Goal: Transaction & Acquisition: Purchase product/service

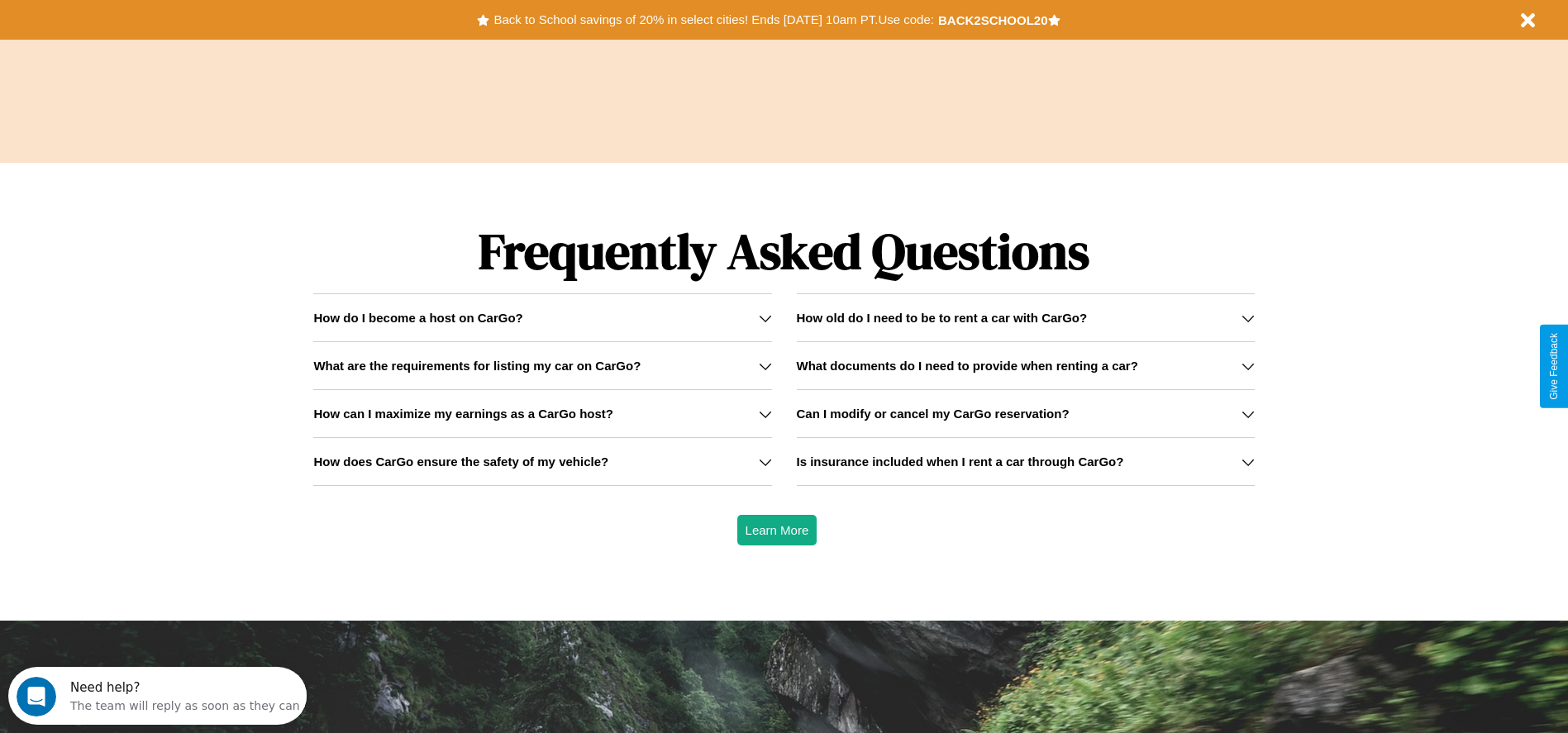
scroll to position [2371, 0]
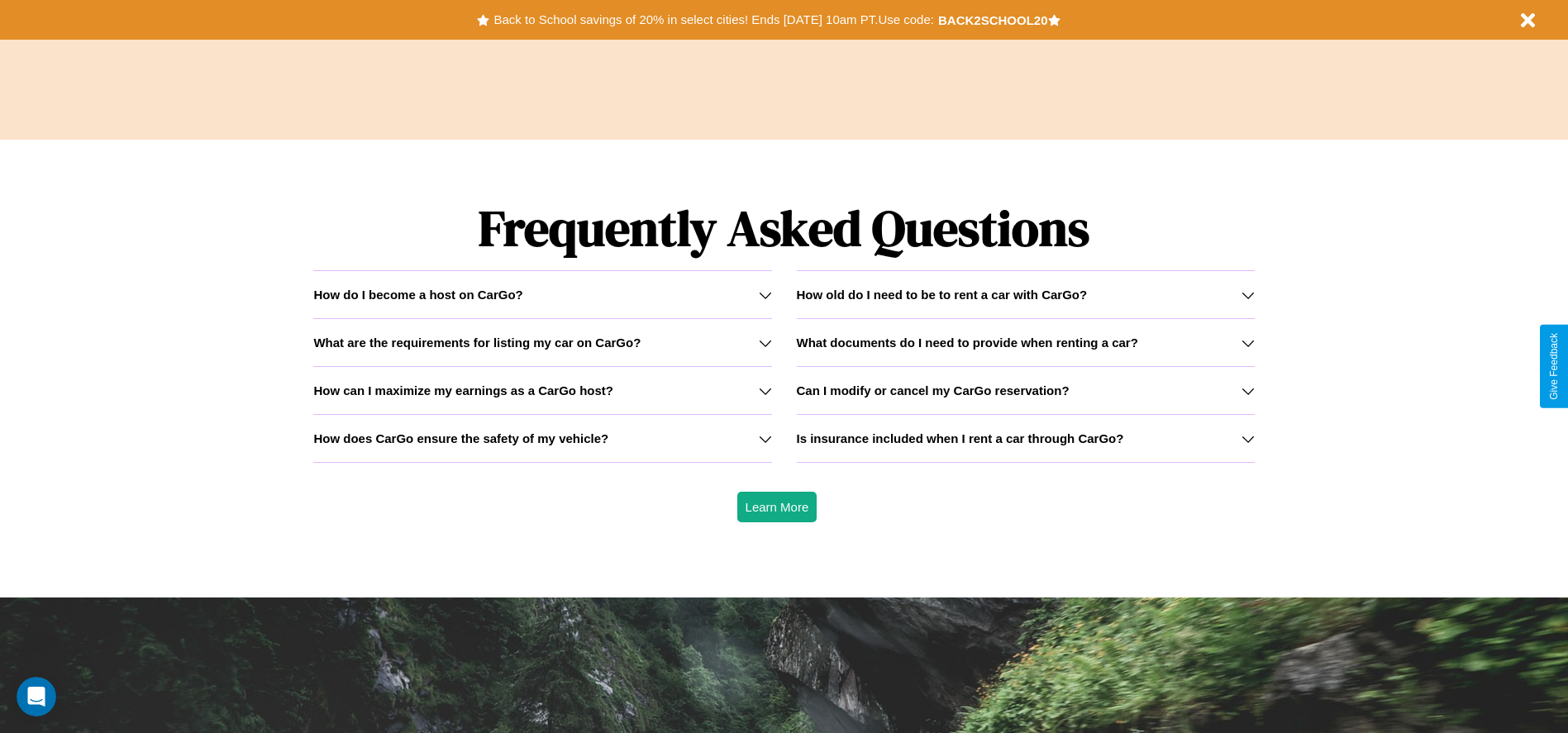
click at [1248, 390] on icon at bounding box center [1248, 391] width 13 height 13
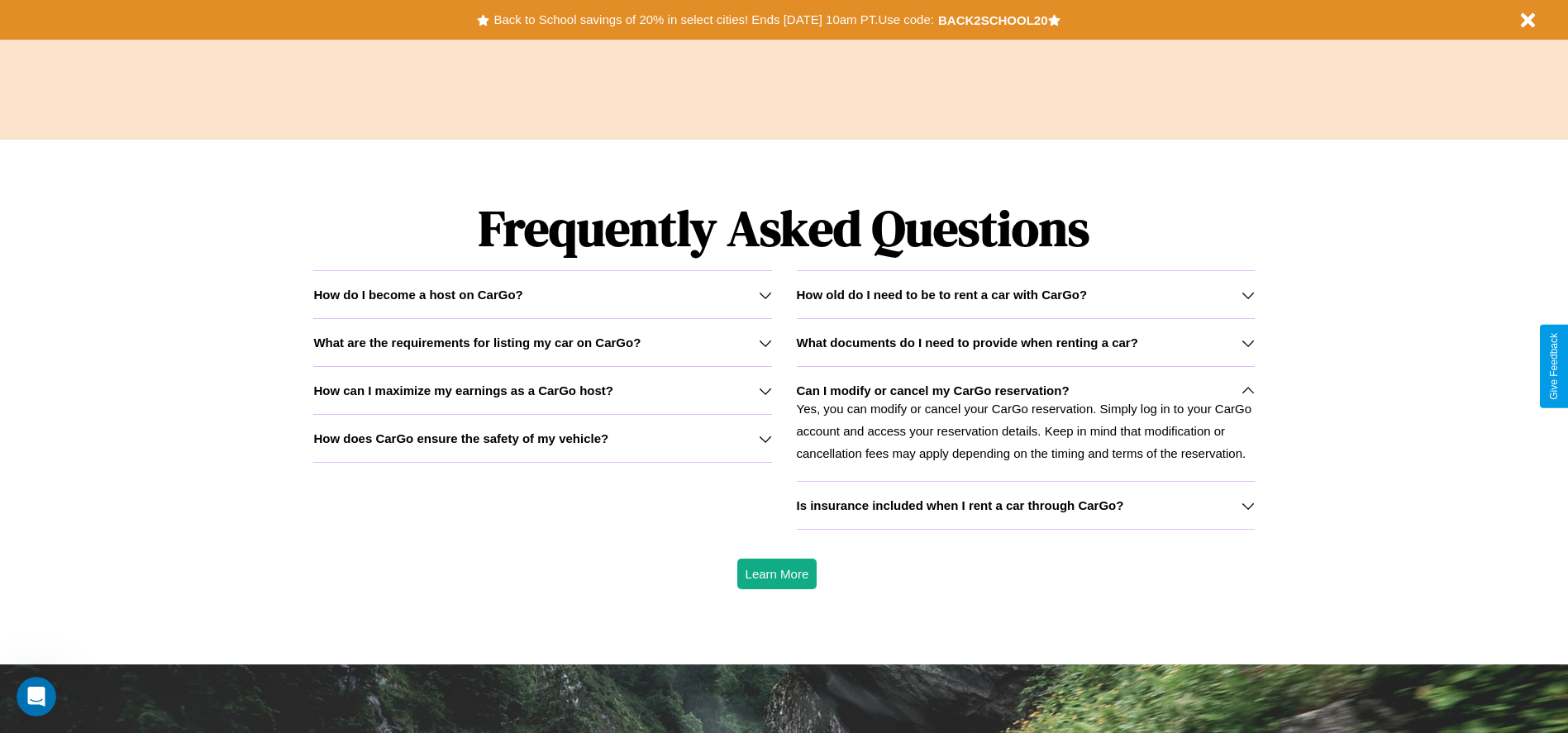
click at [765, 438] on icon at bounding box center [766, 439] width 13 height 13
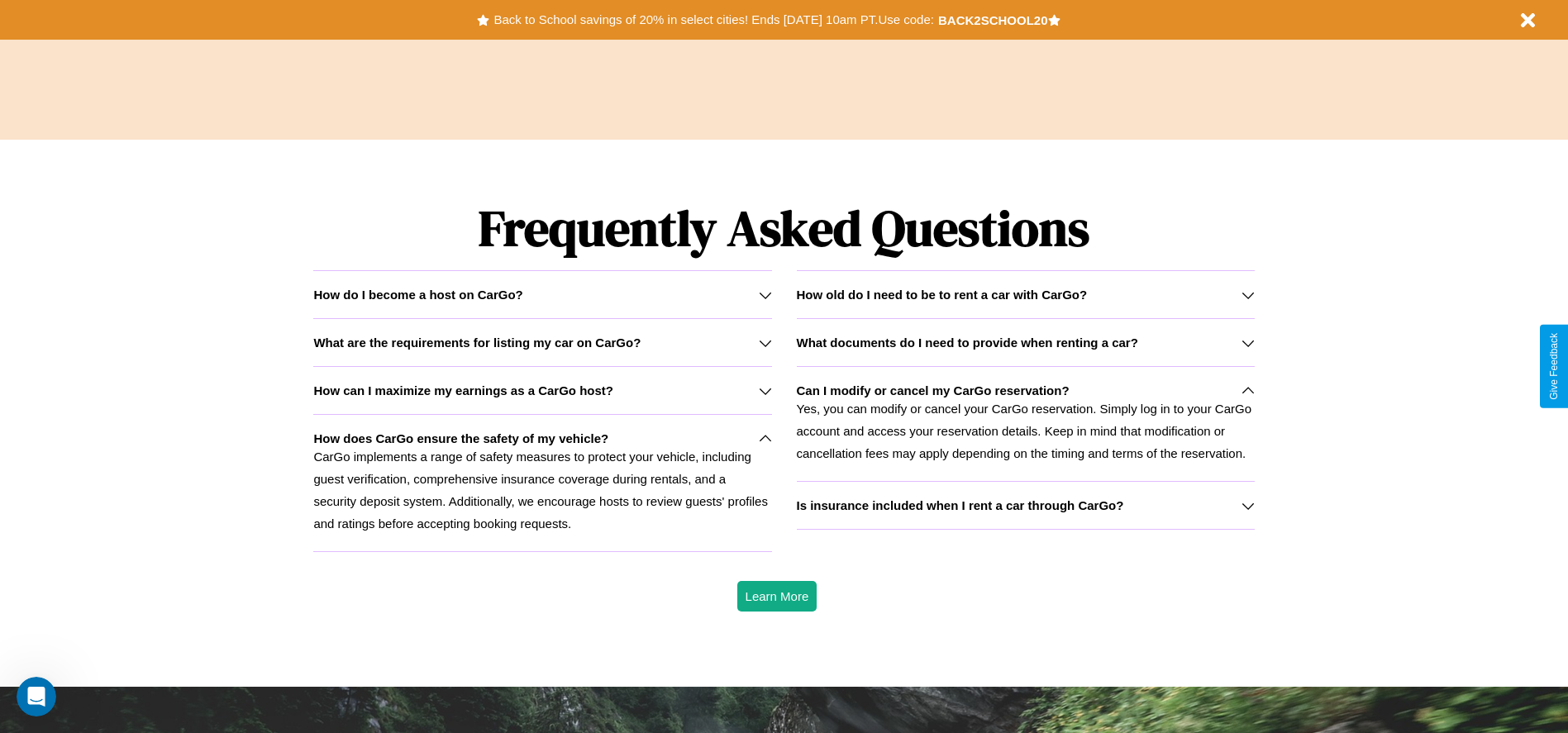
click at [1025, 506] on h3 "Is insurance included when I rent a car through CarGo?" at bounding box center [960, 505] width 328 height 14
click at [1025, 423] on p "Yes, you can modify or cancel your CarGo reservation. Simply log in to your Car…" at bounding box center [1025, 432] width 458 height 67
click at [713, 20] on button "Back to School savings of 20% in select cities! Ends [DATE] 10am PT. Use code:" at bounding box center [713, 20] width 448 height 23
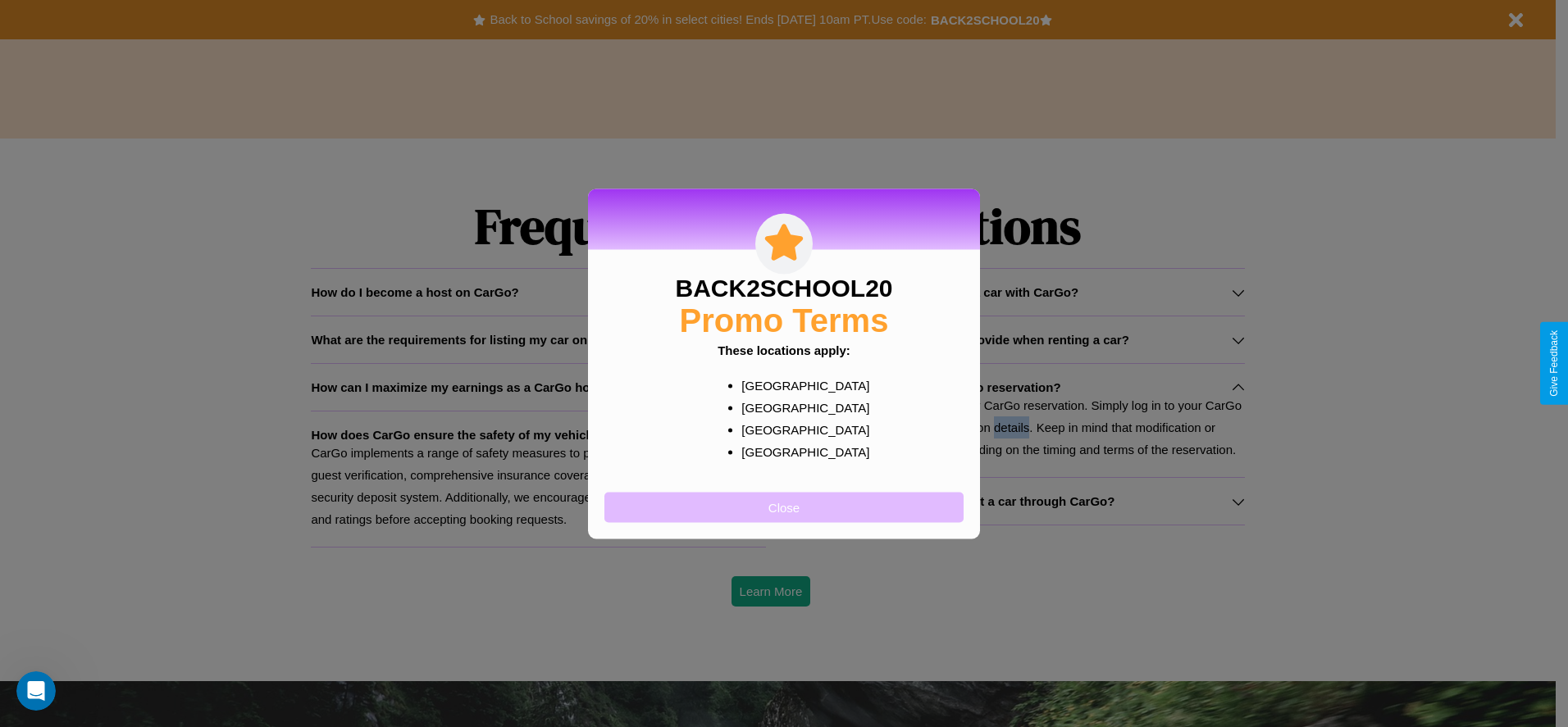
click at [784, 507] on button "Close" at bounding box center [784, 507] width 359 height 31
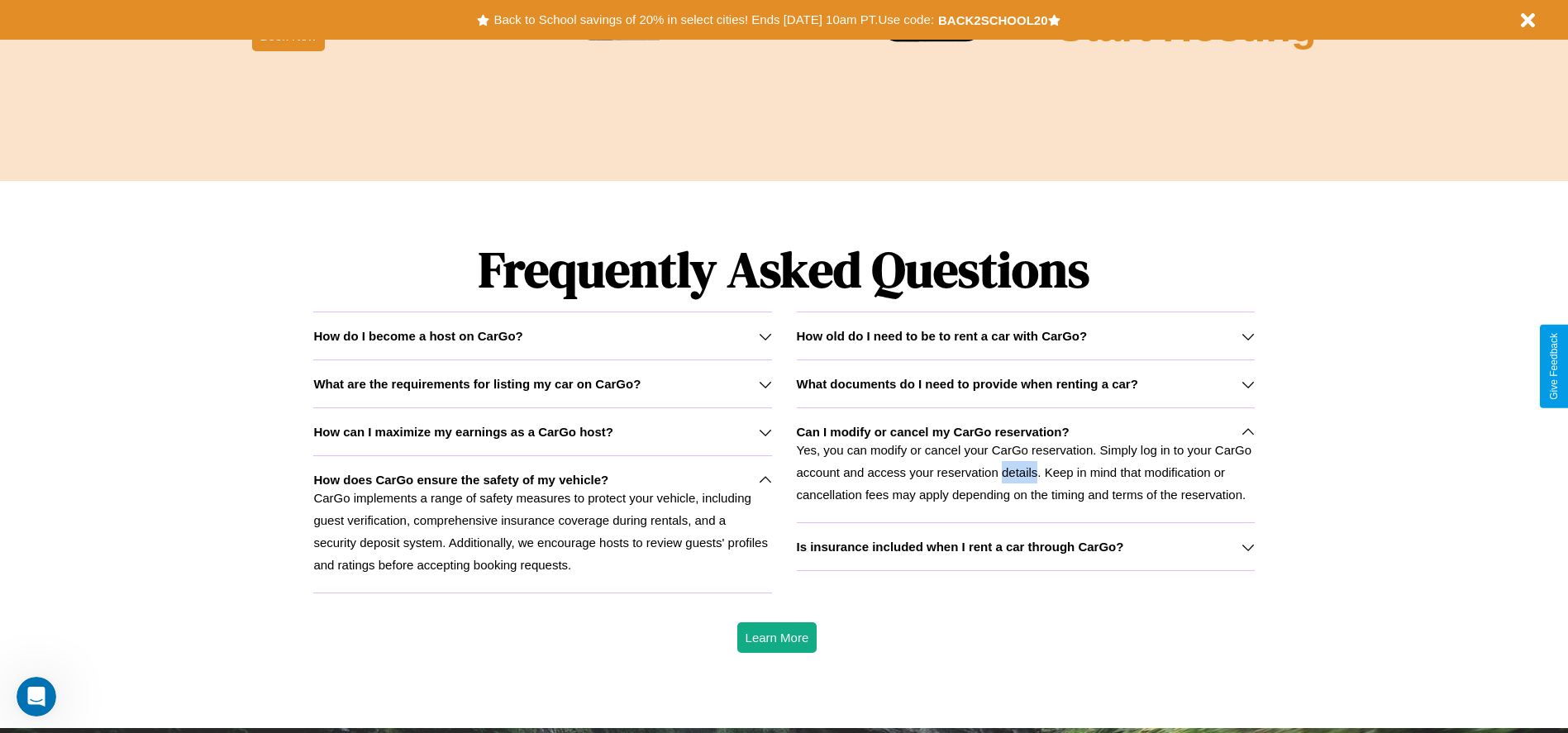
scroll to position [1443, 0]
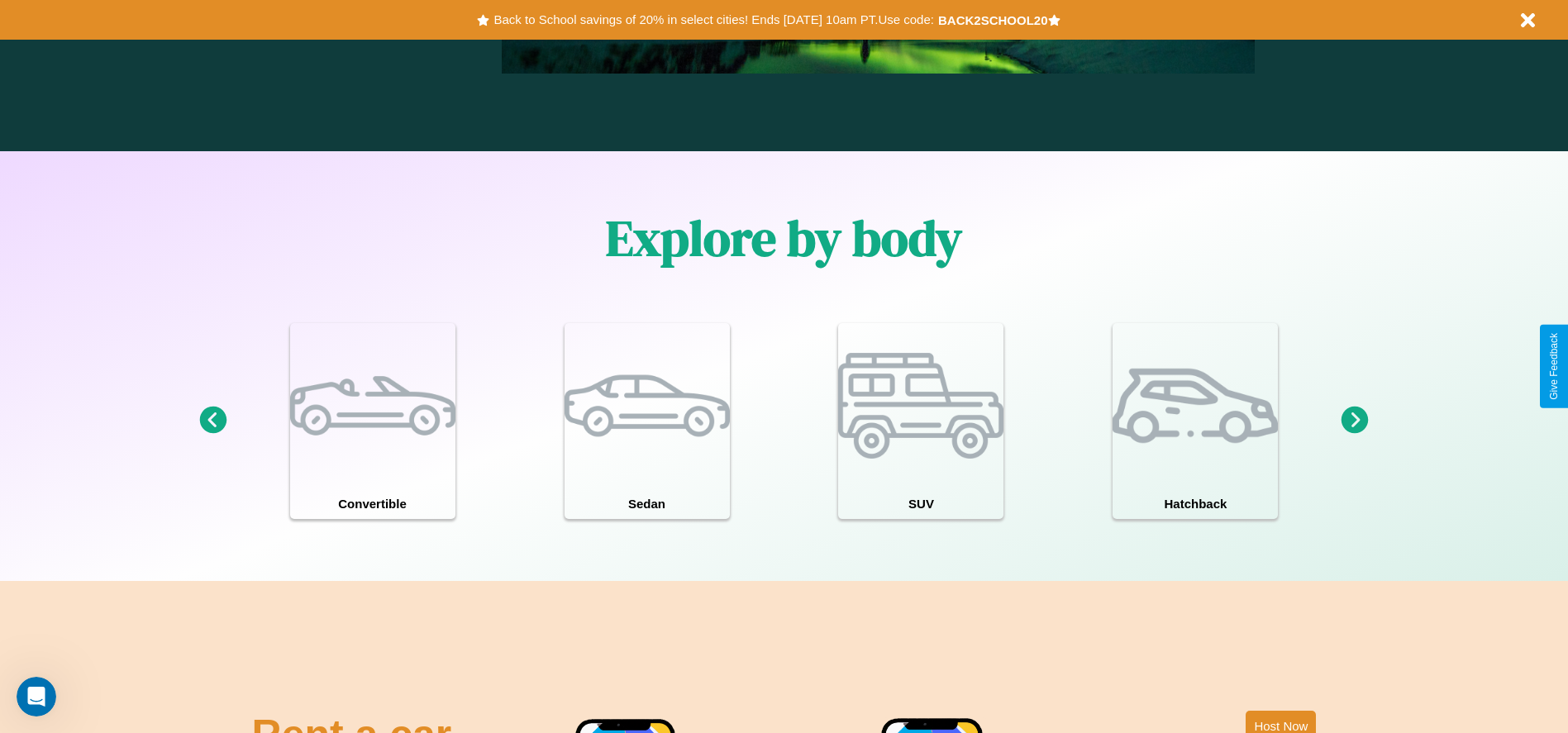
click at [212, 420] on icon at bounding box center [212, 419] width 27 height 27
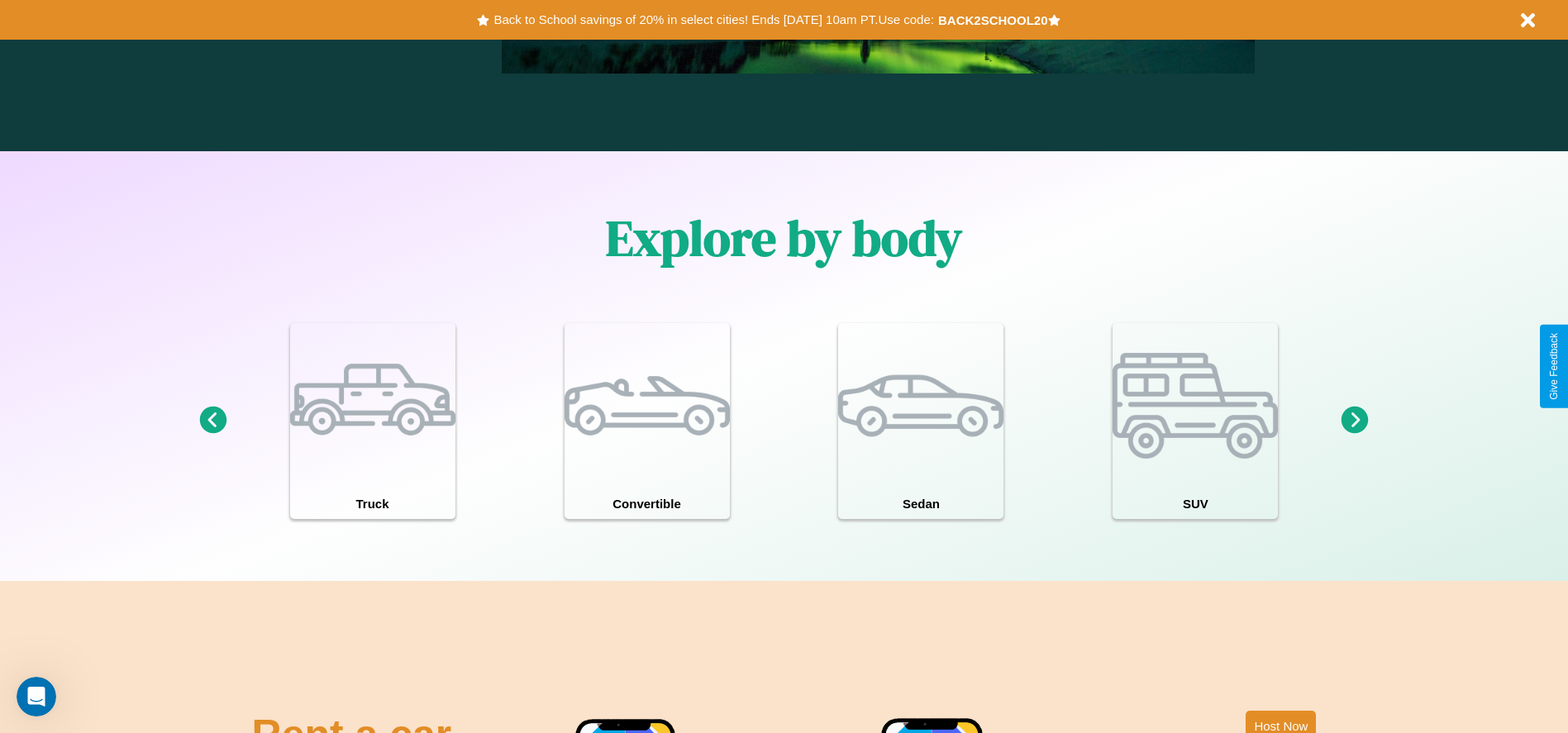
click at [1355, 420] on icon at bounding box center [1355, 419] width 27 height 27
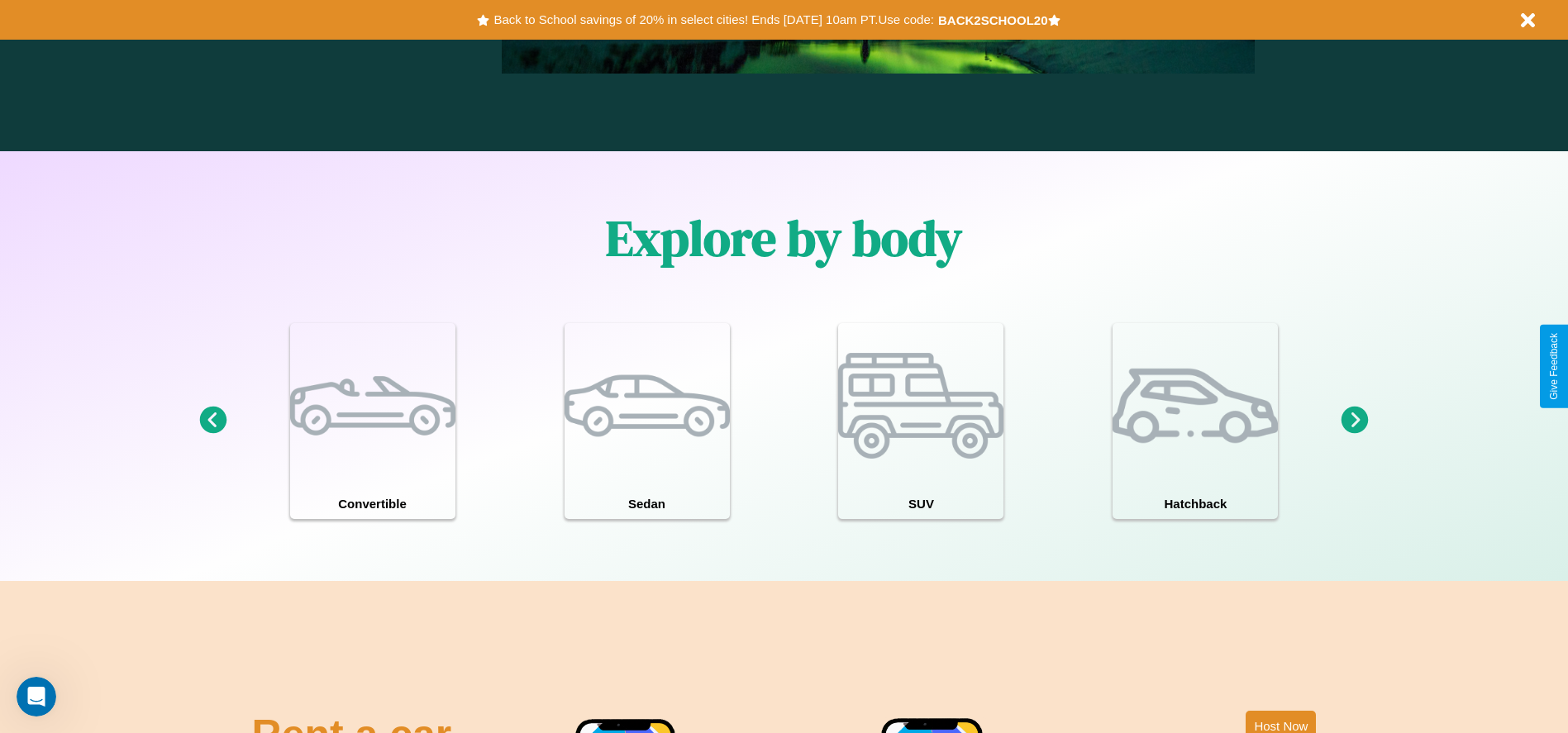
click at [212, 420] on icon at bounding box center [212, 419] width 27 height 27
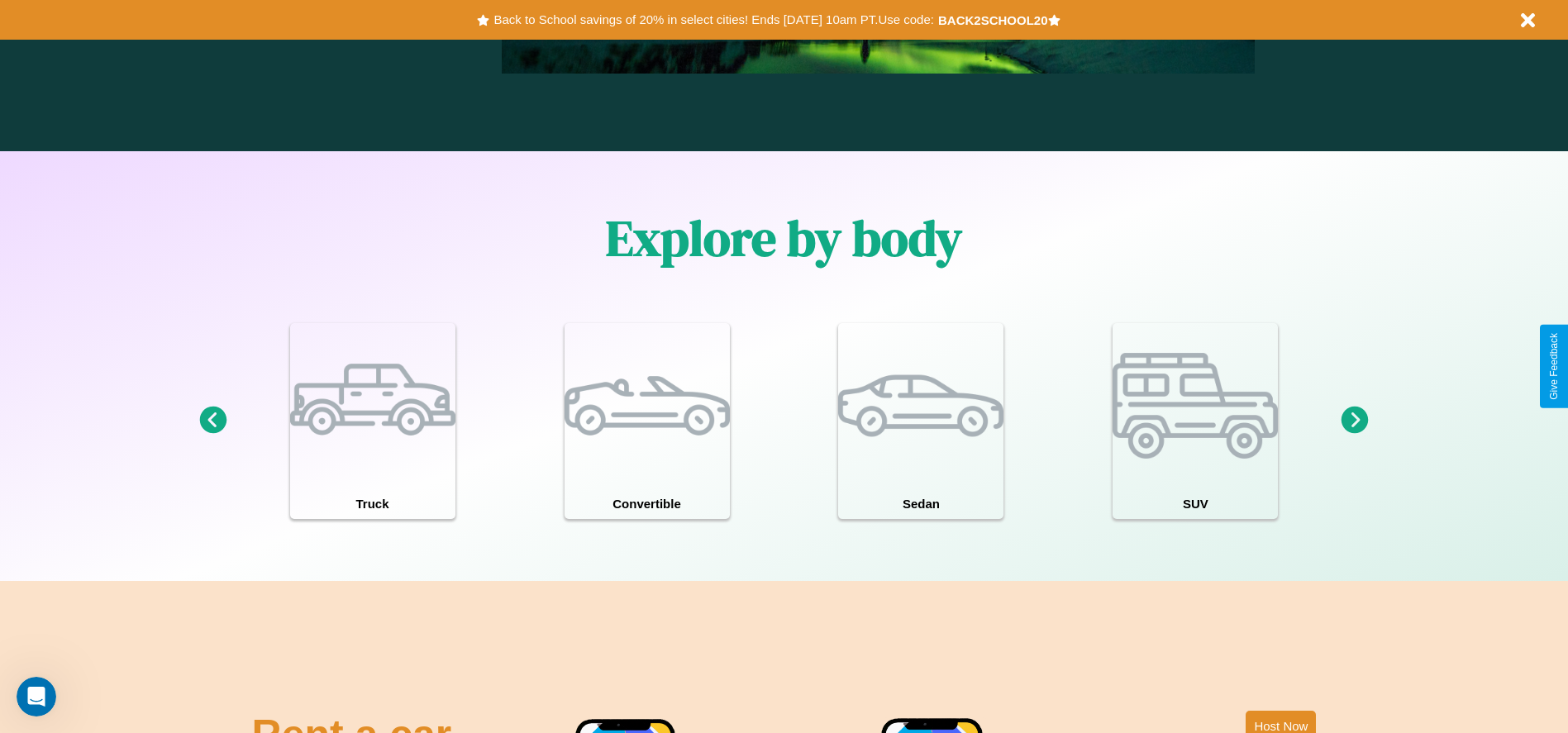
click at [1355, 420] on icon at bounding box center [1355, 419] width 27 height 27
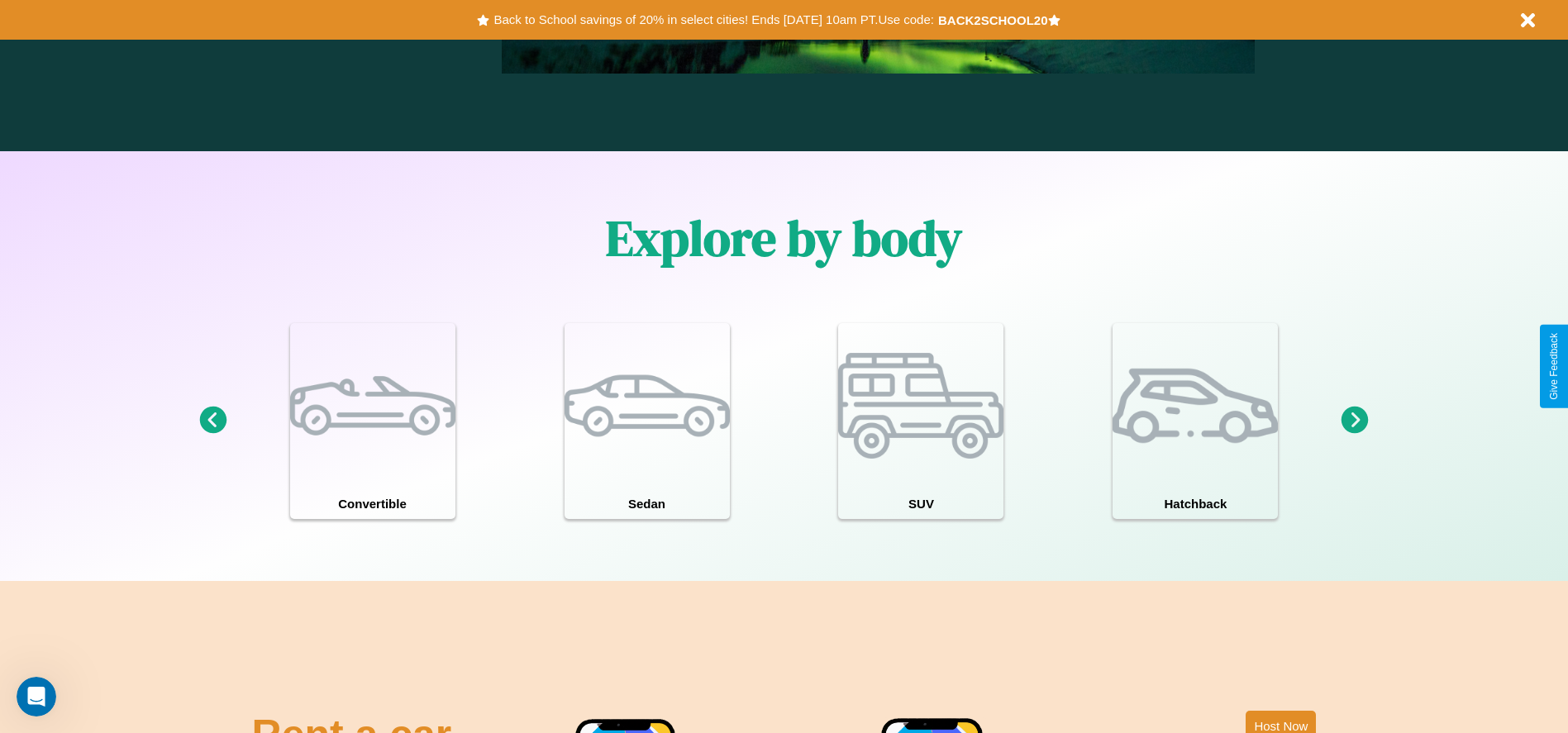
click at [1355, 420] on icon at bounding box center [1355, 419] width 27 height 27
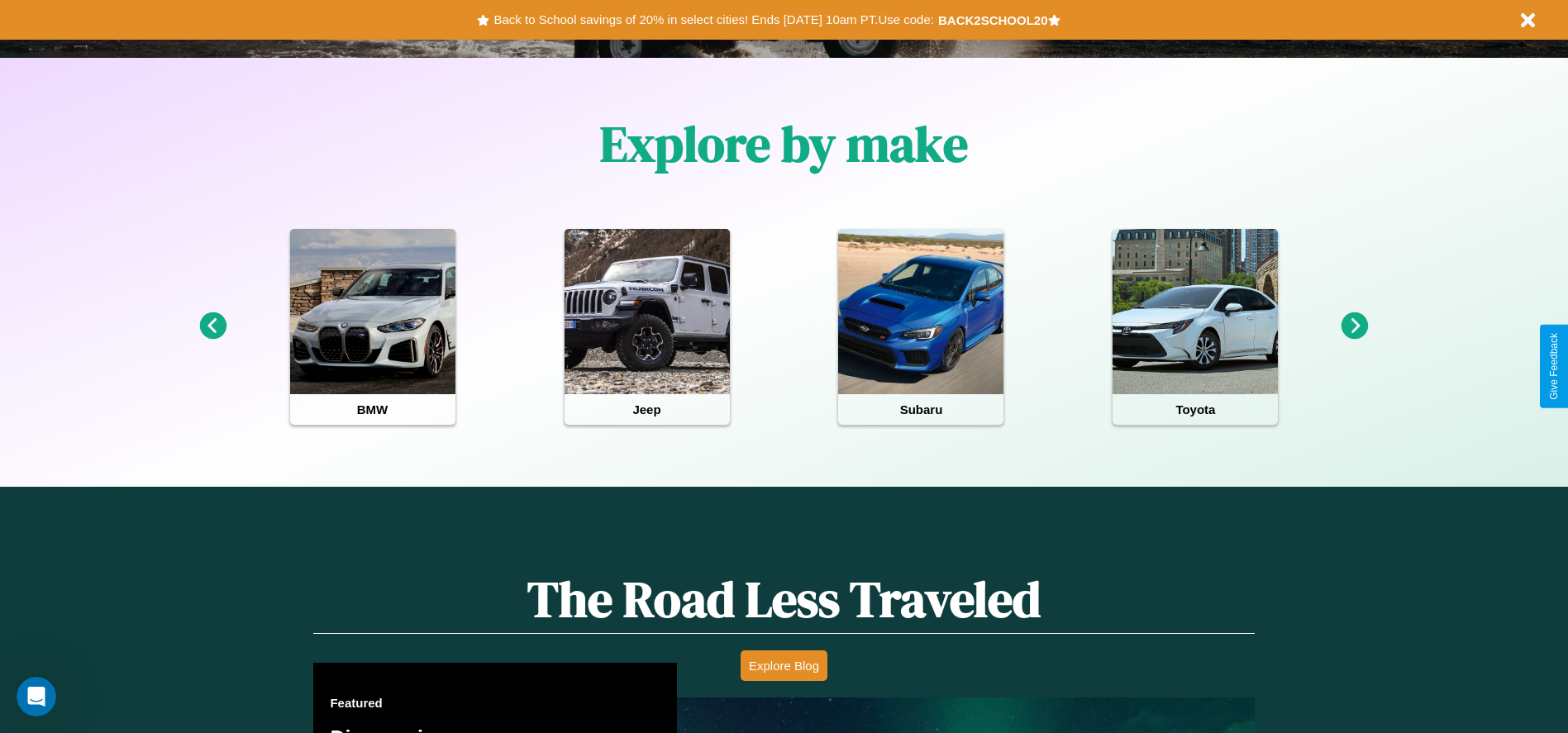
scroll to position [343, 0]
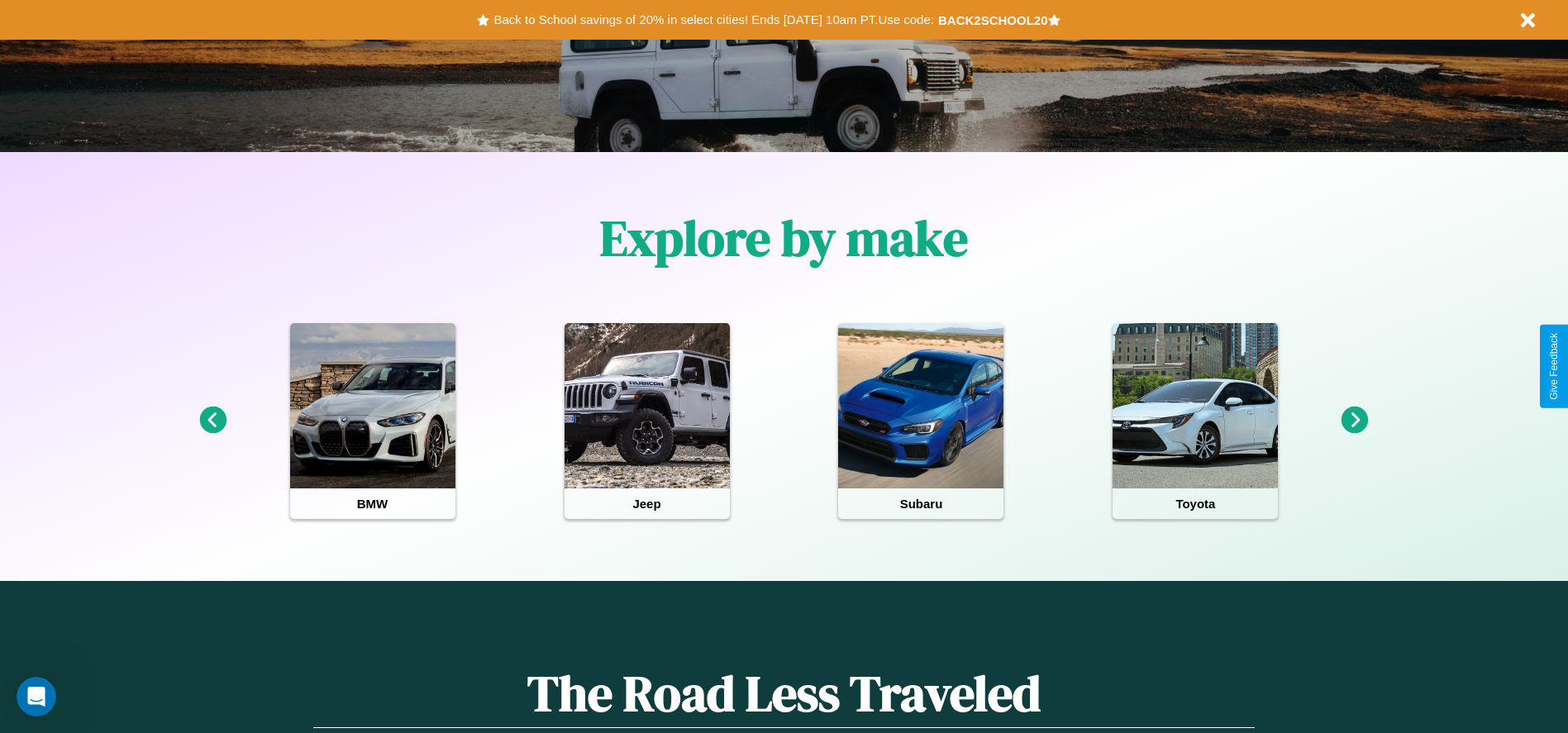
click at [212, 420] on icon at bounding box center [212, 419] width 27 height 27
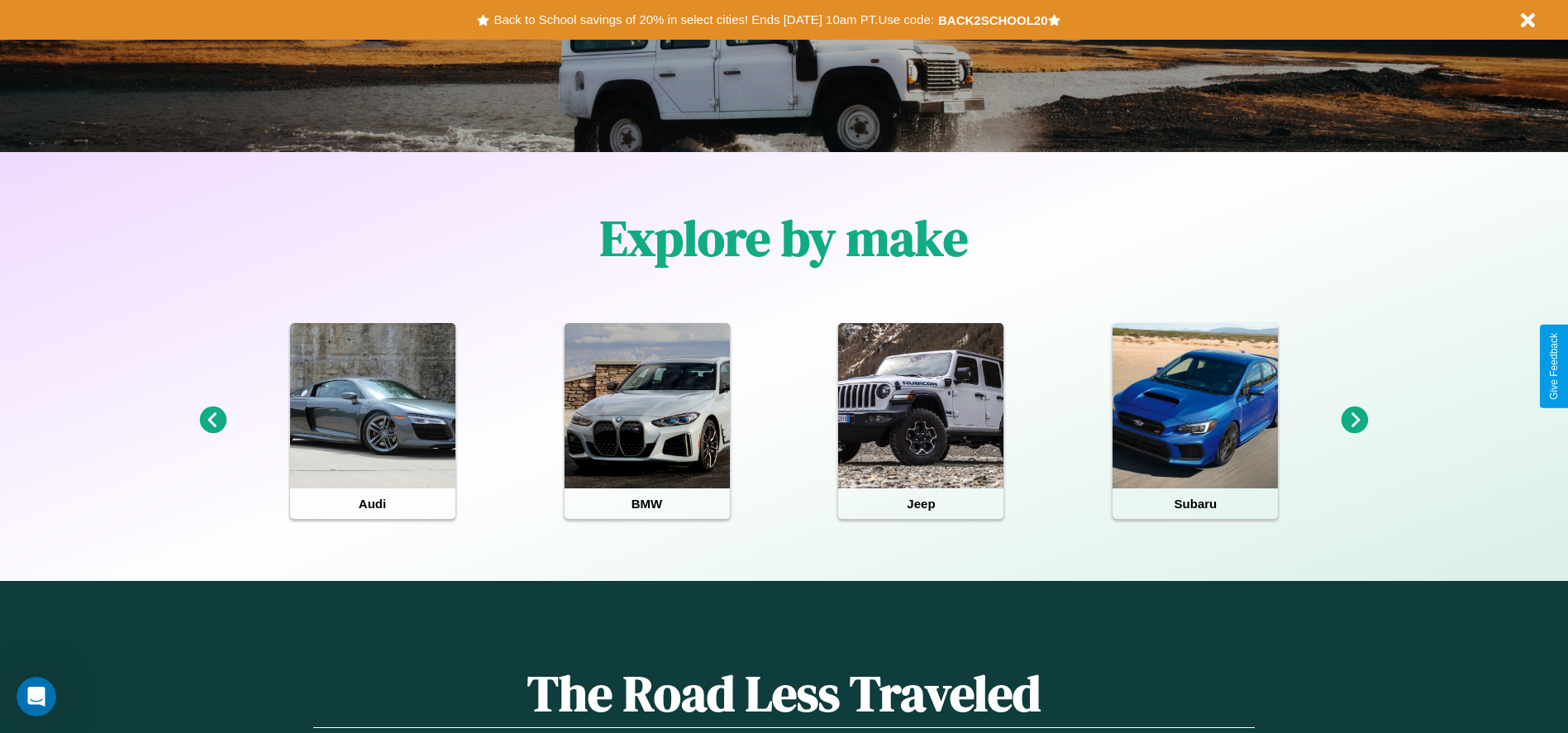
click at [1355, 420] on icon at bounding box center [1355, 419] width 27 height 27
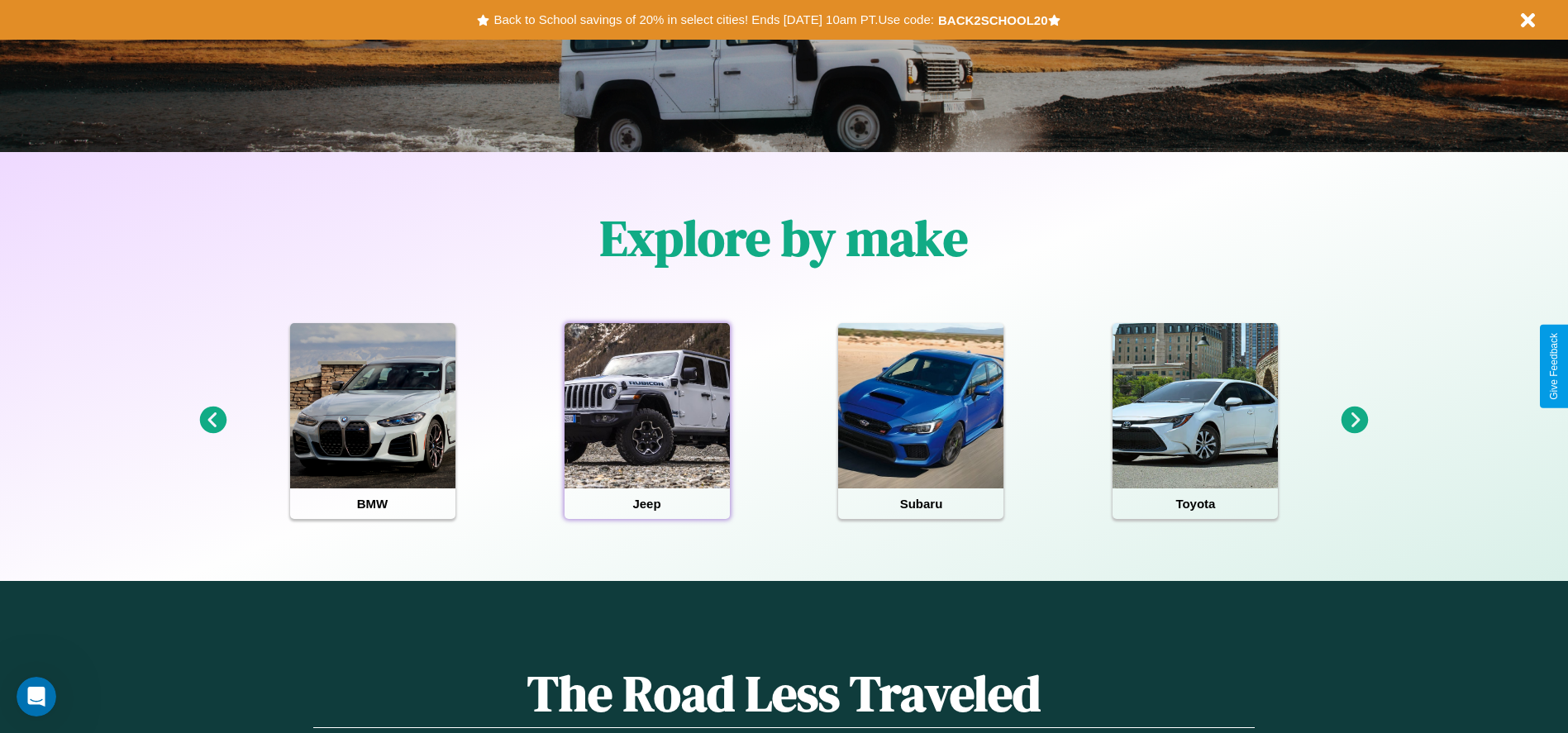
click at [647, 420] on div at bounding box center [647, 405] width 166 height 166
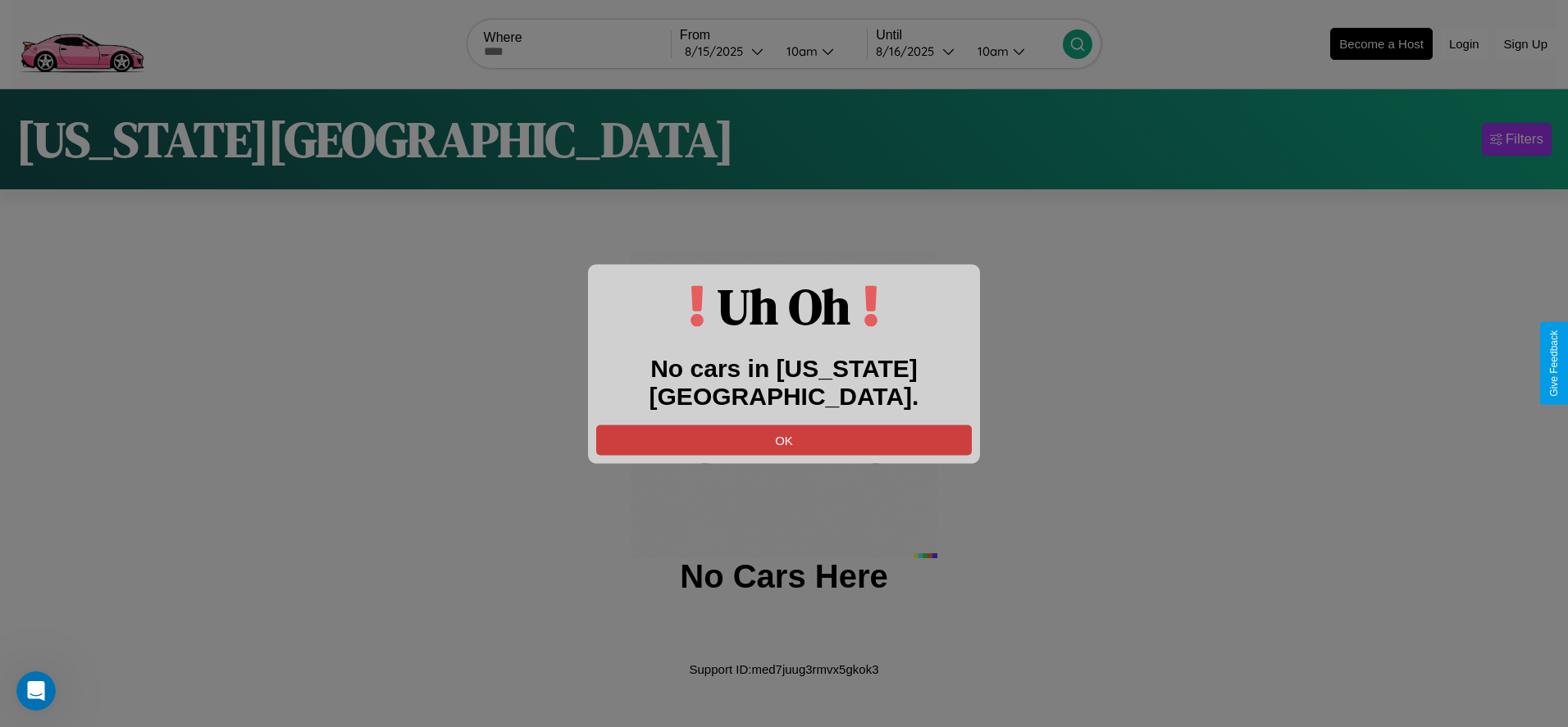
click at [784, 424] on button "OK" at bounding box center [784, 439] width 375 height 31
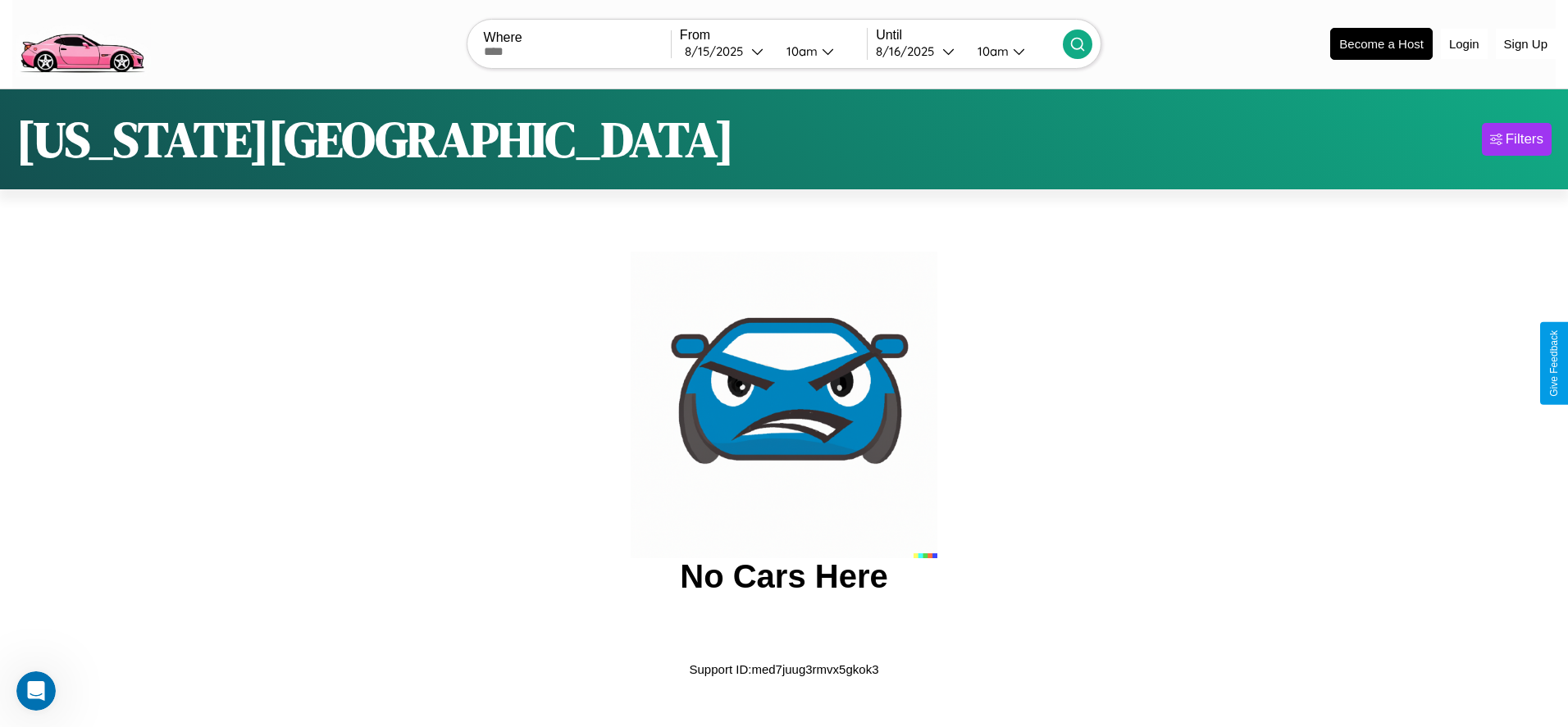
click at [577, 51] on input "text" at bounding box center [577, 52] width 187 height 13
type input "**********"
click at [726, 51] on div "[DATE]" at bounding box center [718, 51] width 67 height 16
select select "*"
select select "****"
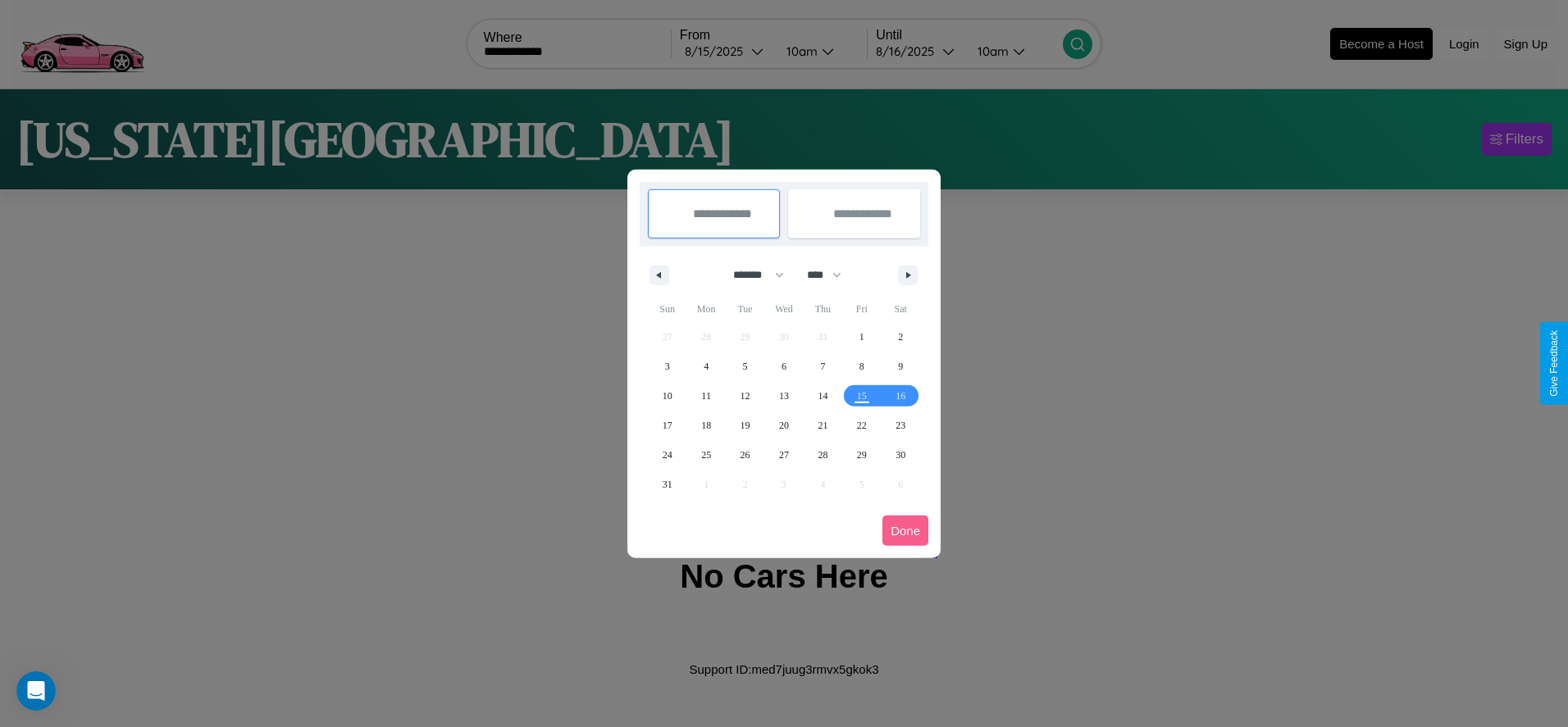
click at [751, 275] on select "******* ******** ***** ***** *** **** **** ****** ********* ******* ******** **…" at bounding box center [755, 275] width 70 height 27
select select "**"
click at [901, 396] on span "15" at bounding box center [900, 396] width 10 height 30
type input "**********"
click at [706, 424] on span "17" at bounding box center [706, 425] width 10 height 30
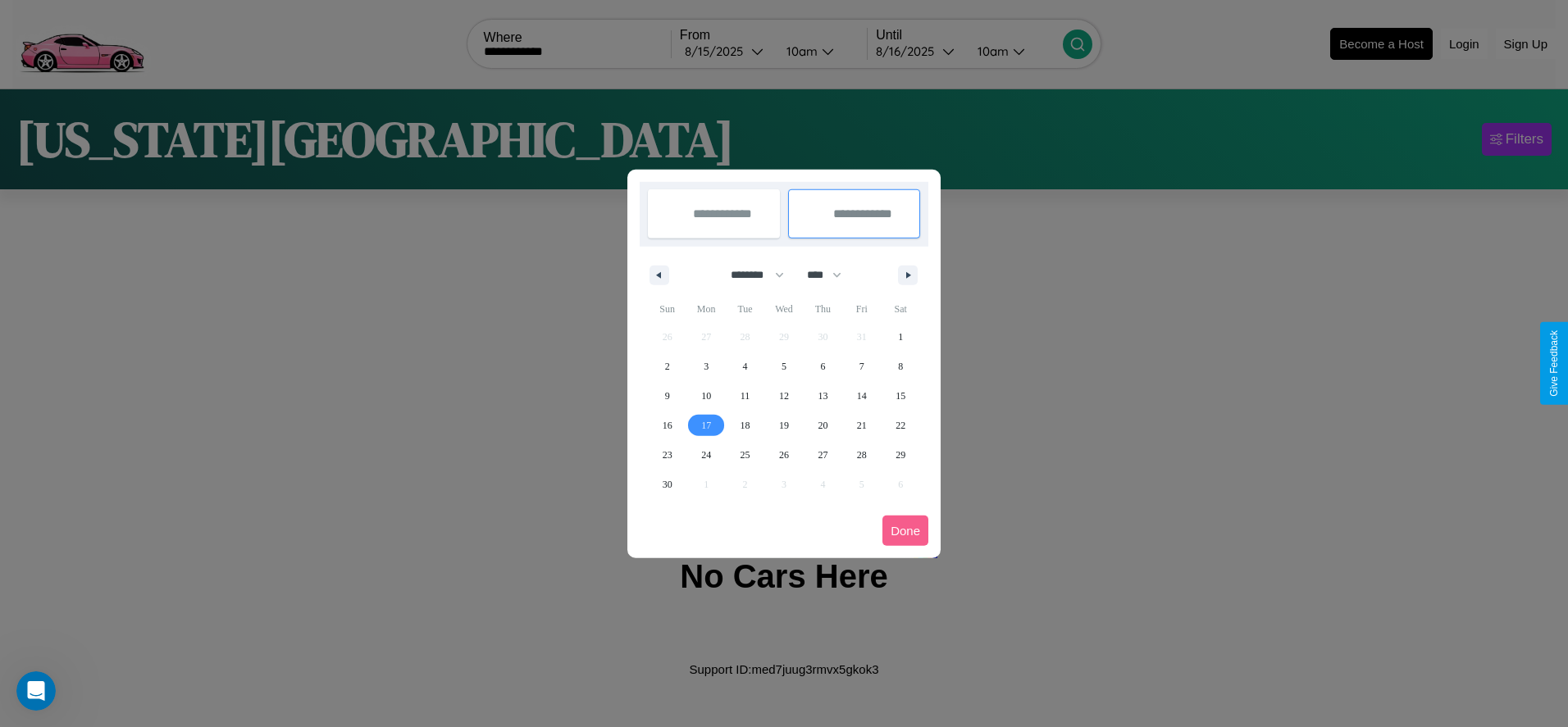
type input "**********"
click at [906, 530] on button "Done" at bounding box center [905, 530] width 46 height 31
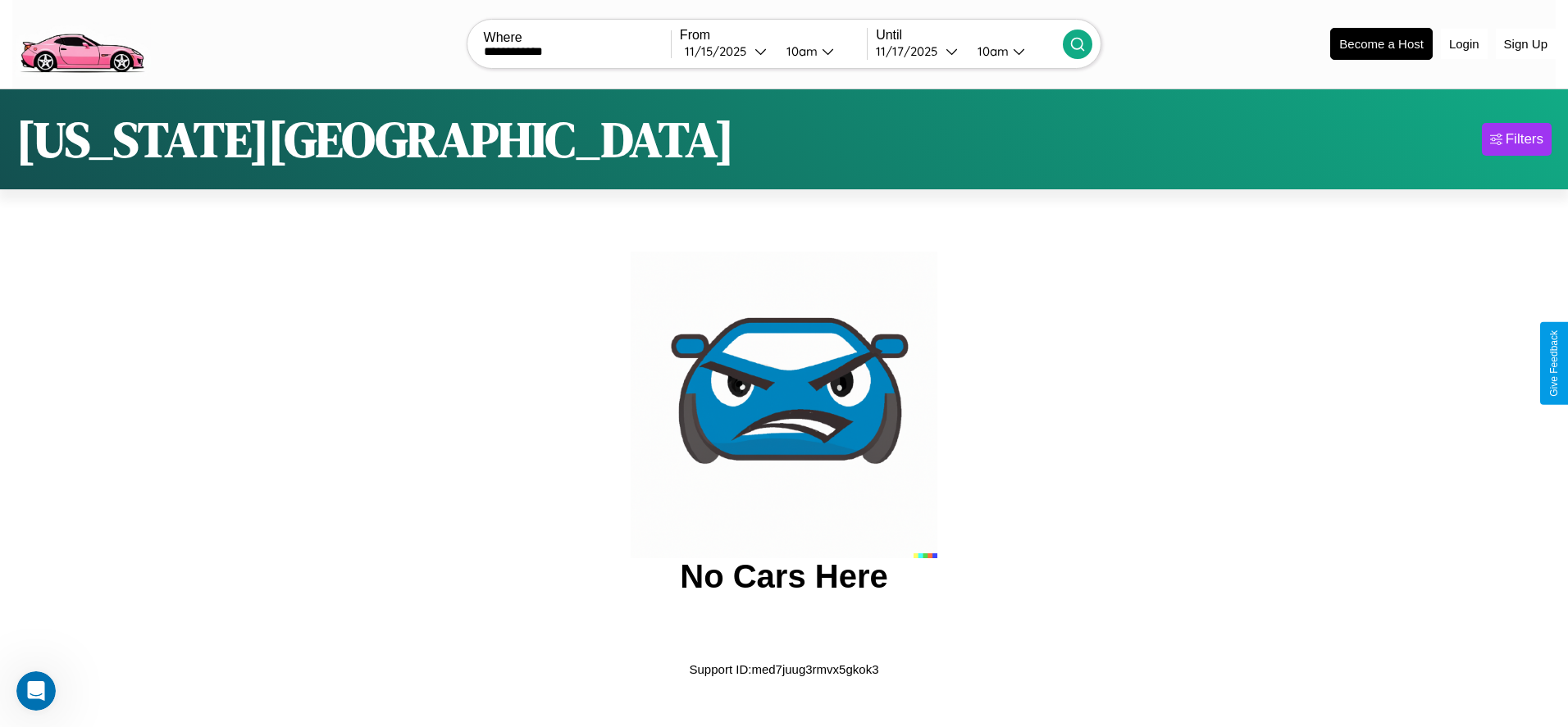
click at [800, 51] on div "10am" at bounding box center [800, 51] width 44 height 16
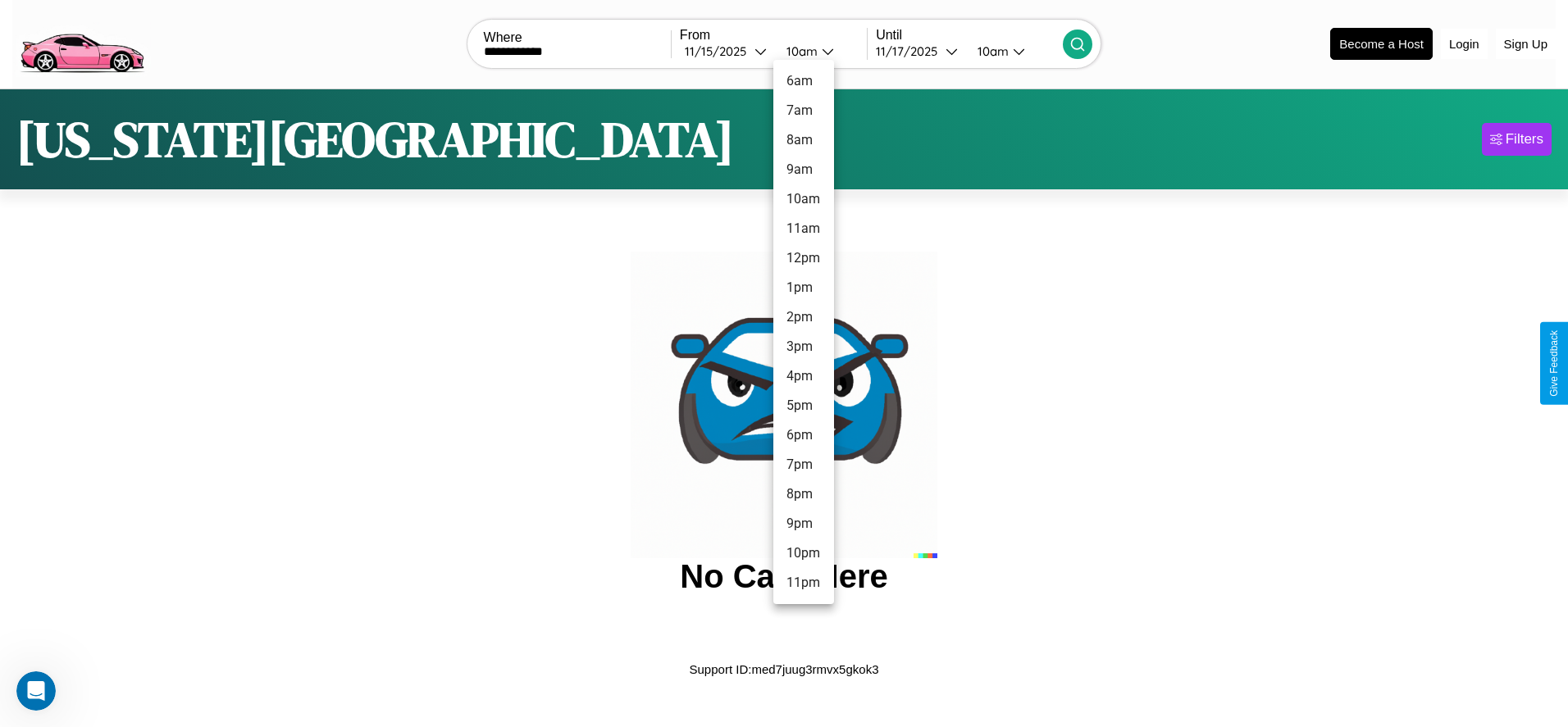
click at [804, 553] on li "10pm" at bounding box center [804, 553] width 60 height 30
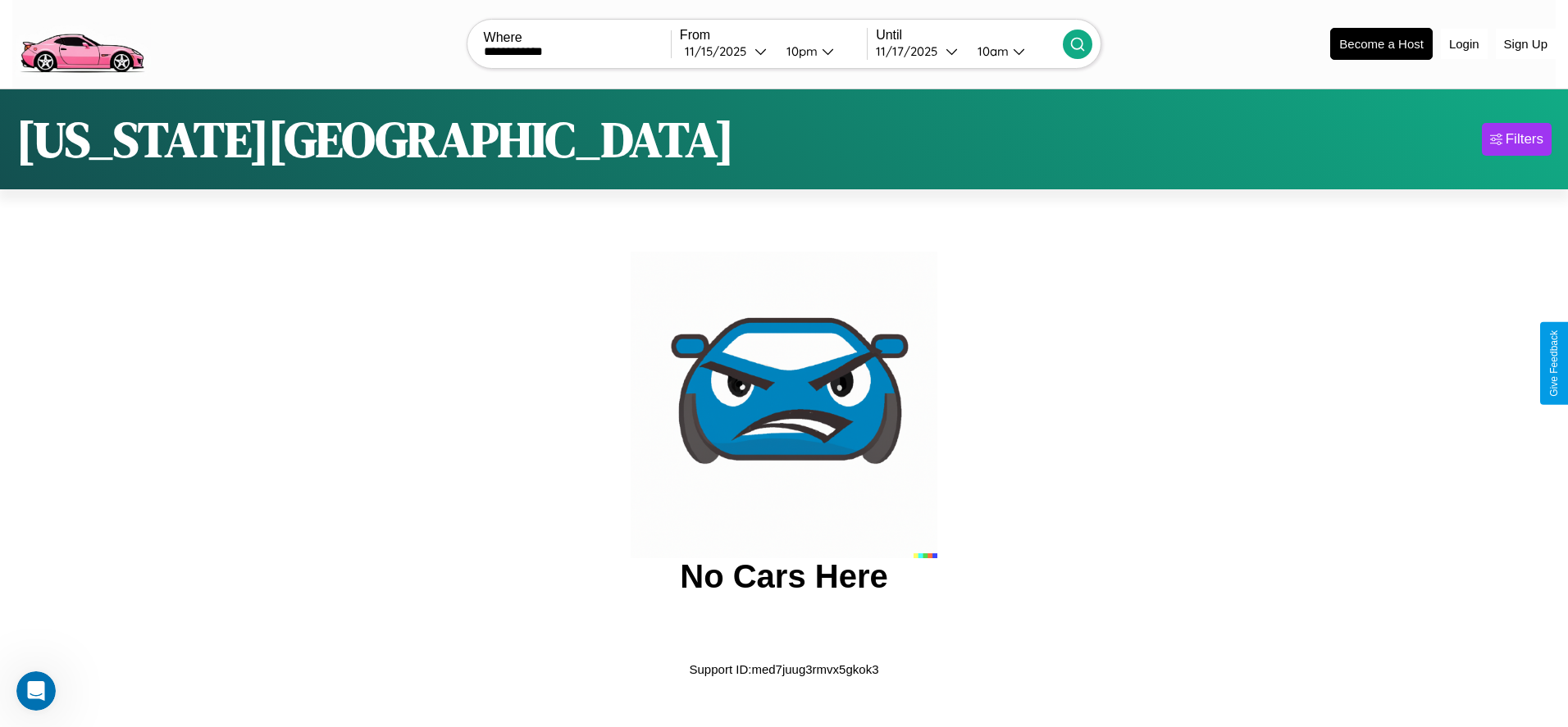
click at [1078, 44] on icon at bounding box center [1078, 45] width 17 height 17
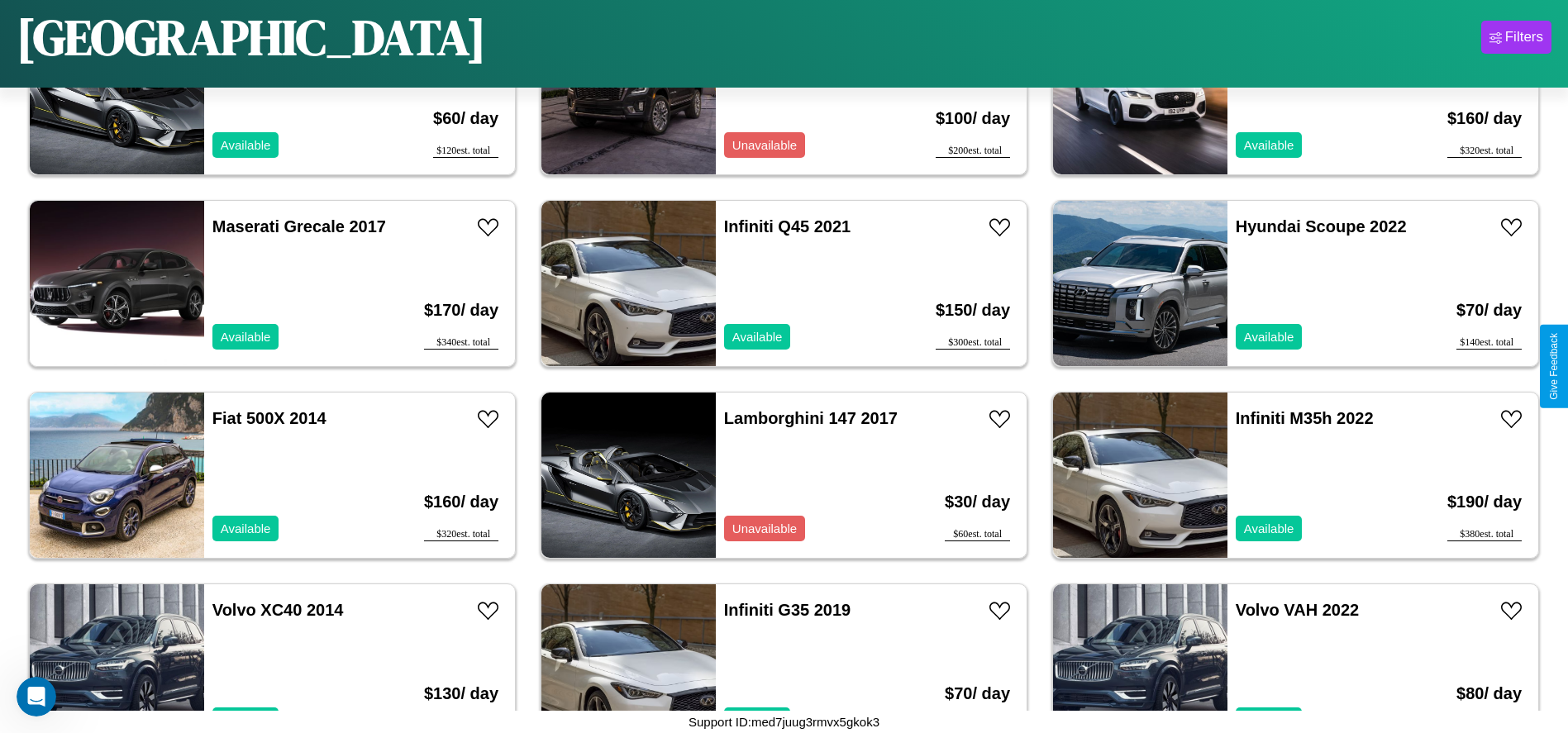
scroll to position [3637, 0]
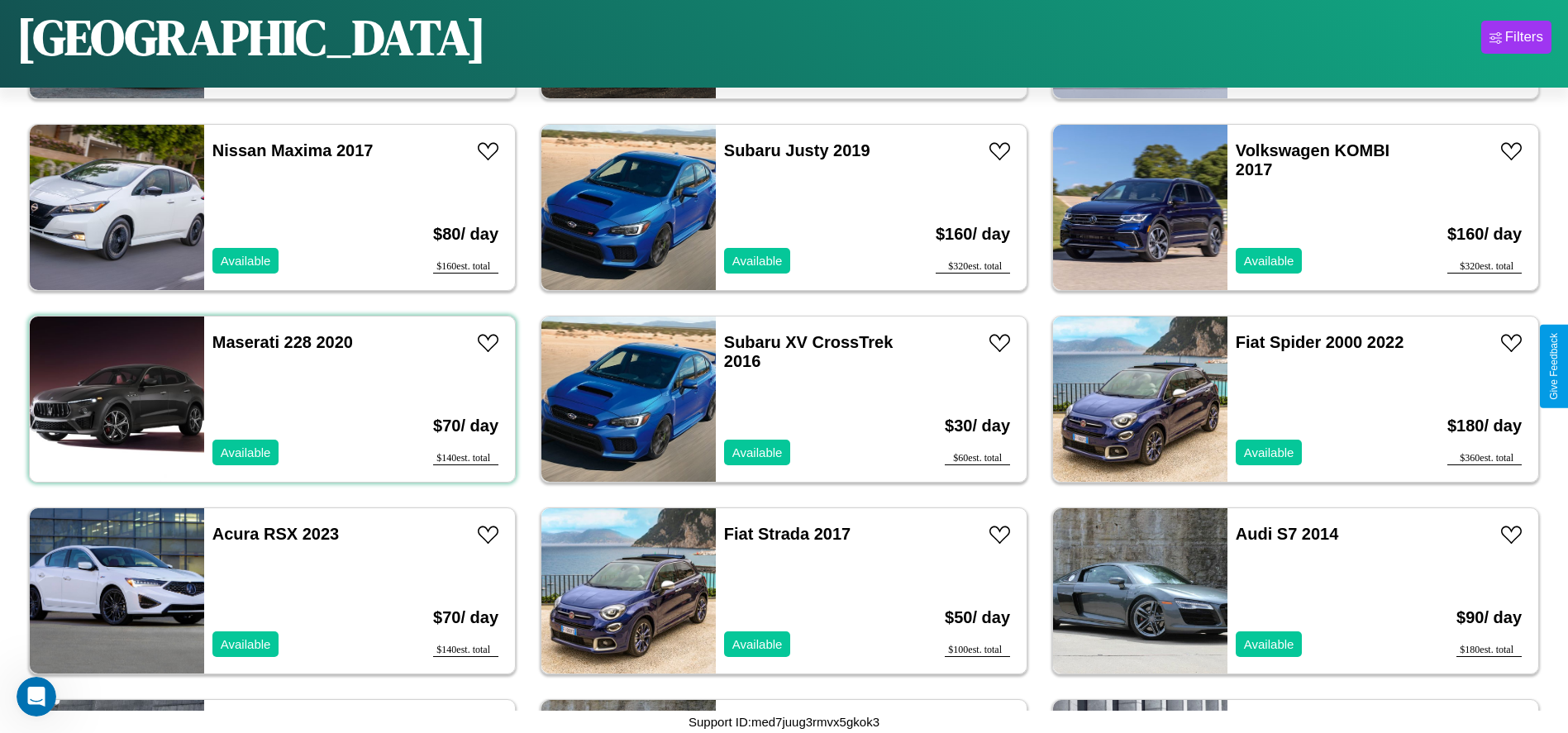
click at [271, 400] on div "Maserati 228 2020 Available" at bounding box center [300, 399] width 191 height 166
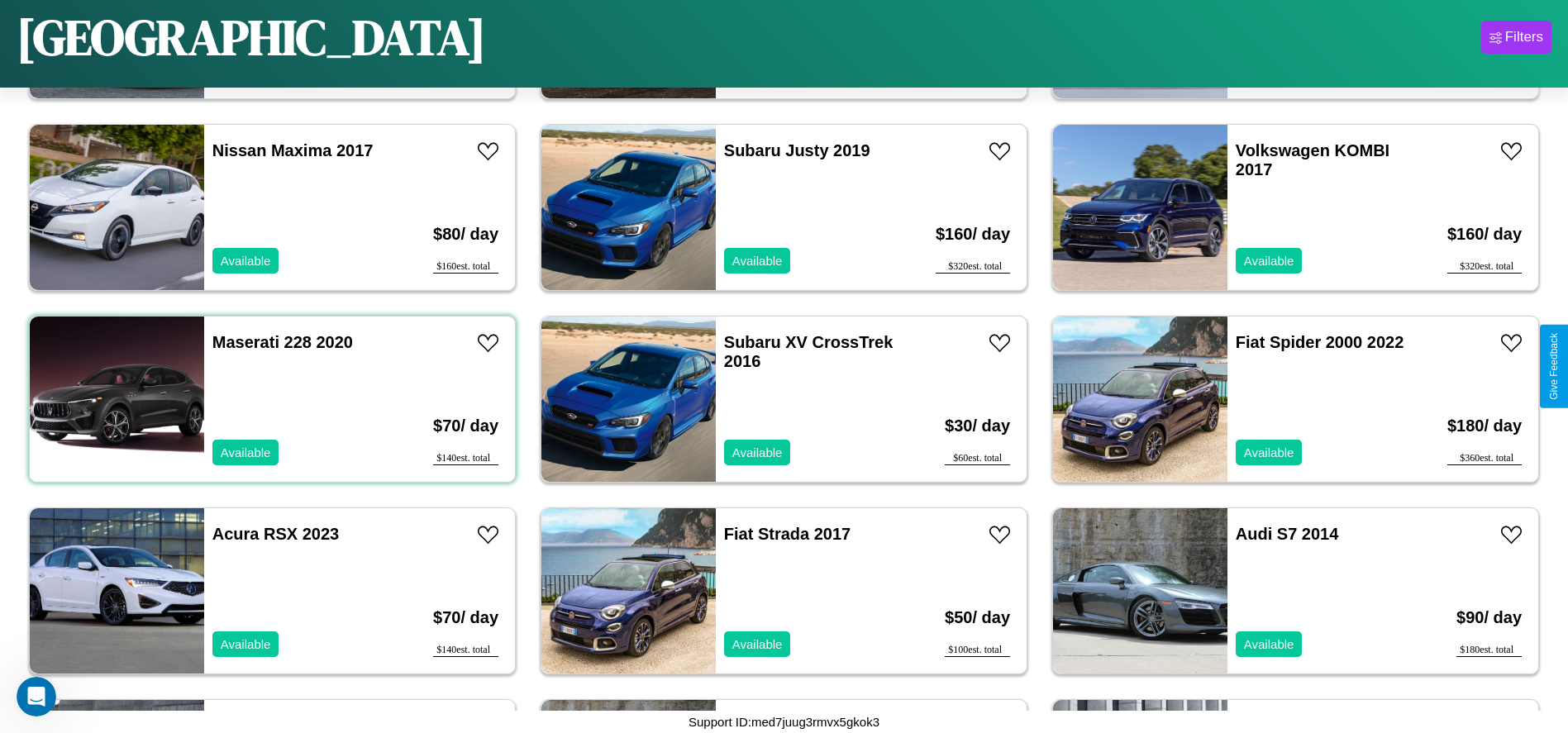
click at [271, 400] on div "Maserati 228 2020 Available" at bounding box center [300, 399] width 191 height 166
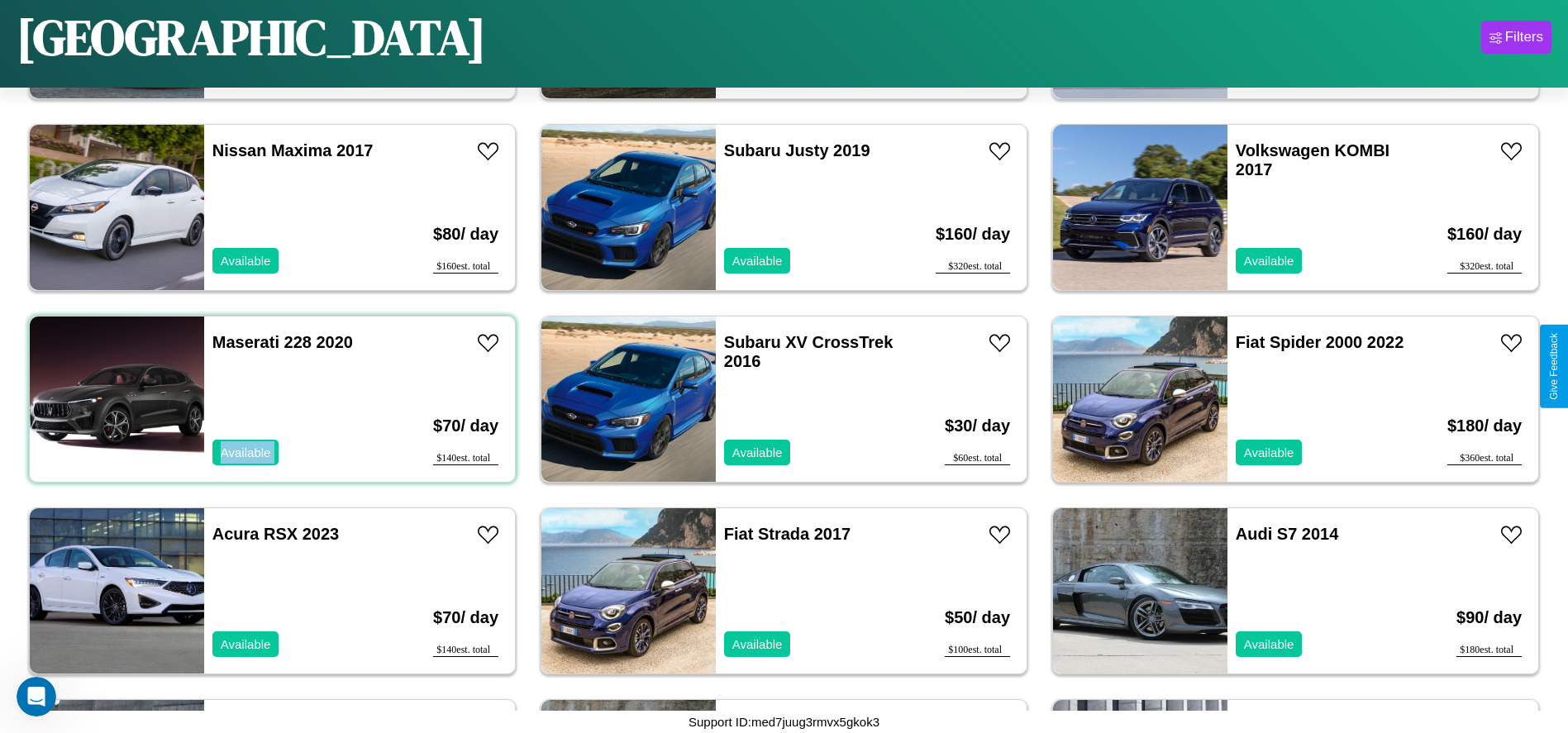
click at [271, 400] on div "Maserati 228 2020 Available" at bounding box center [300, 399] width 191 height 166
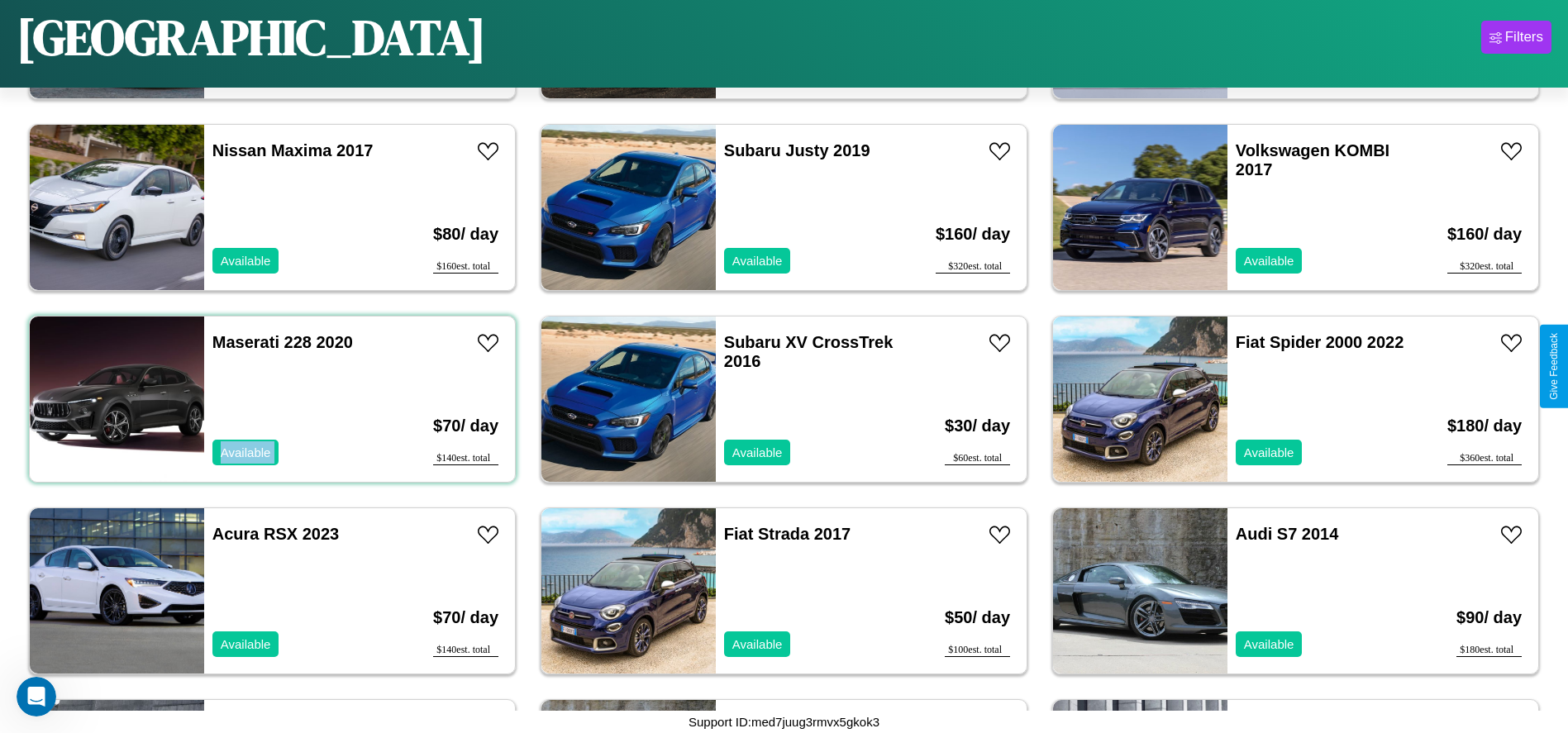
click at [271, 400] on div "Maserati 228 2020 Available" at bounding box center [300, 399] width 191 height 166
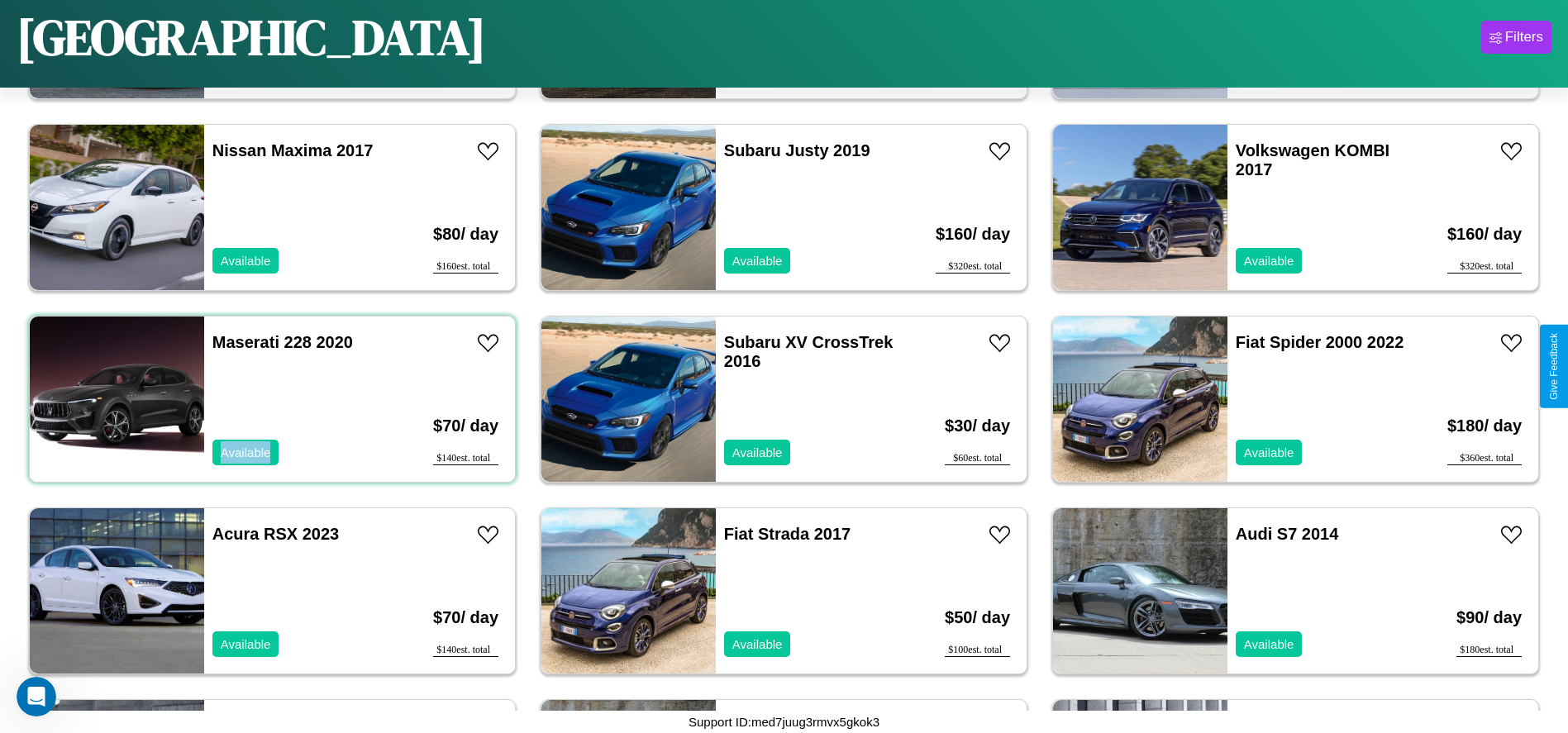
click at [271, 400] on div "Maserati 228 2020 Available" at bounding box center [300, 399] width 191 height 166
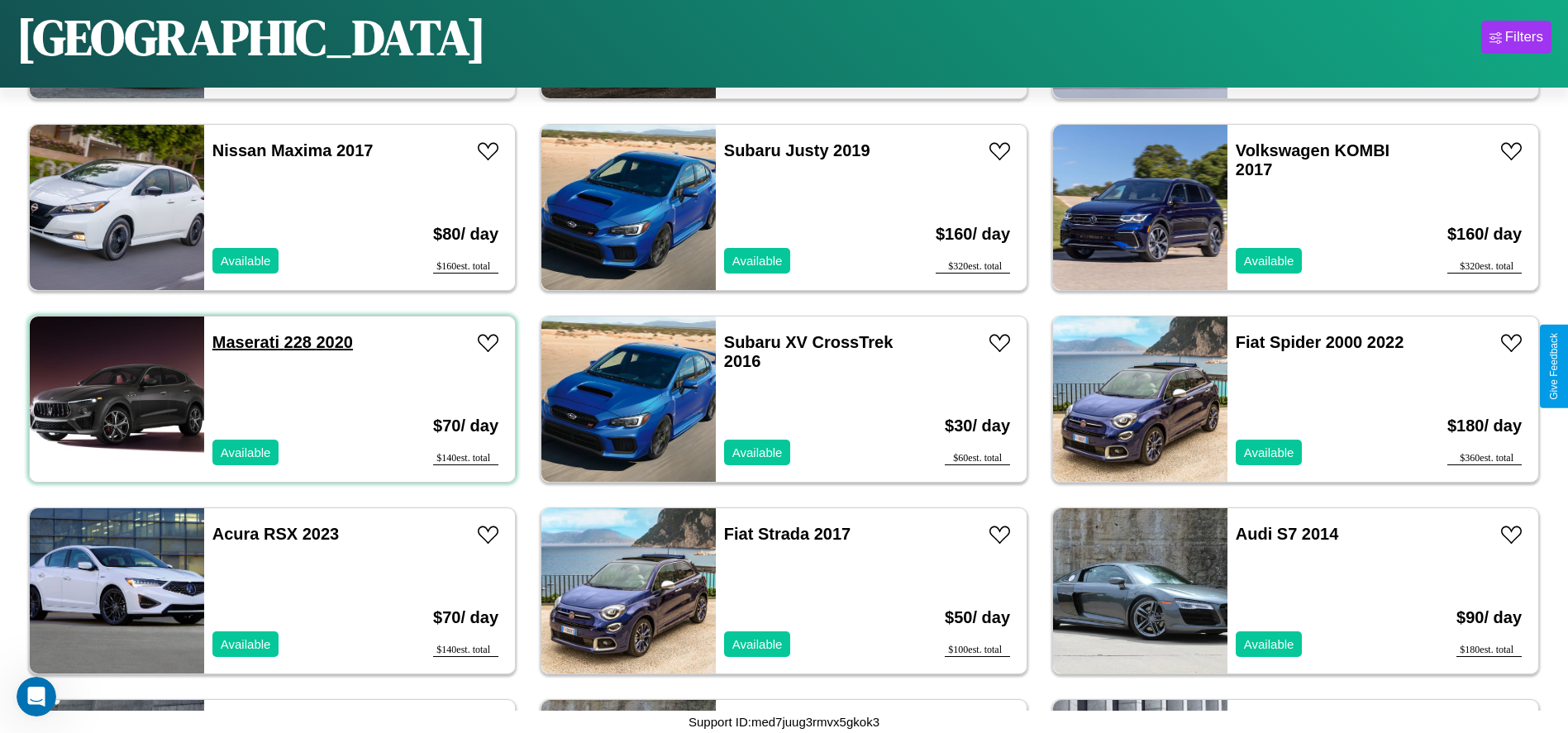
click at [244, 343] on link "Maserati 228 2020" at bounding box center [283, 342] width 140 height 18
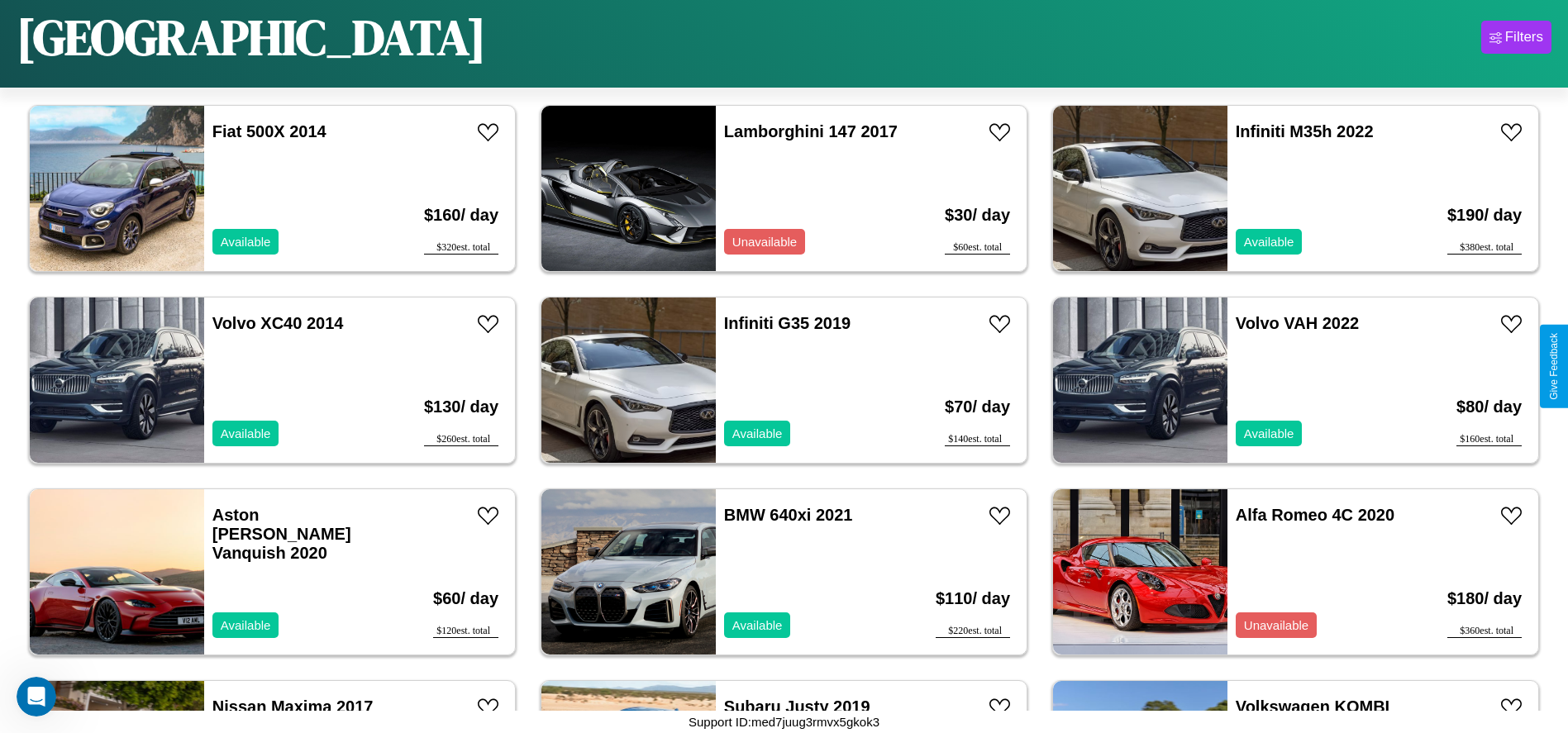
scroll to position [3061, 0]
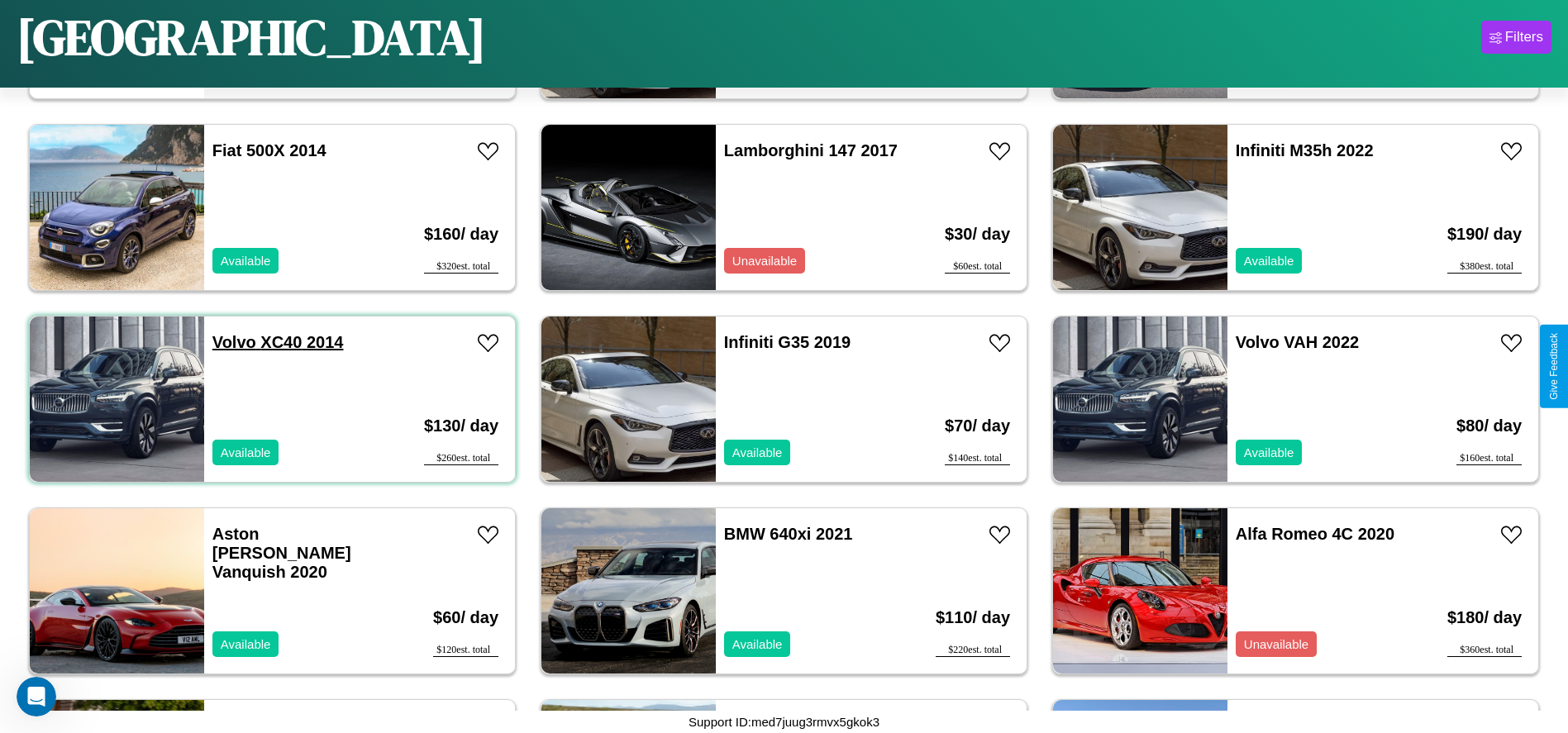
click at [232, 343] on link "Volvo XC40 2014" at bounding box center [278, 342] width 131 height 18
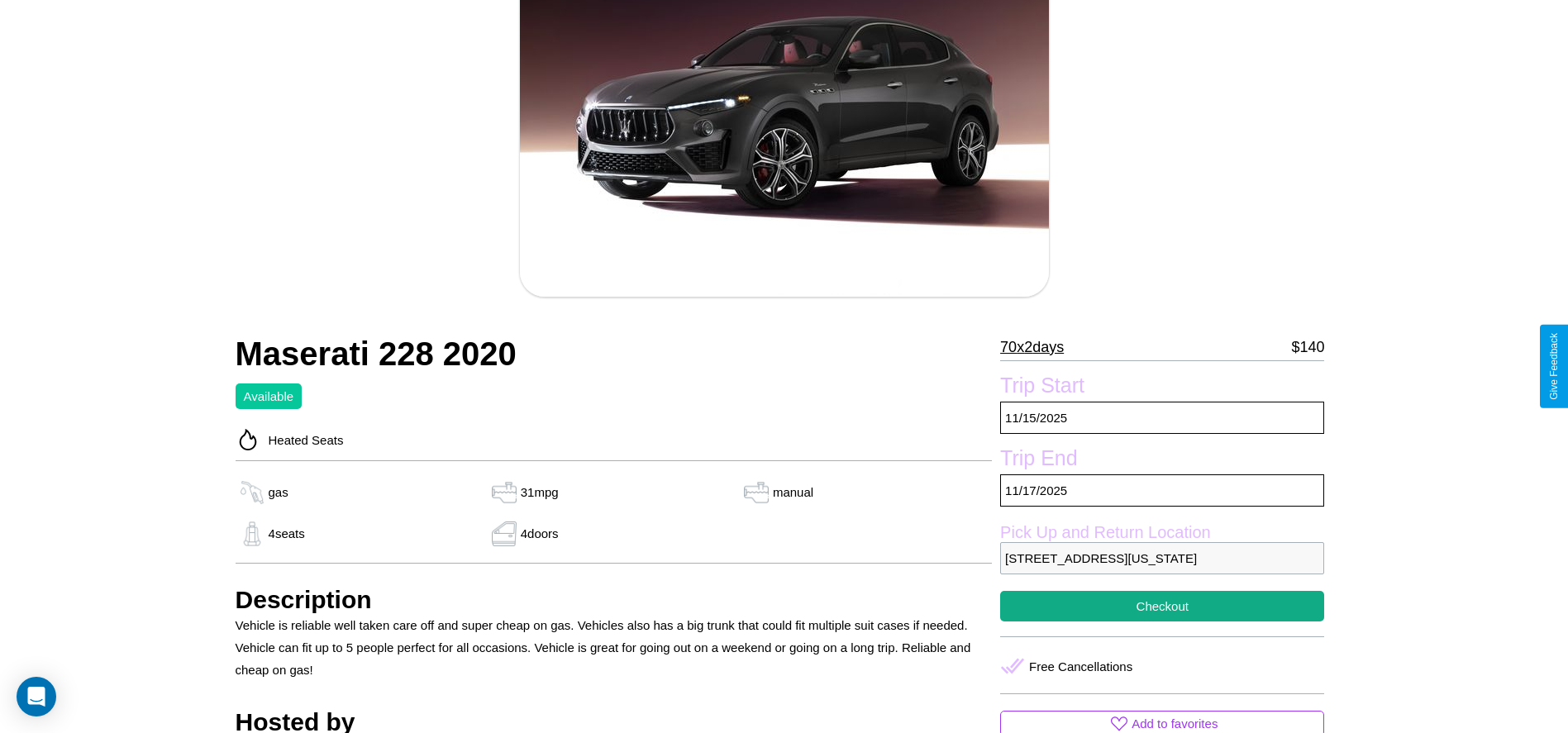
scroll to position [166, 0]
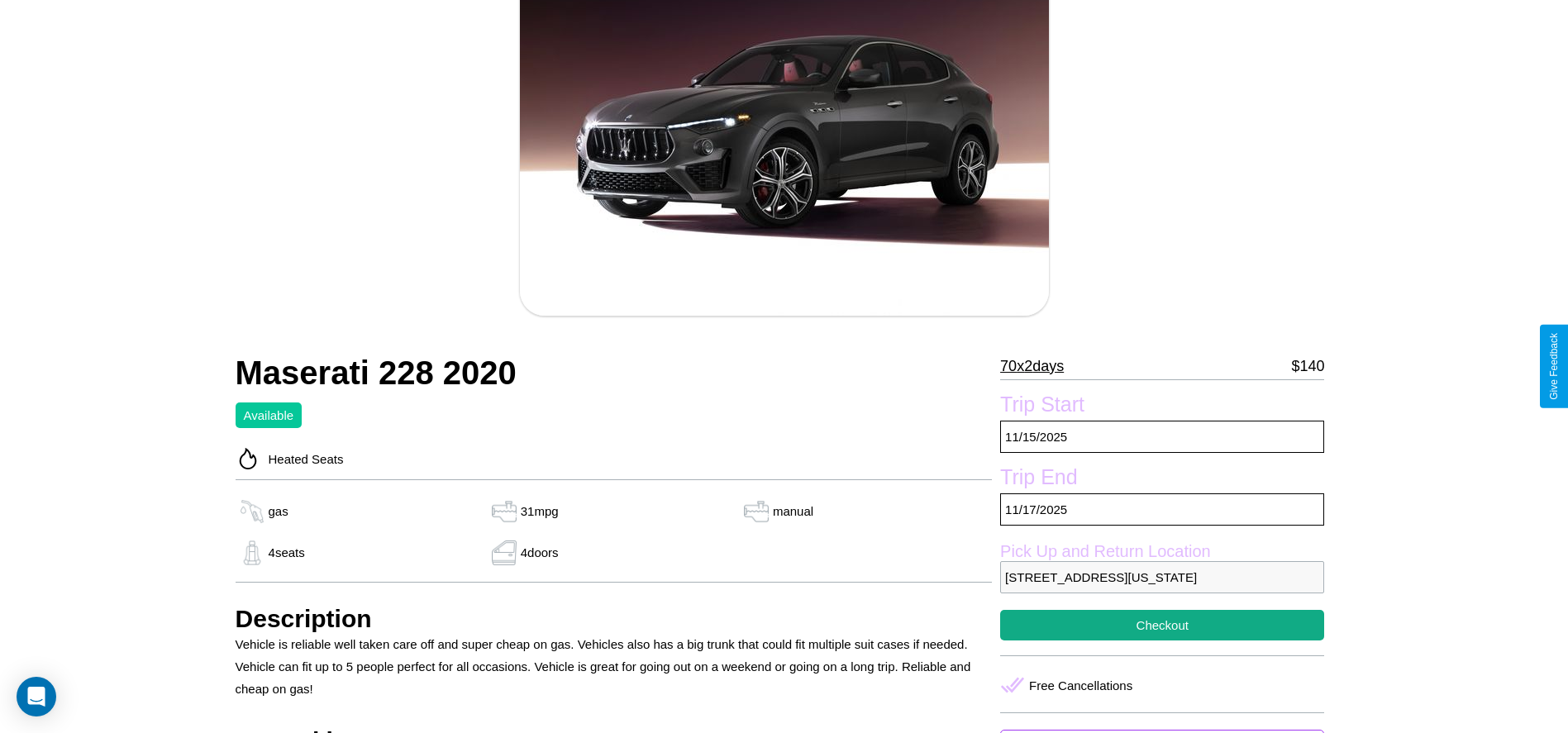
click at [1038, 366] on p "70 x 2 days" at bounding box center [1032, 366] width 64 height 26
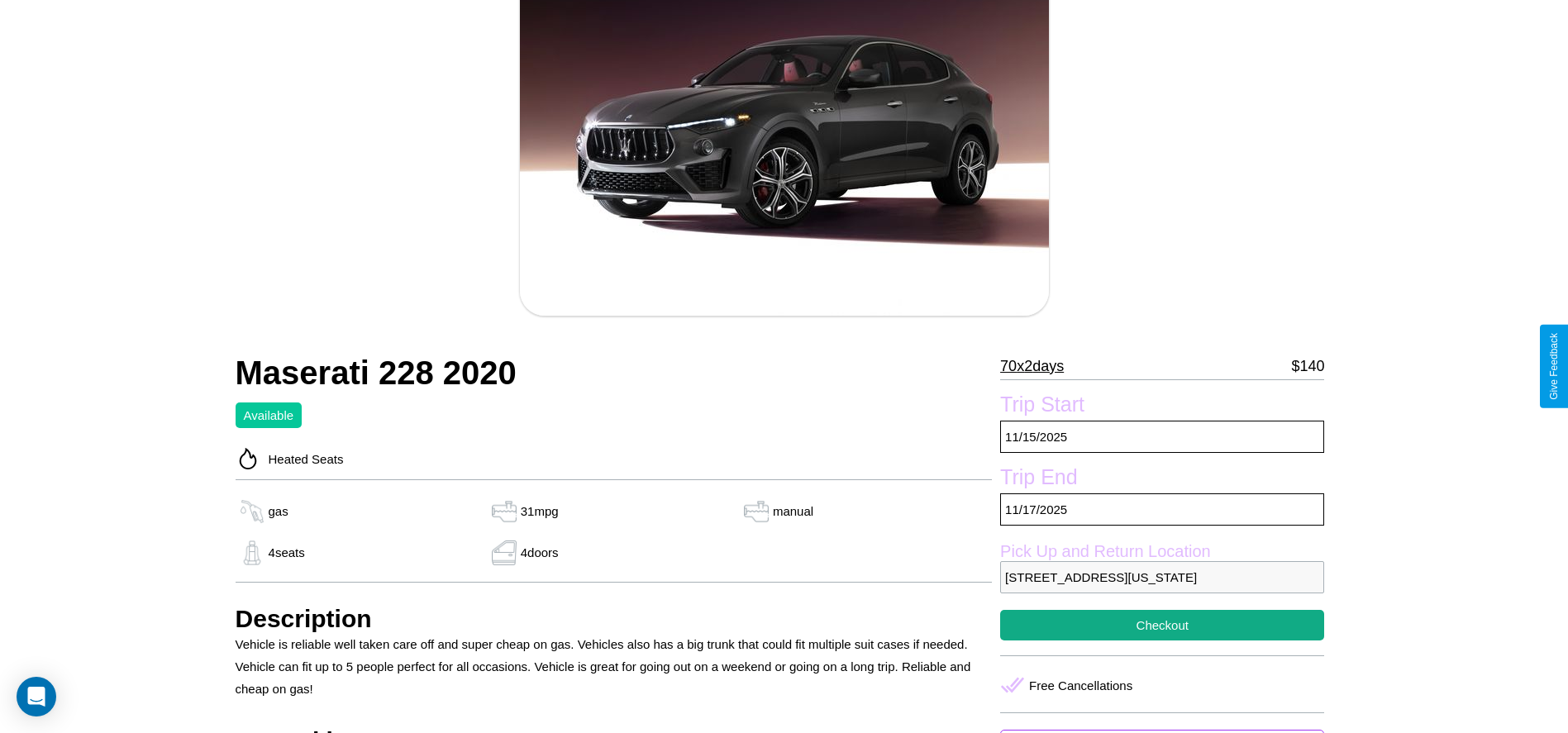
click at [1038, 366] on p "70 x 2 days" at bounding box center [1032, 366] width 64 height 26
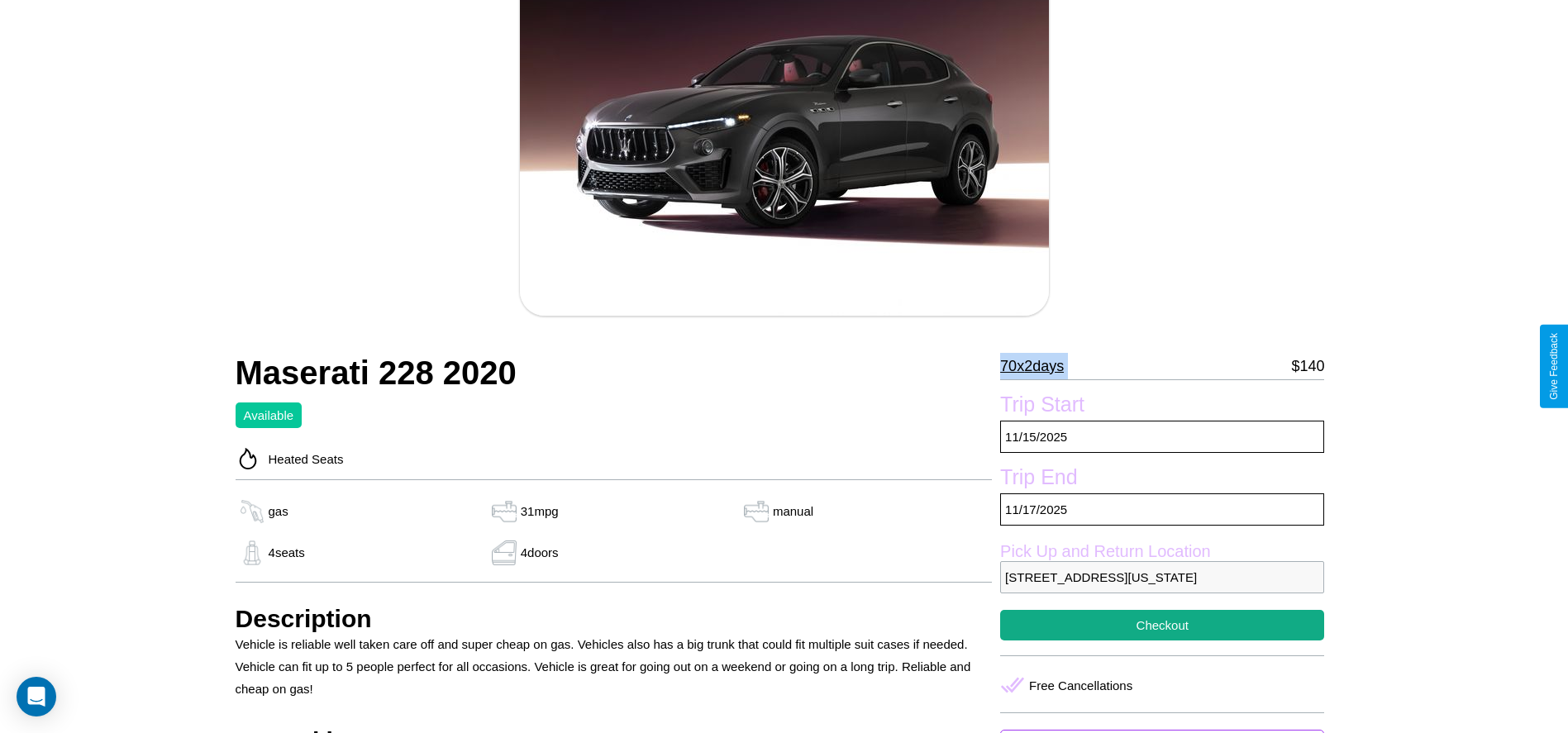
click at [1038, 366] on p "70 x 2 days" at bounding box center [1032, 366] width 64 height 26
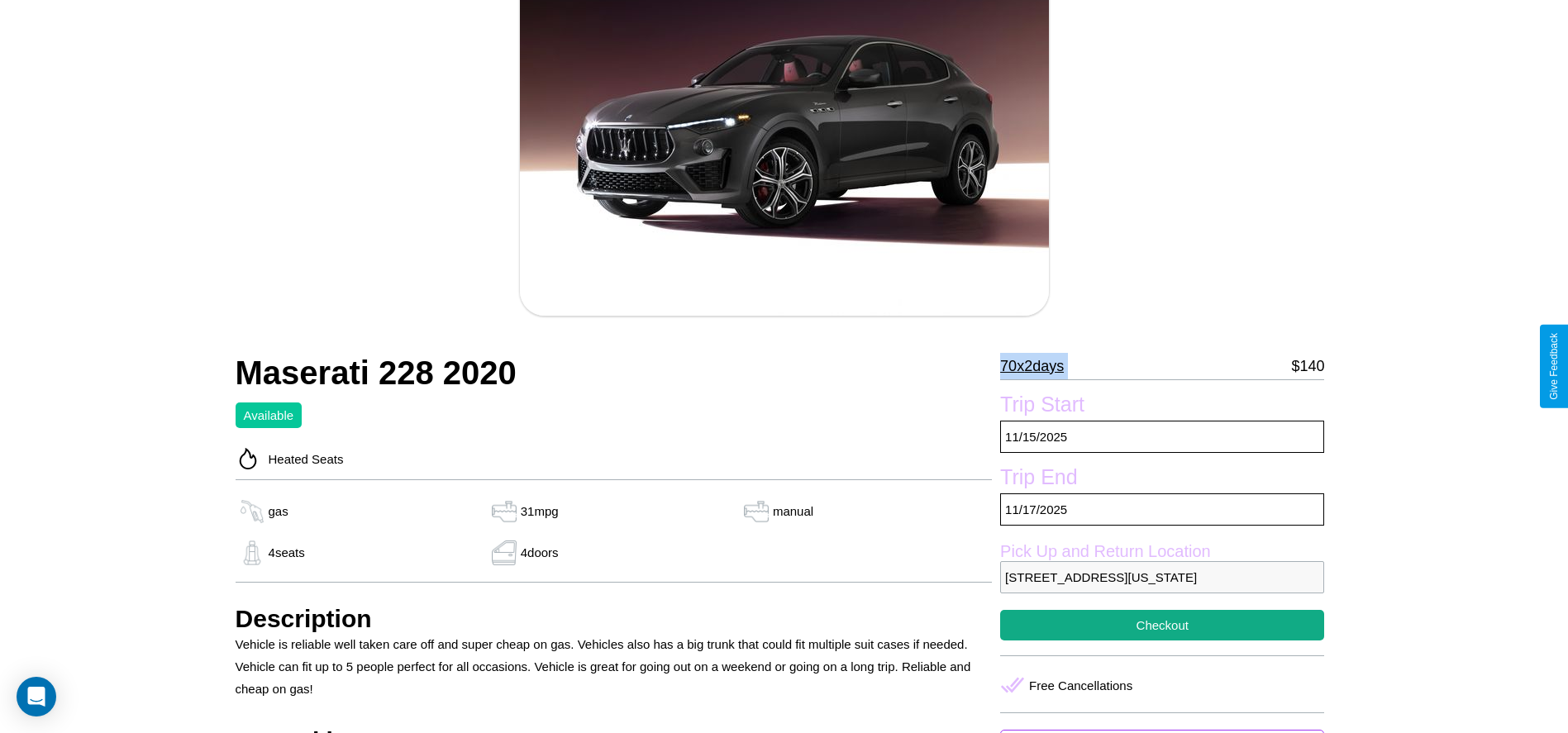
click at [1038, 366] on p "70 x 2 days" at bounding box center [1032, 366] width 64 height 26
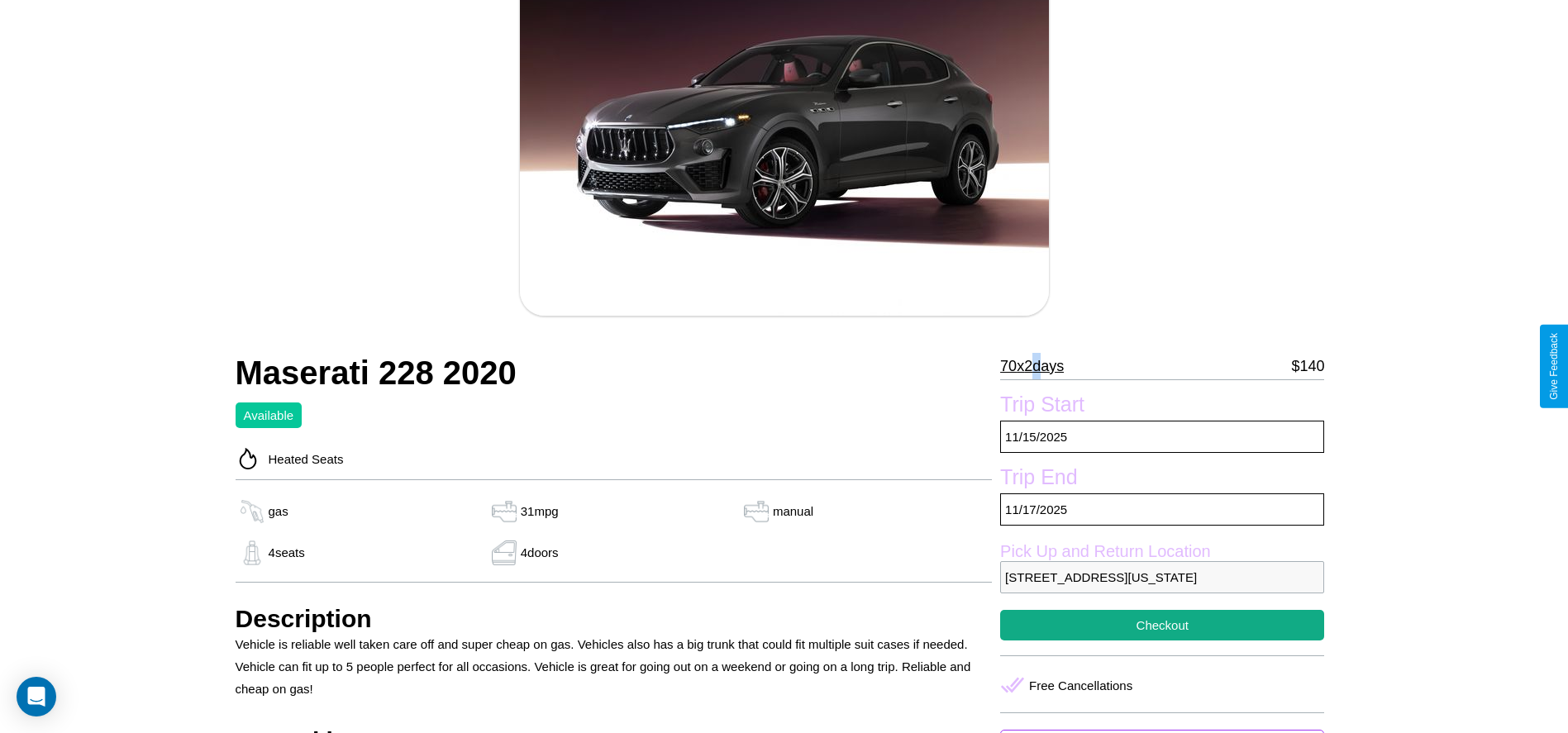
click at [1038, 366] on p "70 x 2 days" at bounding box center [1032, 366] width 64 height 26
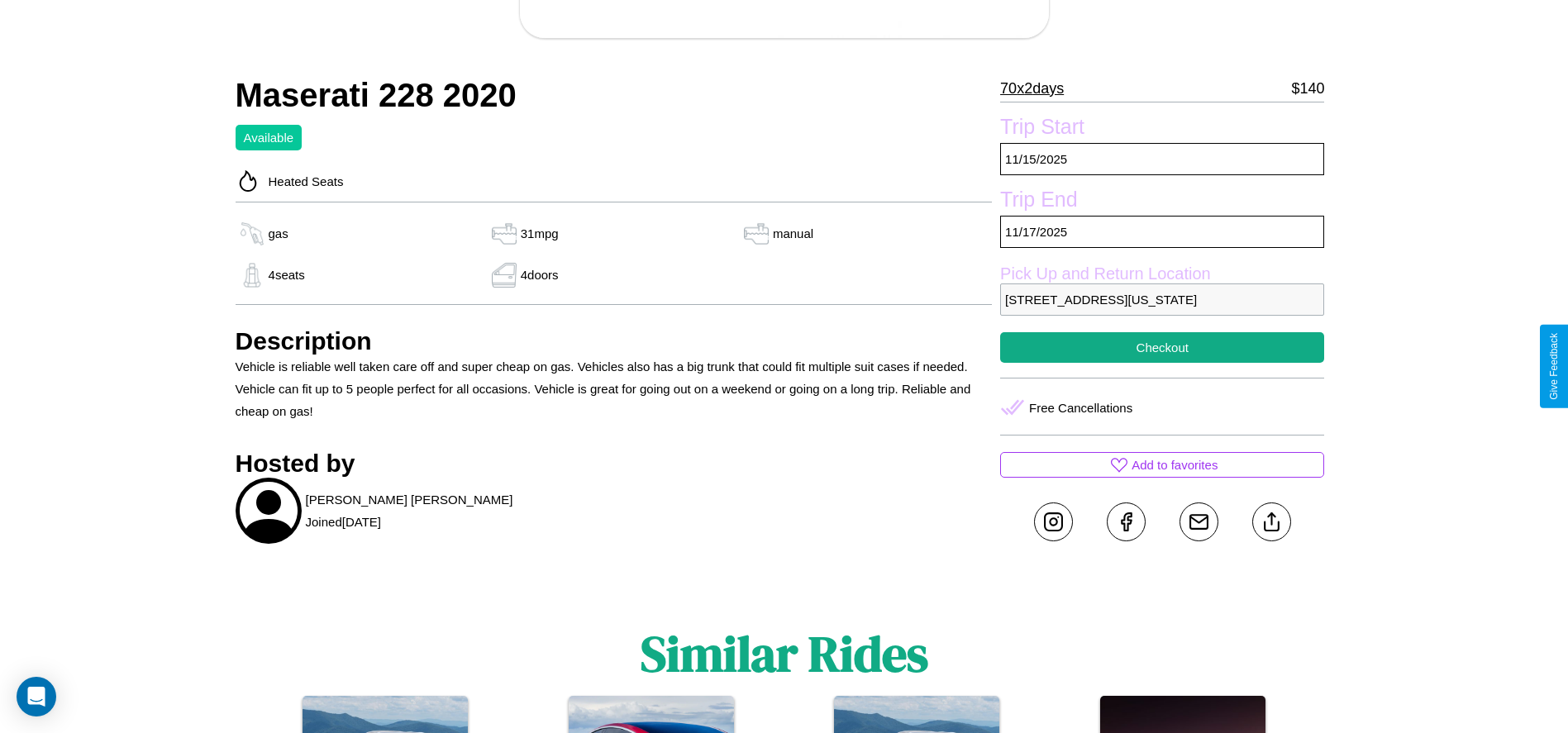
scroll to position [447, 0]
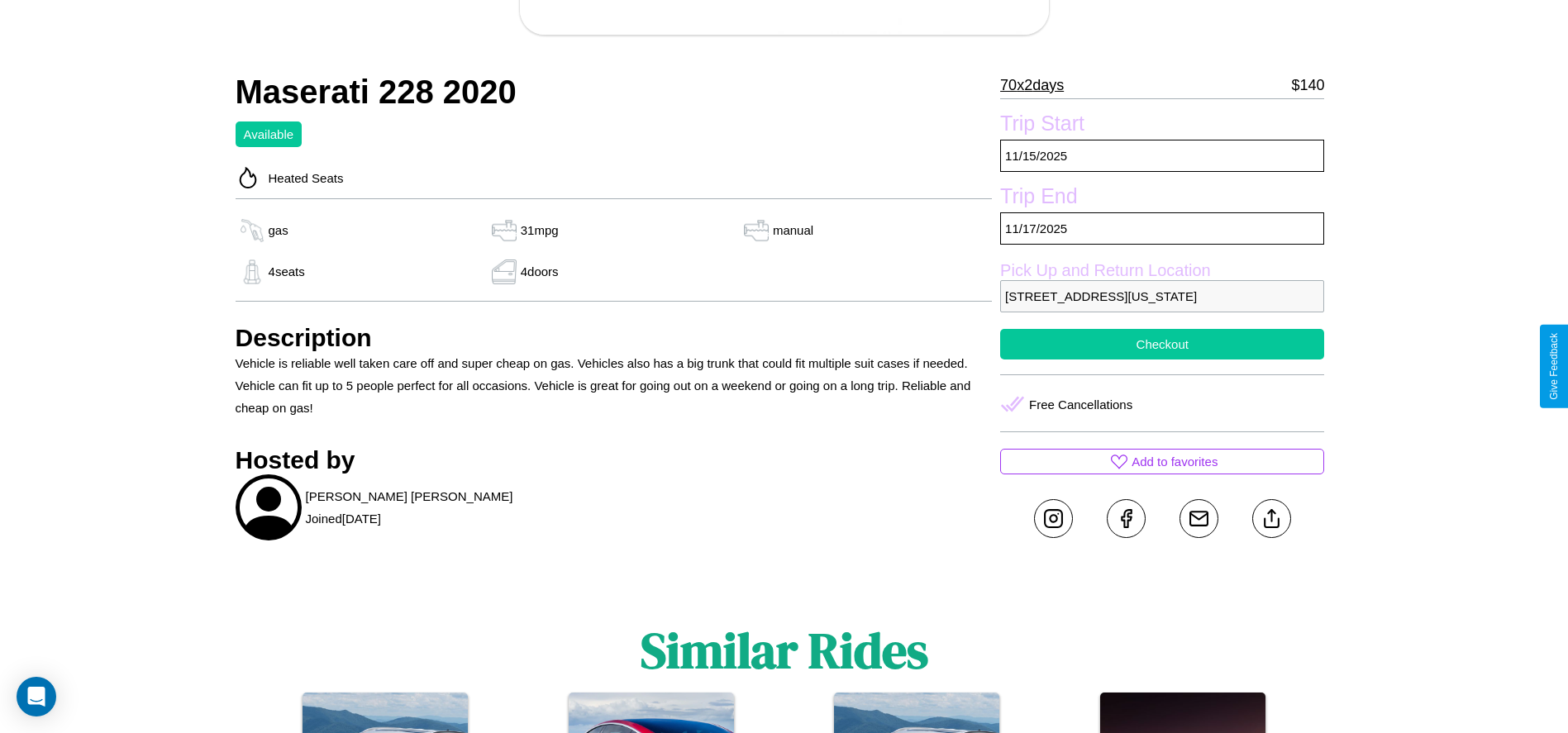
click at [1163, 359] on button "Checkout" at bounding box center [1162, 344] width 324 height 31
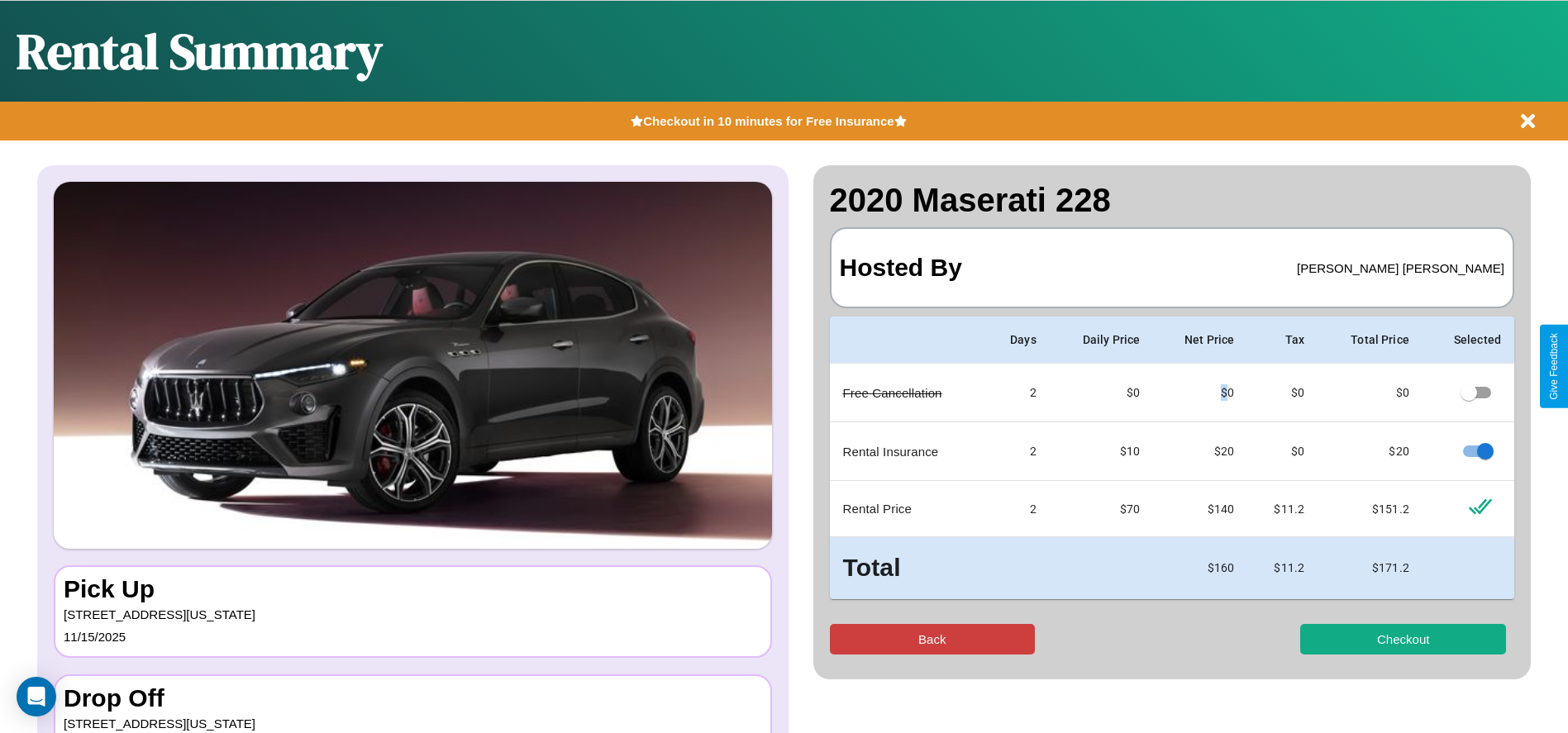
click at [931, 639] on button "Back" at bounding box center [933, 639] width 206 height 31
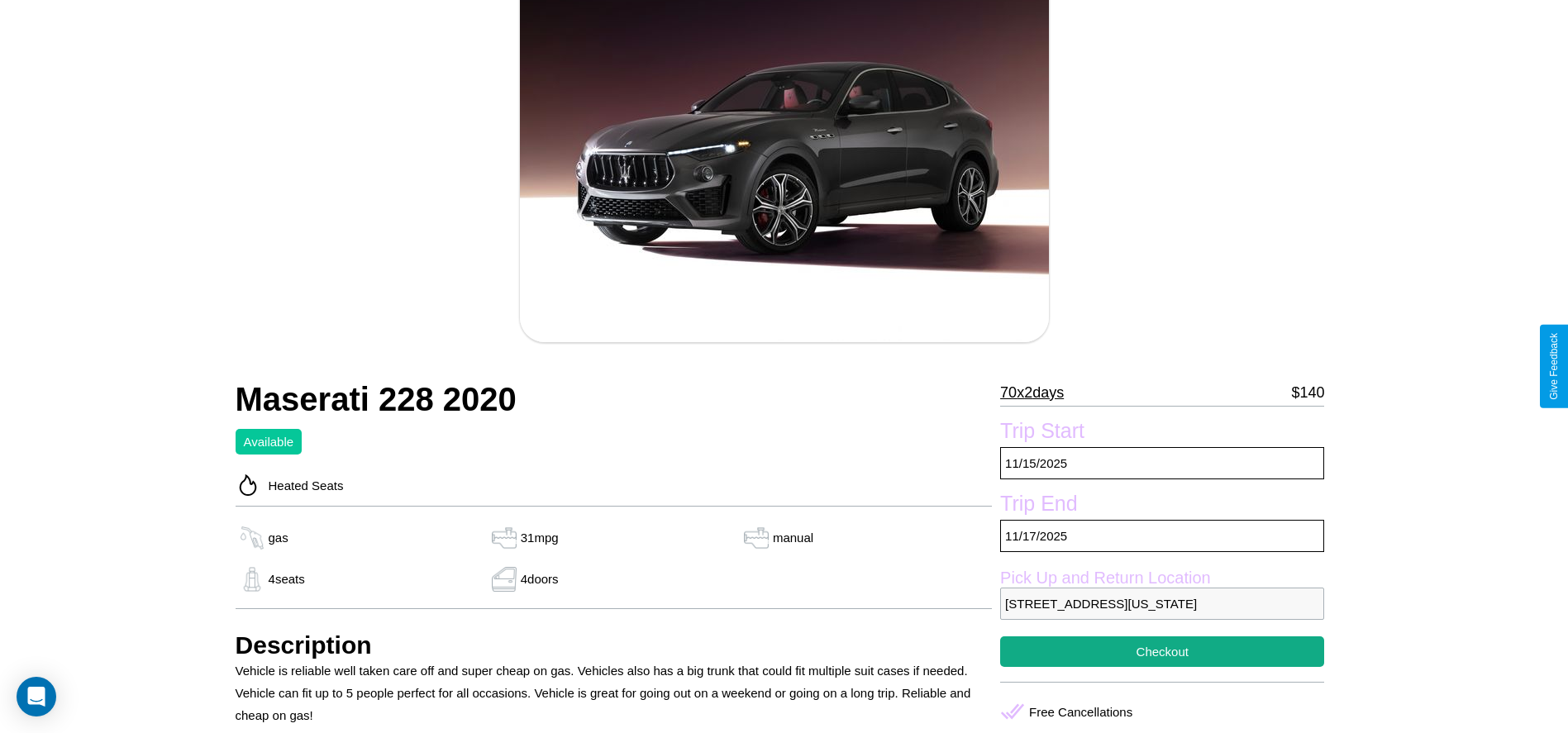
scroll to position [681, 0]
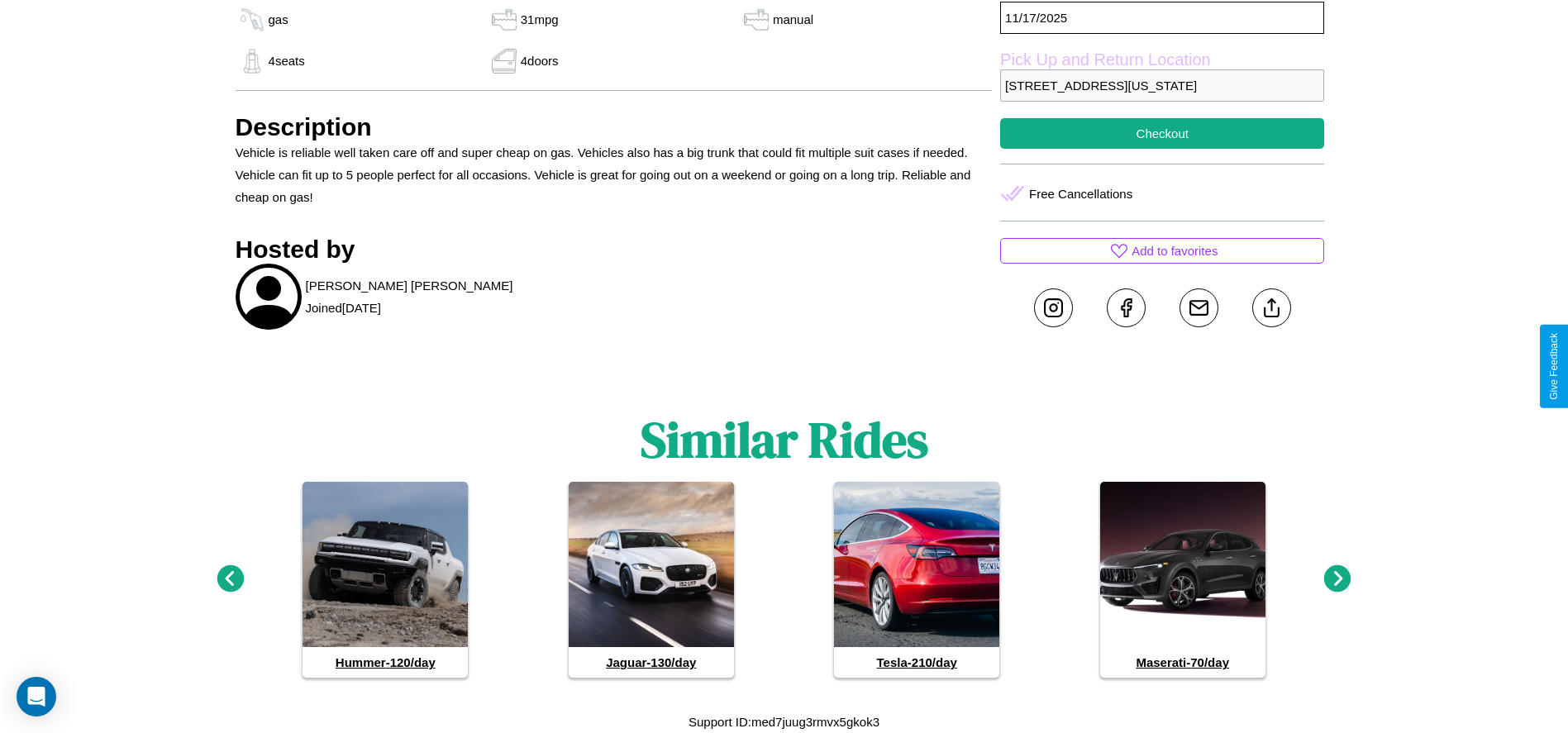
click at [1338, 579] on icon at bounding box center [1338, 579] width 27 height 27
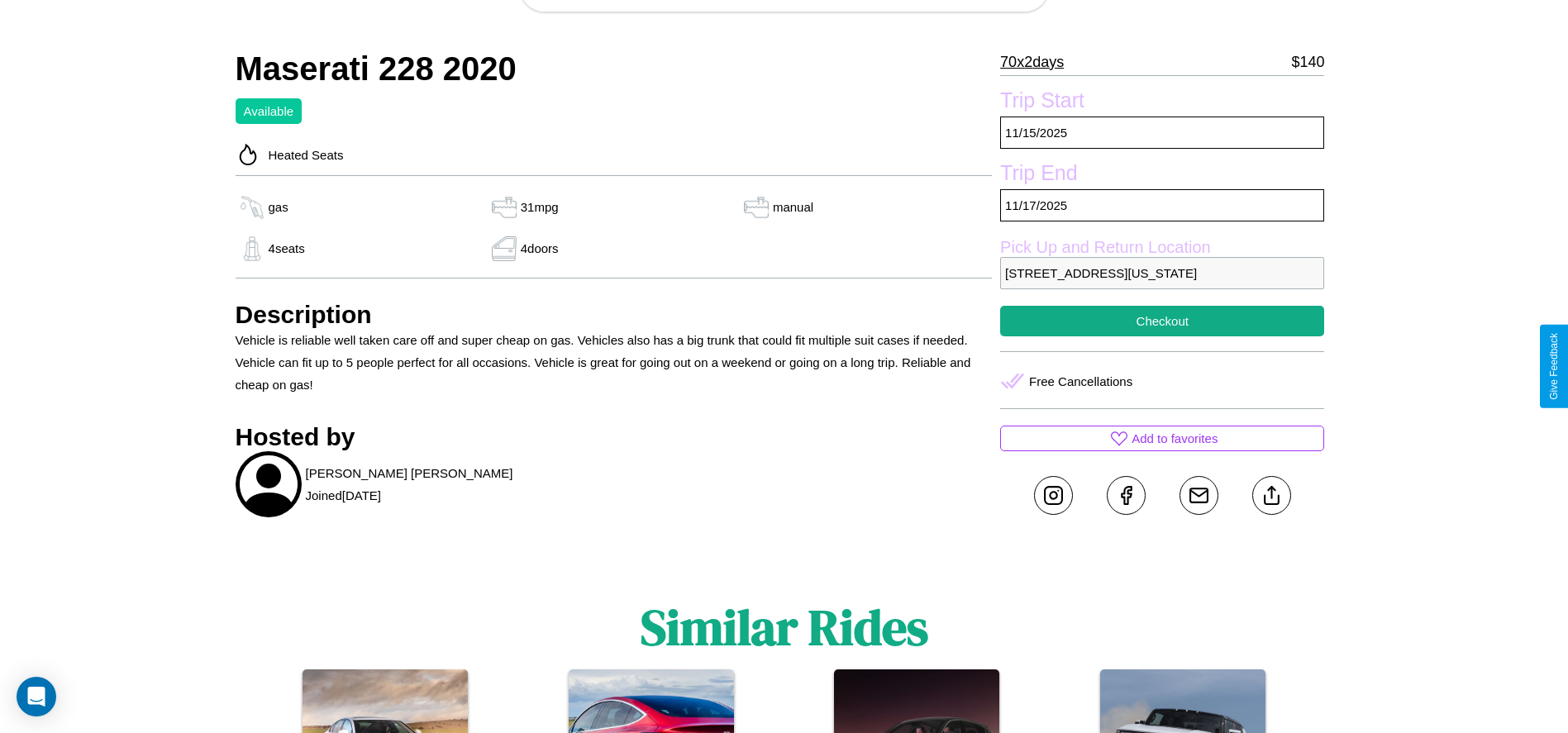
scroll to position [564, 0]
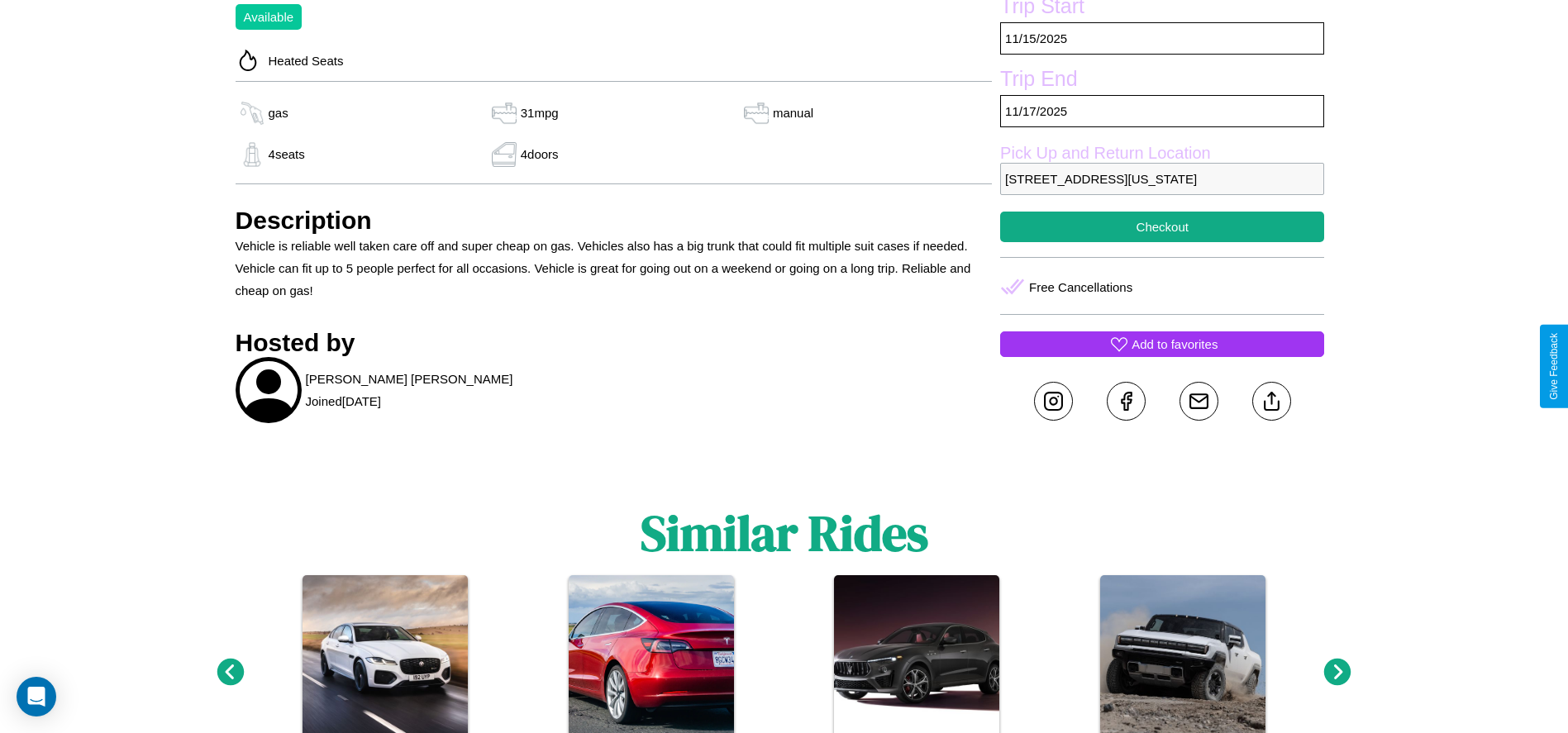
click at [1163, 356] on p "Add to favorites" at bounding box center [1175, 345] width 86 height 22
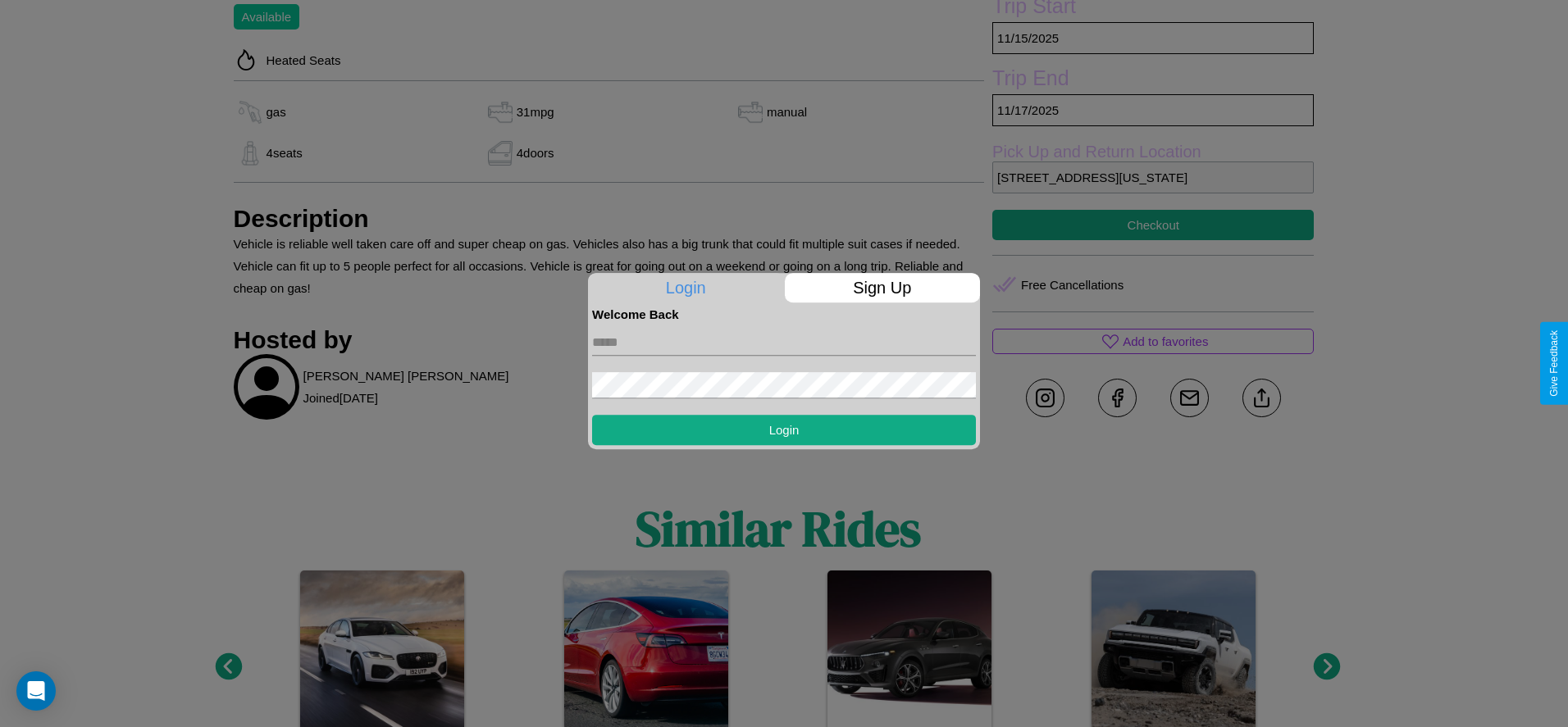
click at [882, 288] on p "Sign Up" at bounding box center [882, 288] width 196 height 30
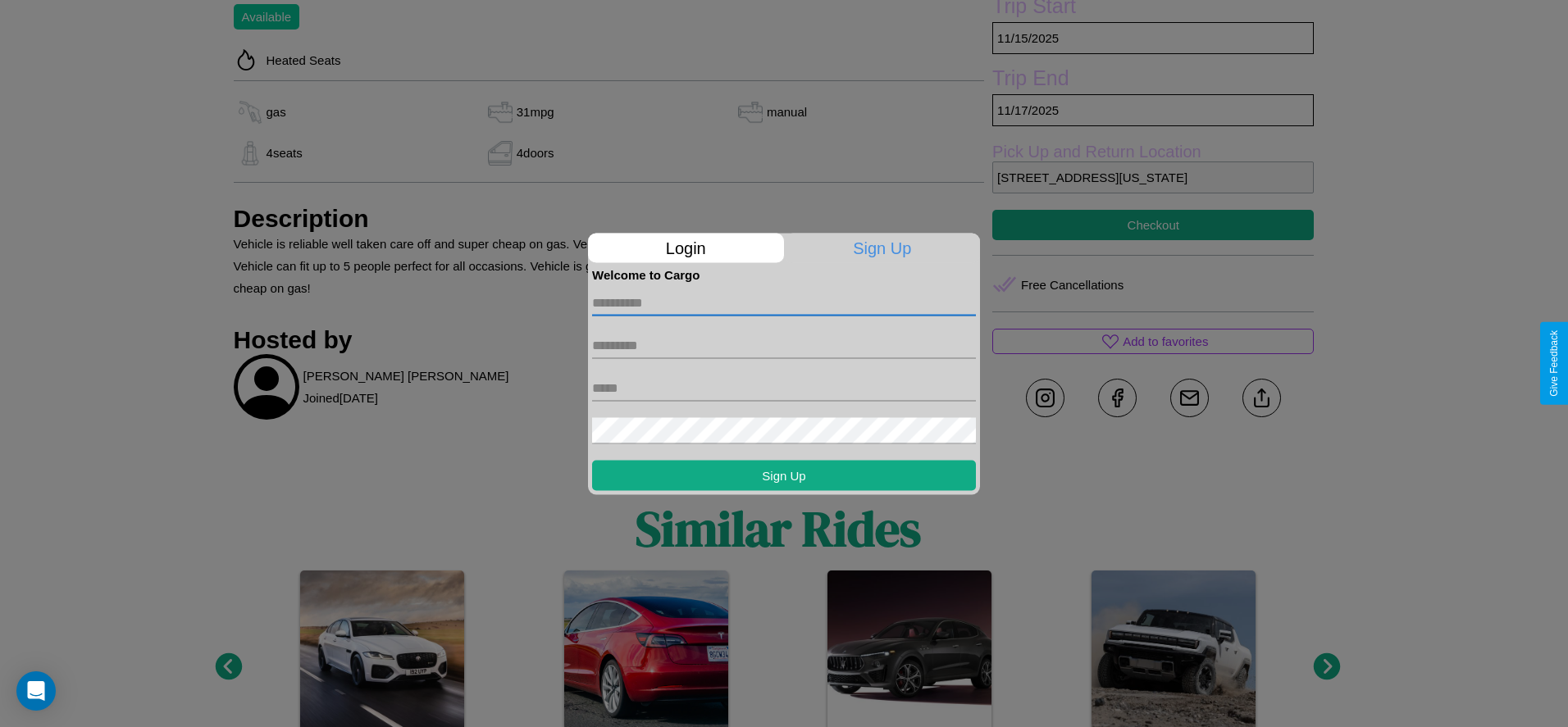
click at [784, 303] on input "text" at bounding box center [784, 303] width 384 height 26
type input "*******"
click at [784, 345] on input "text" at bounding box center [784, 345] width 384 height 26
type input "******"
click at [784, 388] on input "text" at bounding box center [784, 388] width 384 height 26
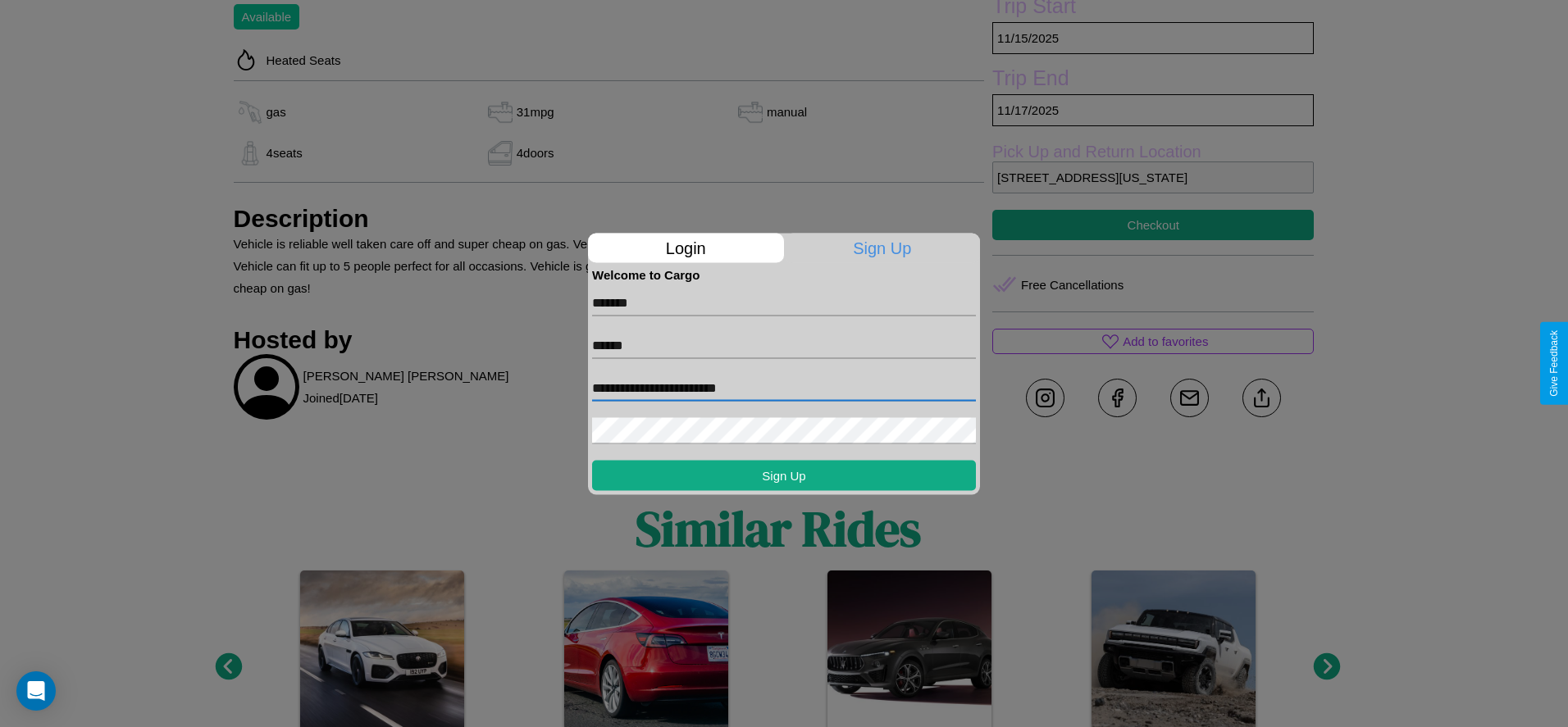
type input "**********"
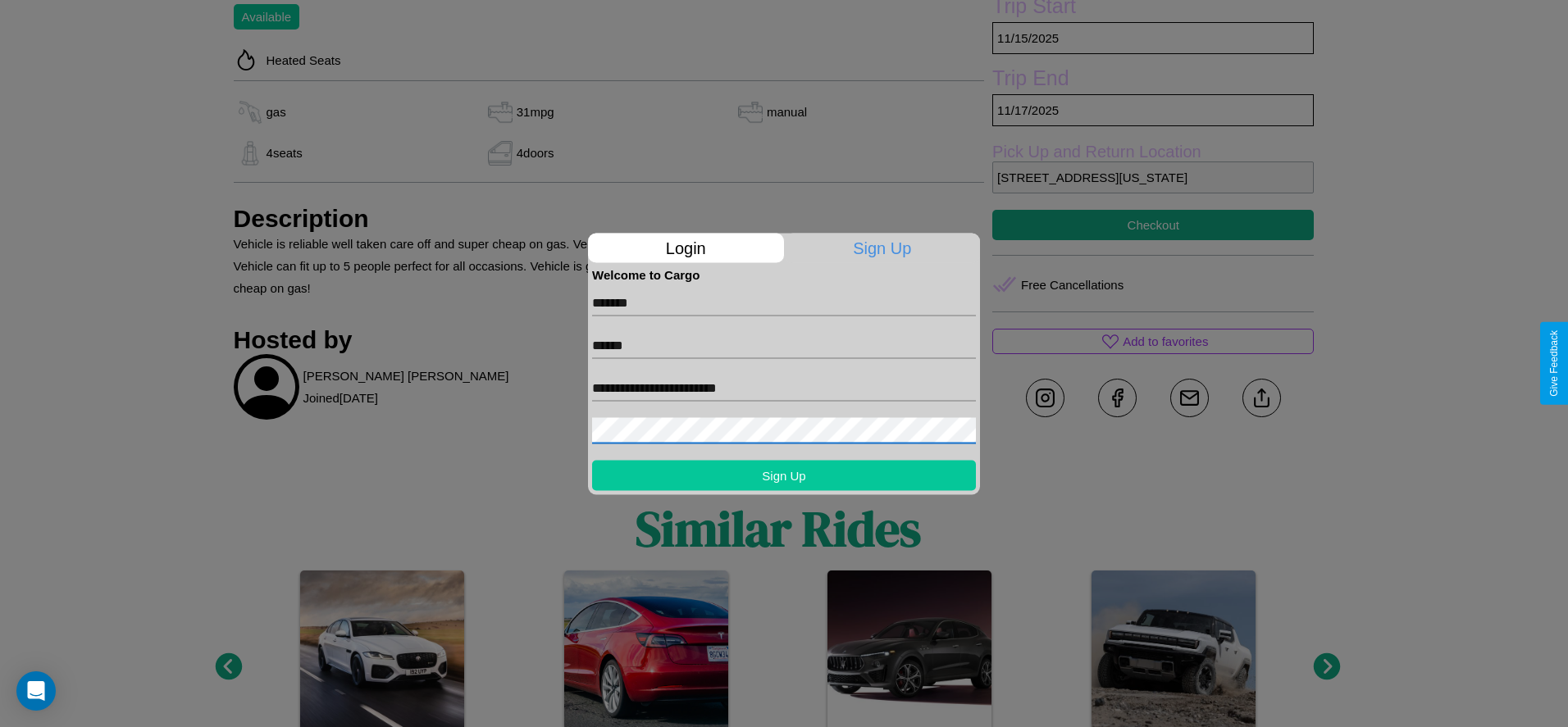
click at [784, 474] on button "Sign Up" at bounding box center [784, 474] width 384 height 31
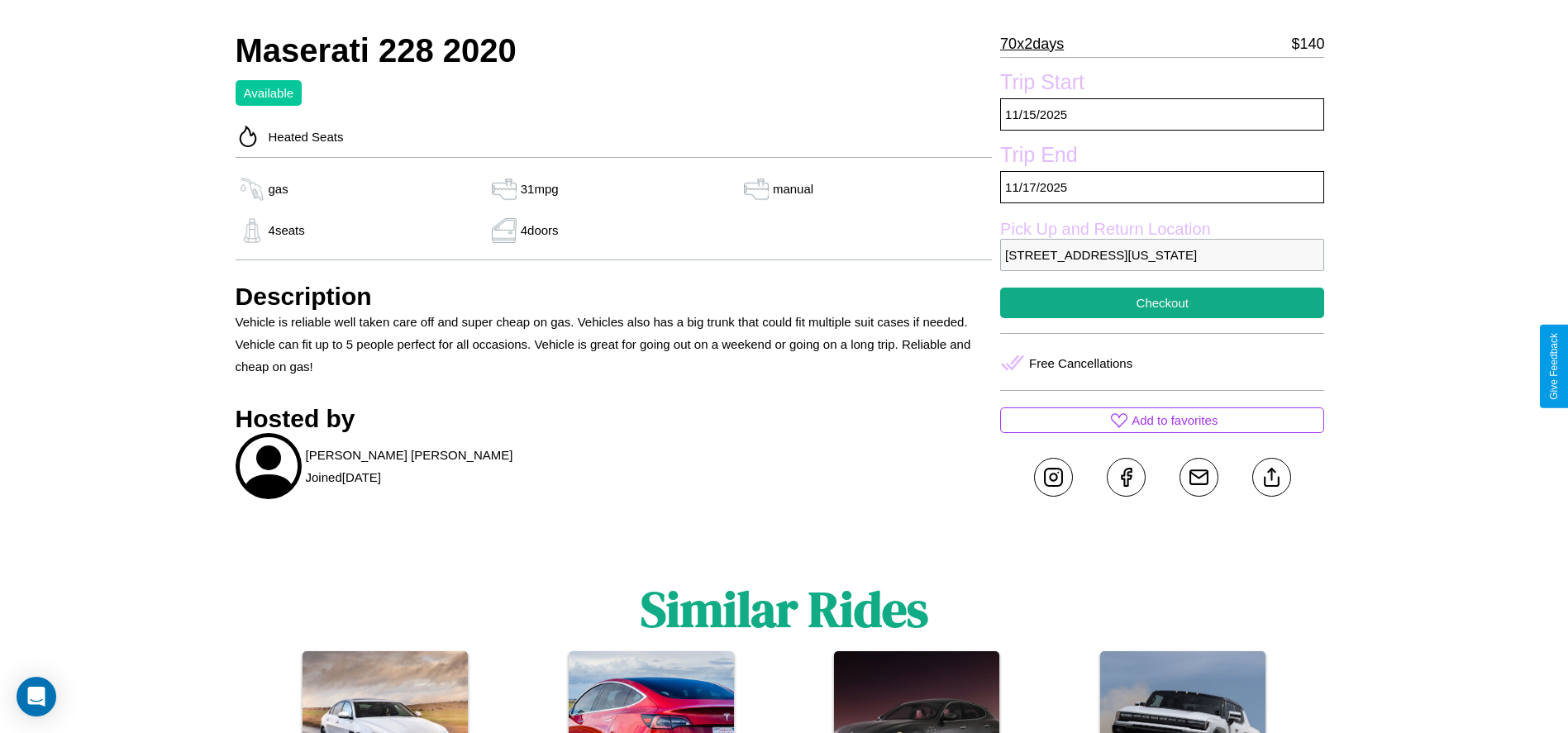
scroll to position [447, 0]
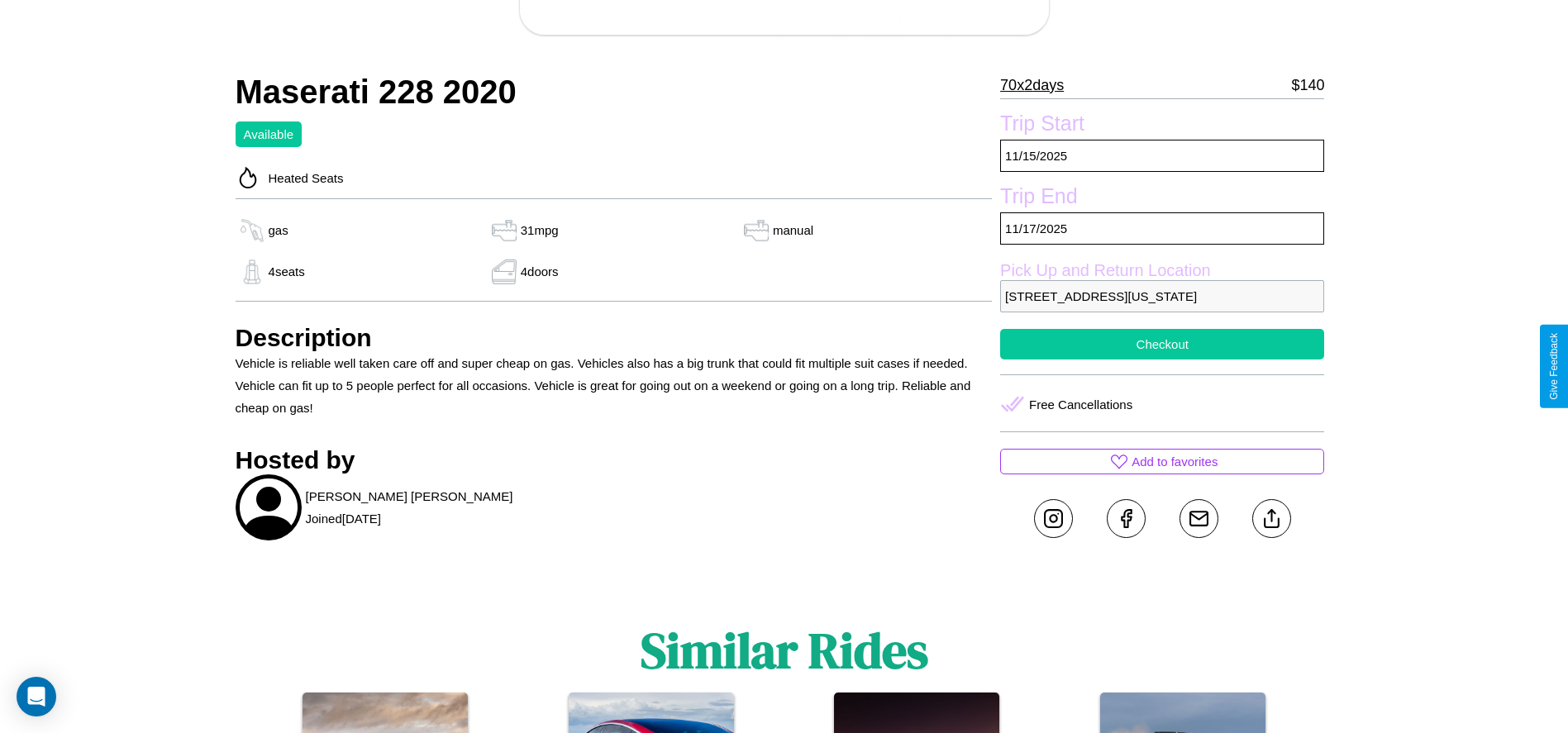
click at [1163, 359] on button "Checkout" at bounding box center [1162, 344] width 324 height 31
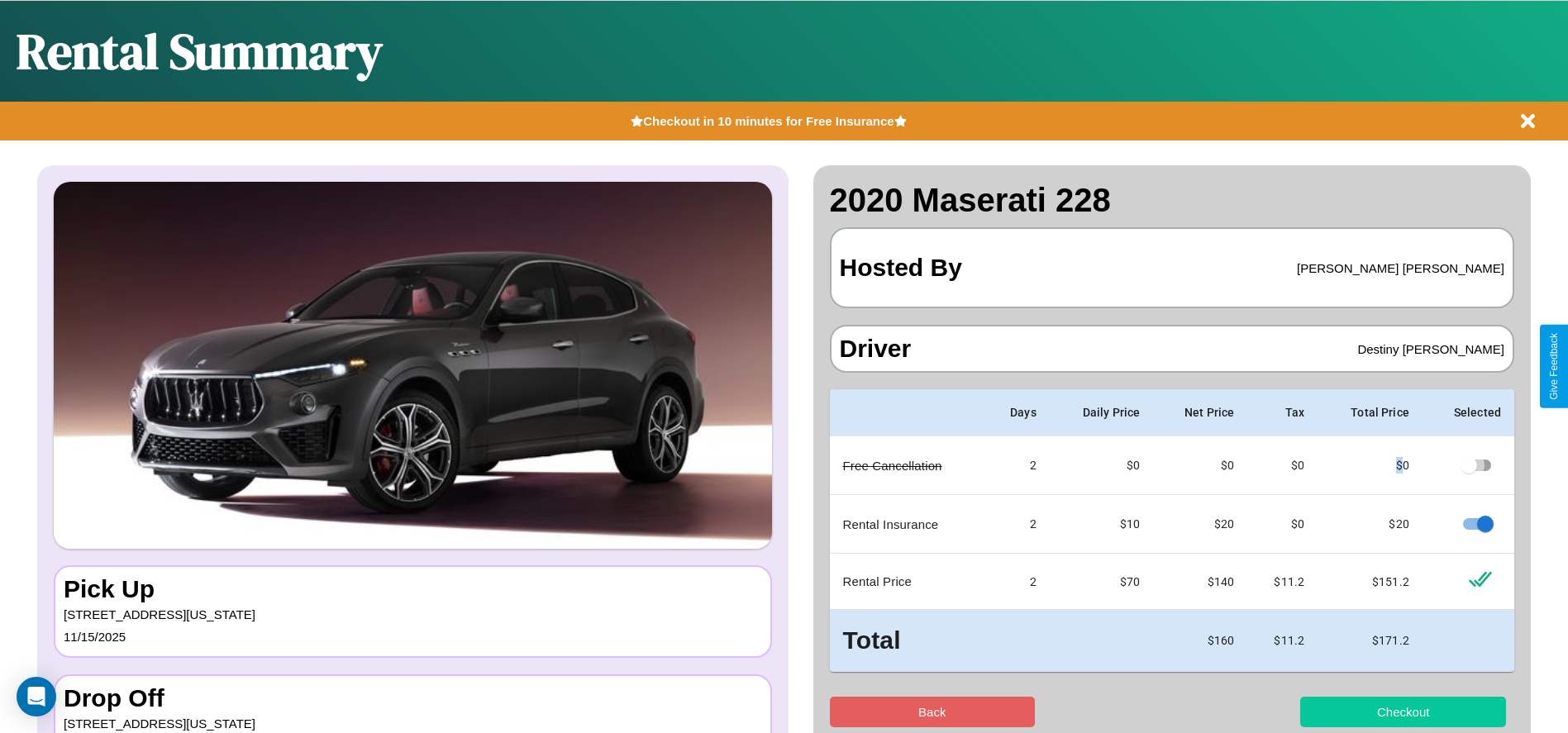
click at [1403, 711] on button "Checkout" at bounding box center [1403, 711] width 206 height 31
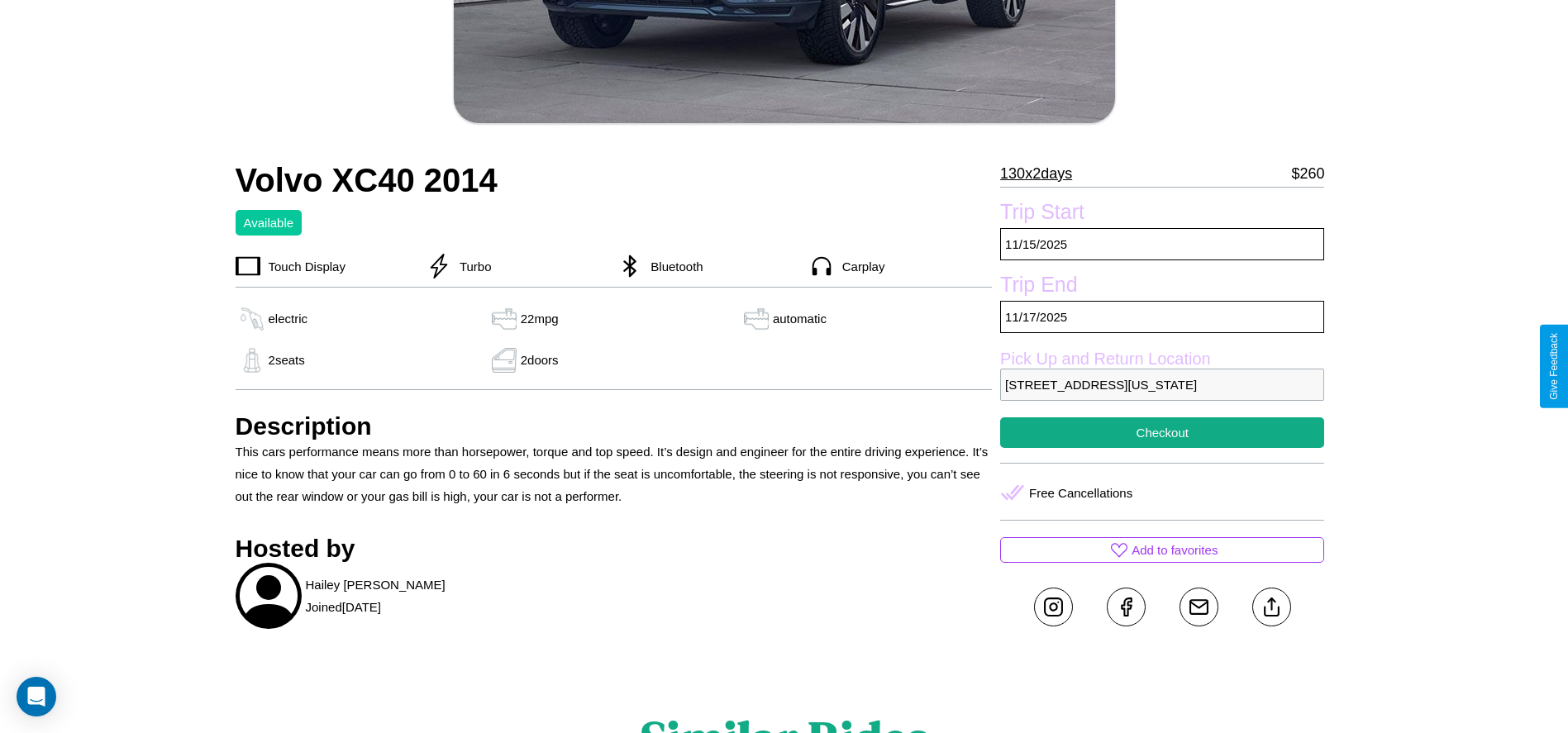
scroll to position [408, 0]
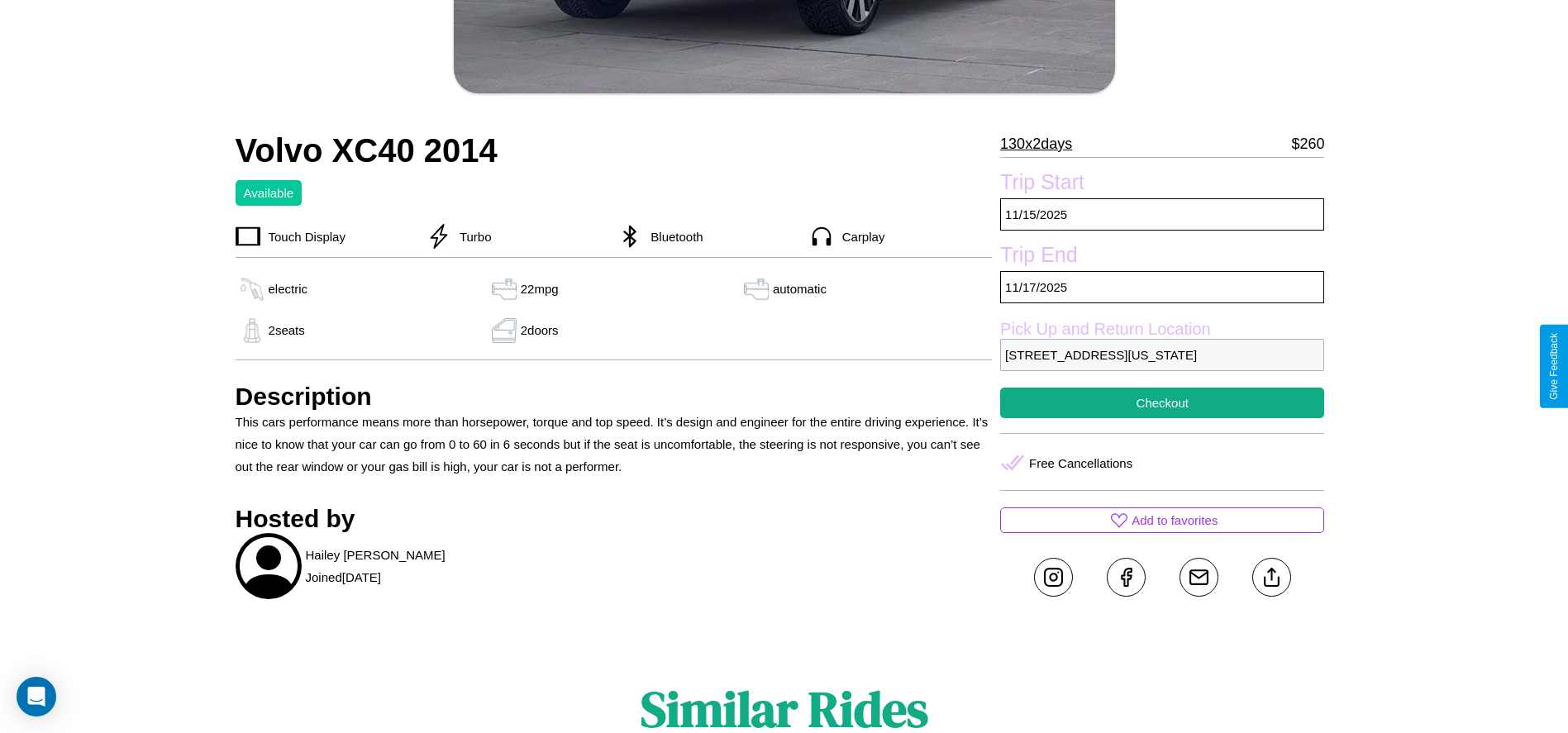
click at [1163, 366] on p "4460 Jefferson Street Philadelphia Pennsylvania 60127 United States" at bounding box center [1162, 355] width 324 height 32
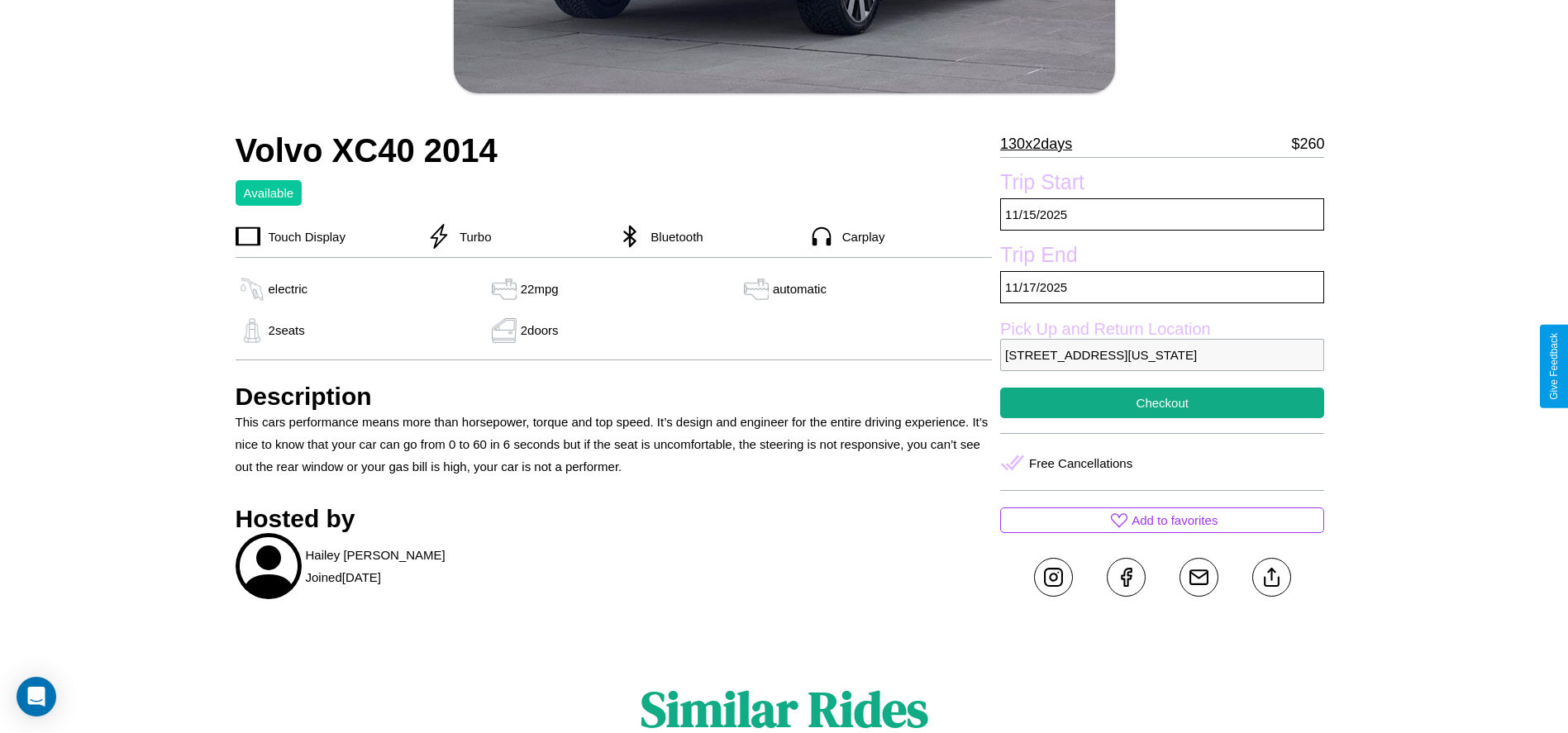
click at [1163, 366] on p "4460 Jefferson Street Philadelphia Pennsylvania 60127 United States" at bounding box center [1162, 355] width 324 height 32
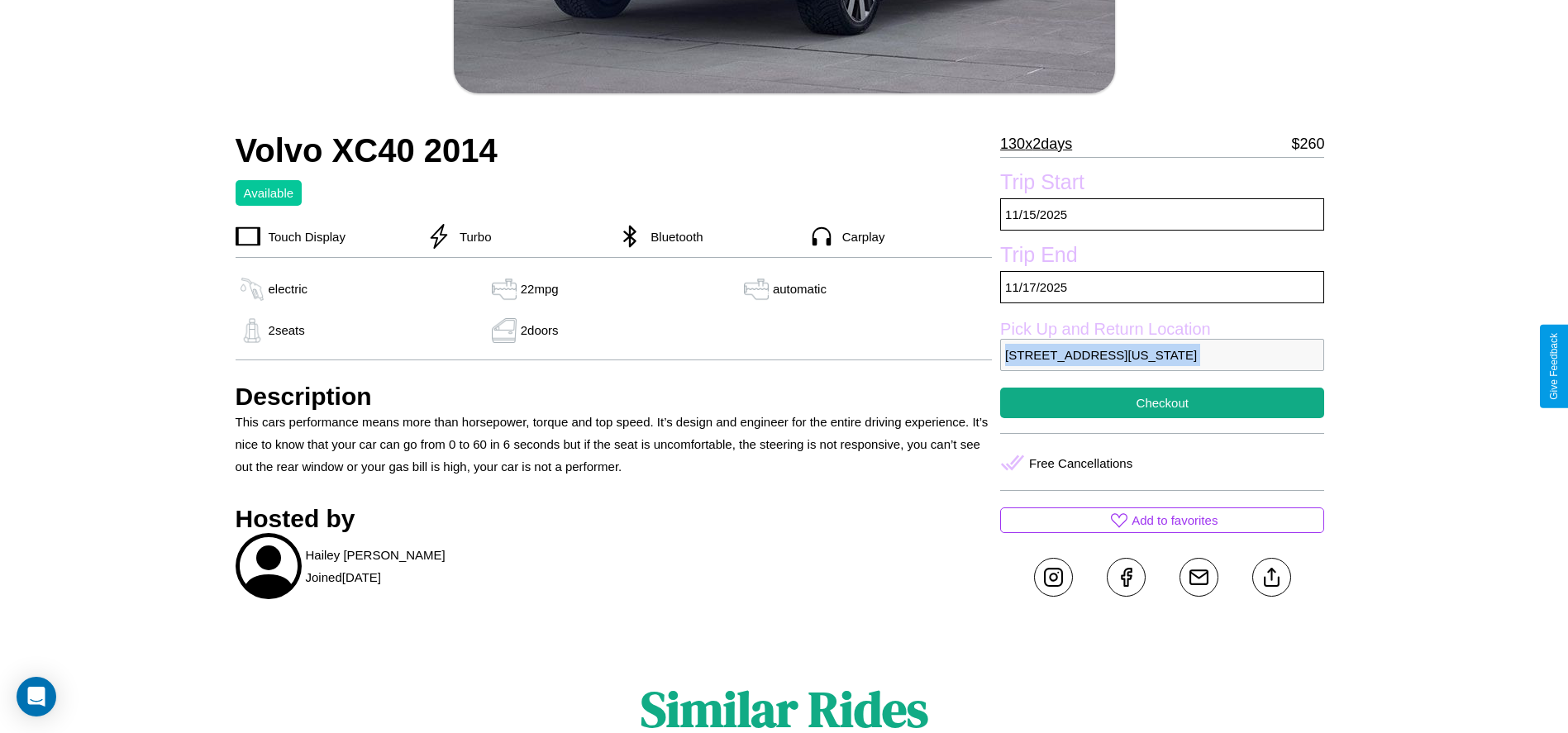
click at [1163, 366] on p "4460 Jefferson Street Philadelphia Pennsylvania 60127 United States" at bounding box center [1162, 355] width 324 height 32
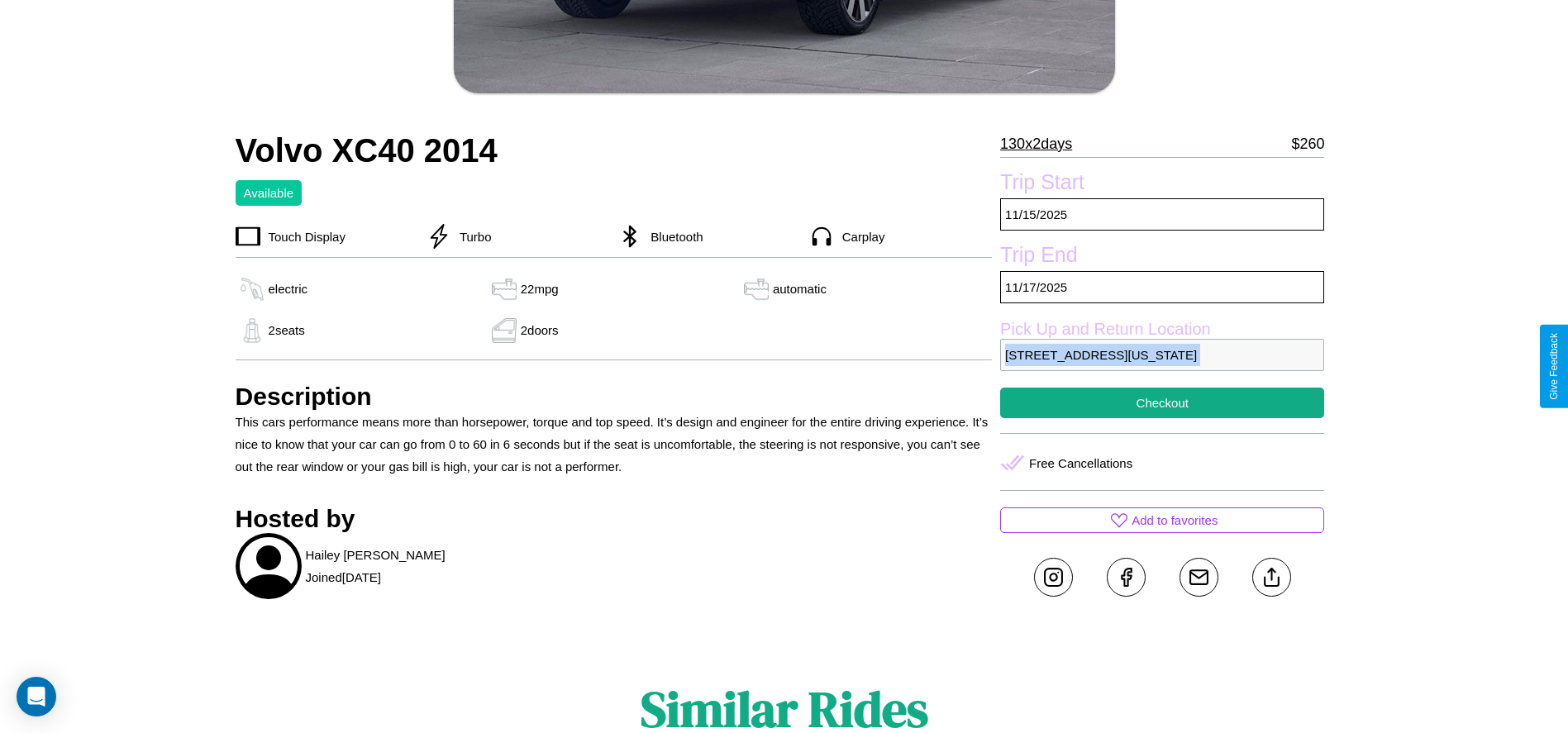
click at [1163, 366] on p "4460 Jefferson Street Philadelphia Pennsylvania 60127 United States" at bounding box center [1162, 355] width 324 height 32
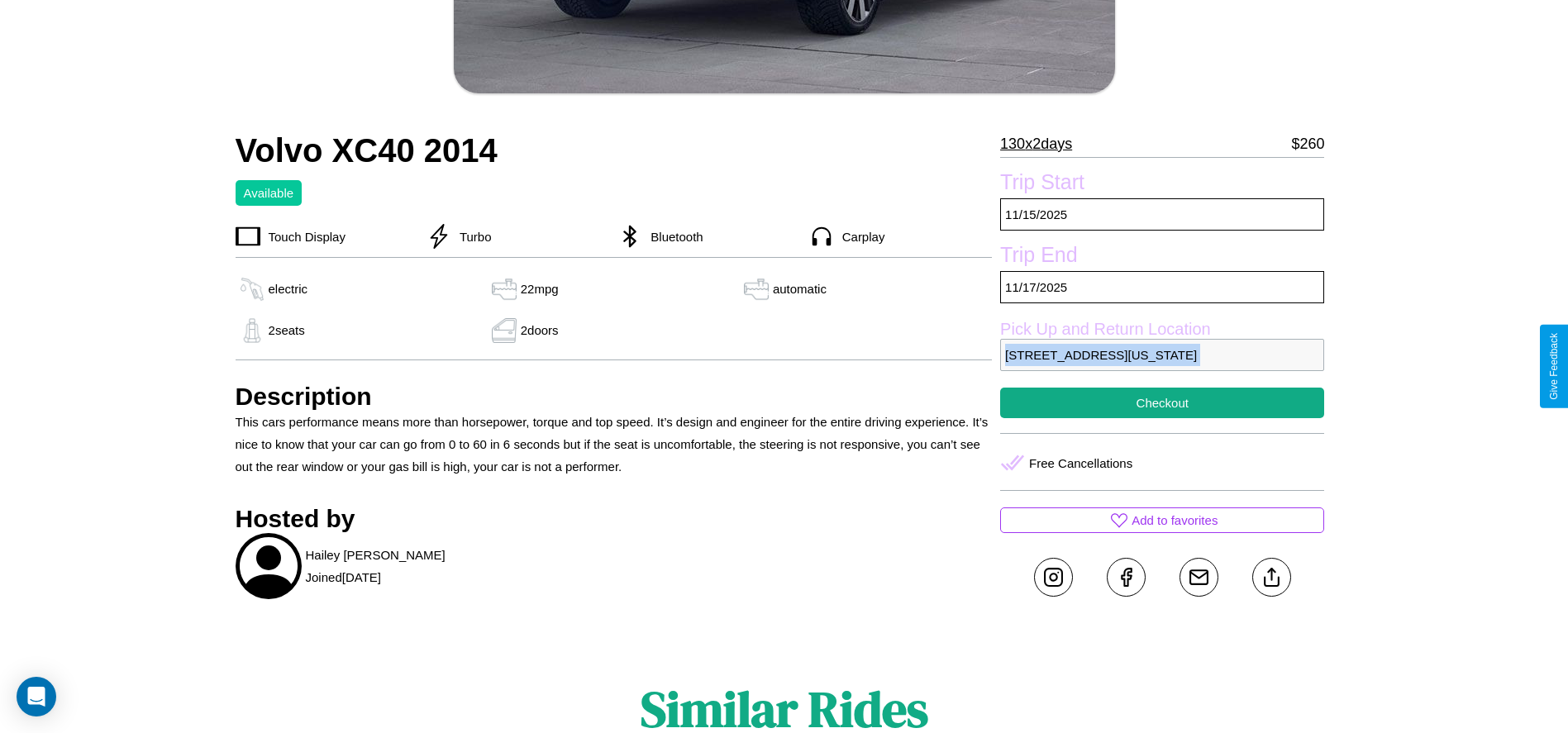
click at [1163, 366] on p "4460 Jefferson Street Philadelphia Pennsylvania 60127 United States" at bounding box center [1162, 355] width 324 height 32
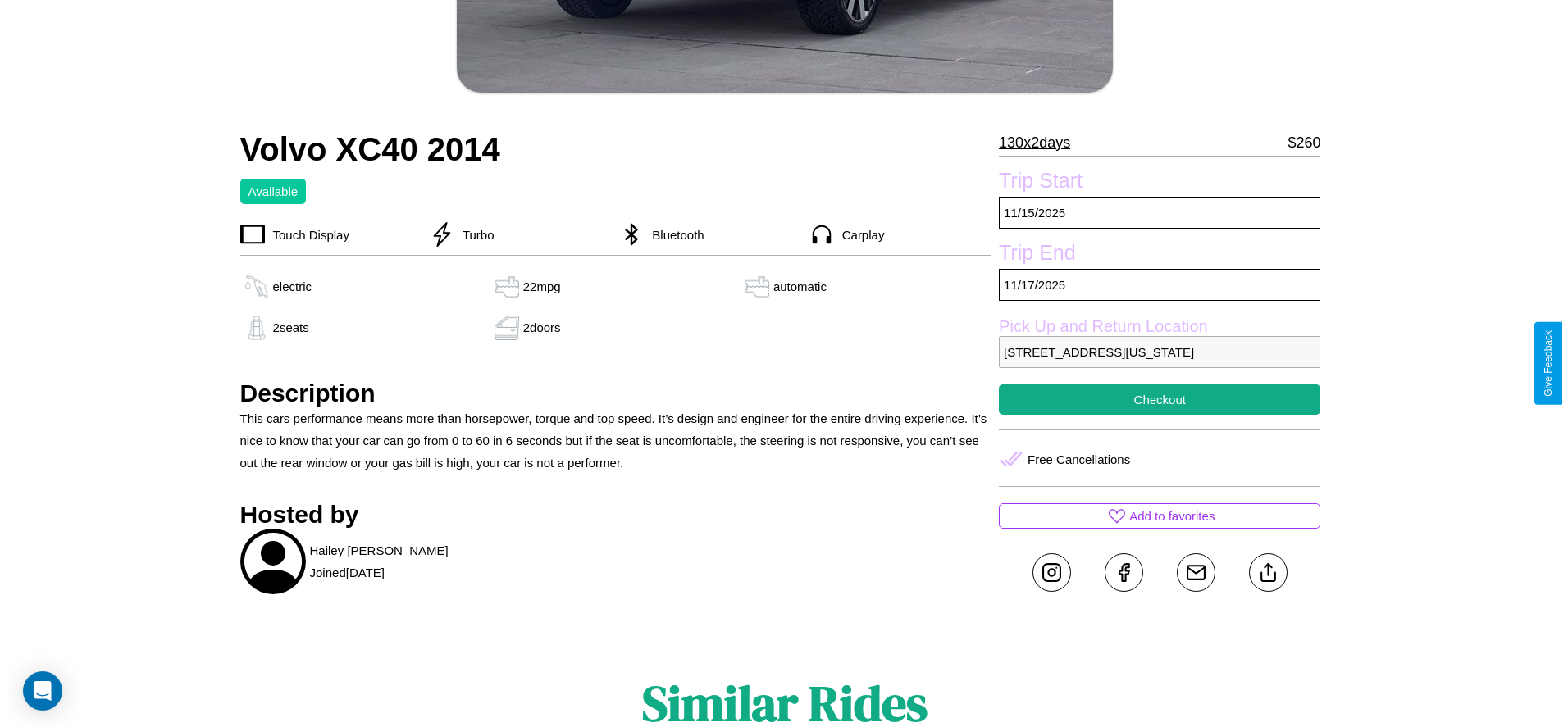
scroll to position [579, 0]
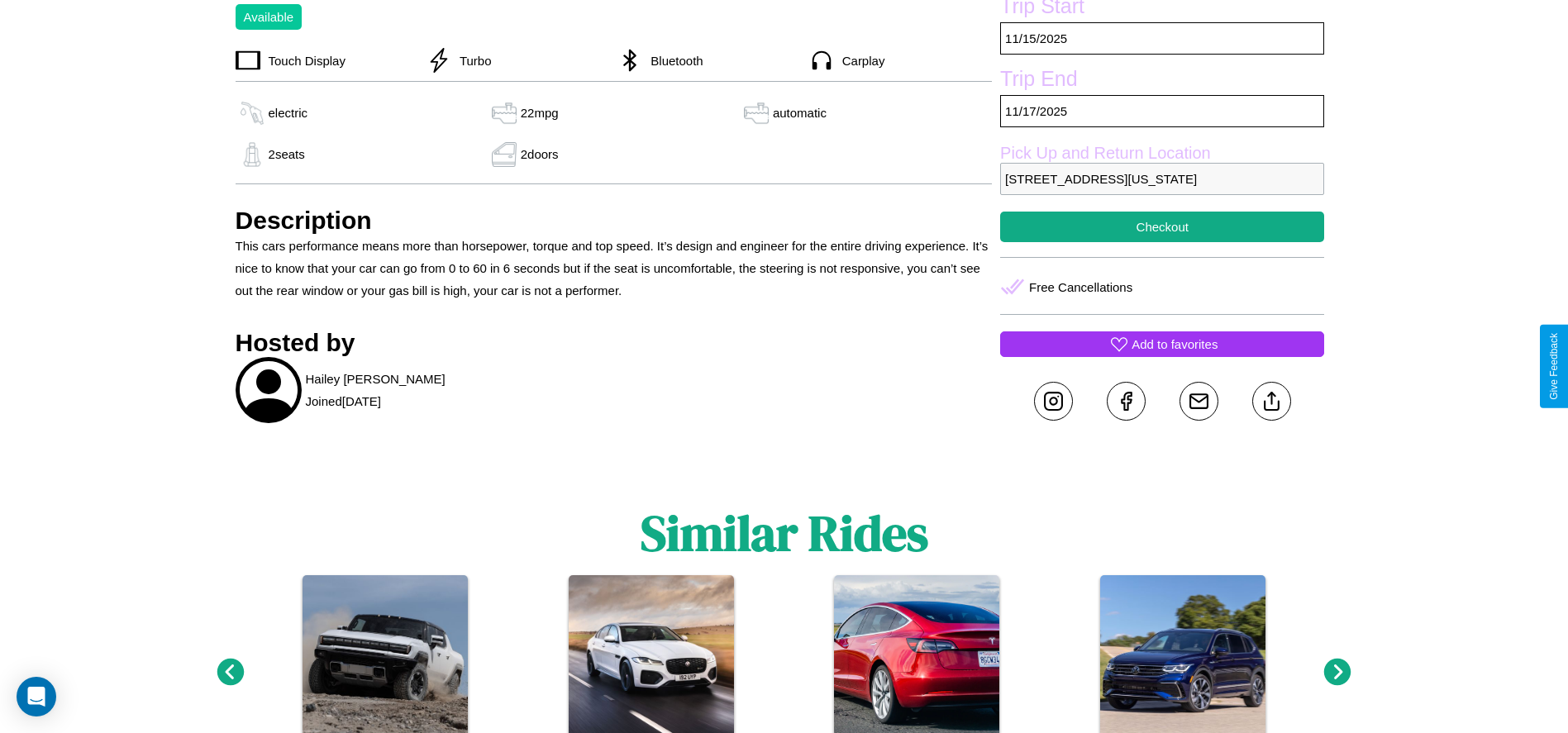
click at [1163, 356] on p "Add to favorites" at bounding box center [1175, 345] width 86 height 22
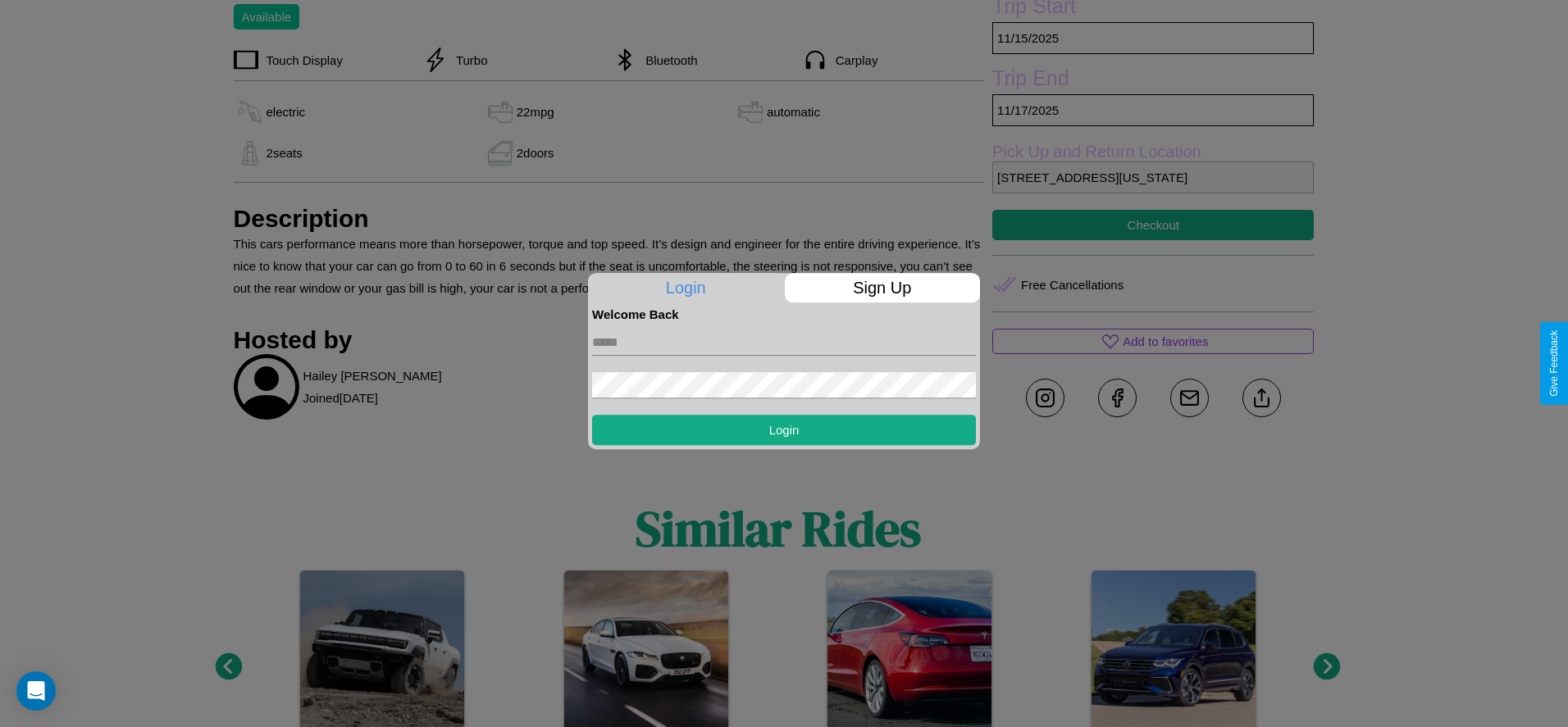
click at [784, 363] on form "Login" at bounding box center [784, 383] width 384 height 123
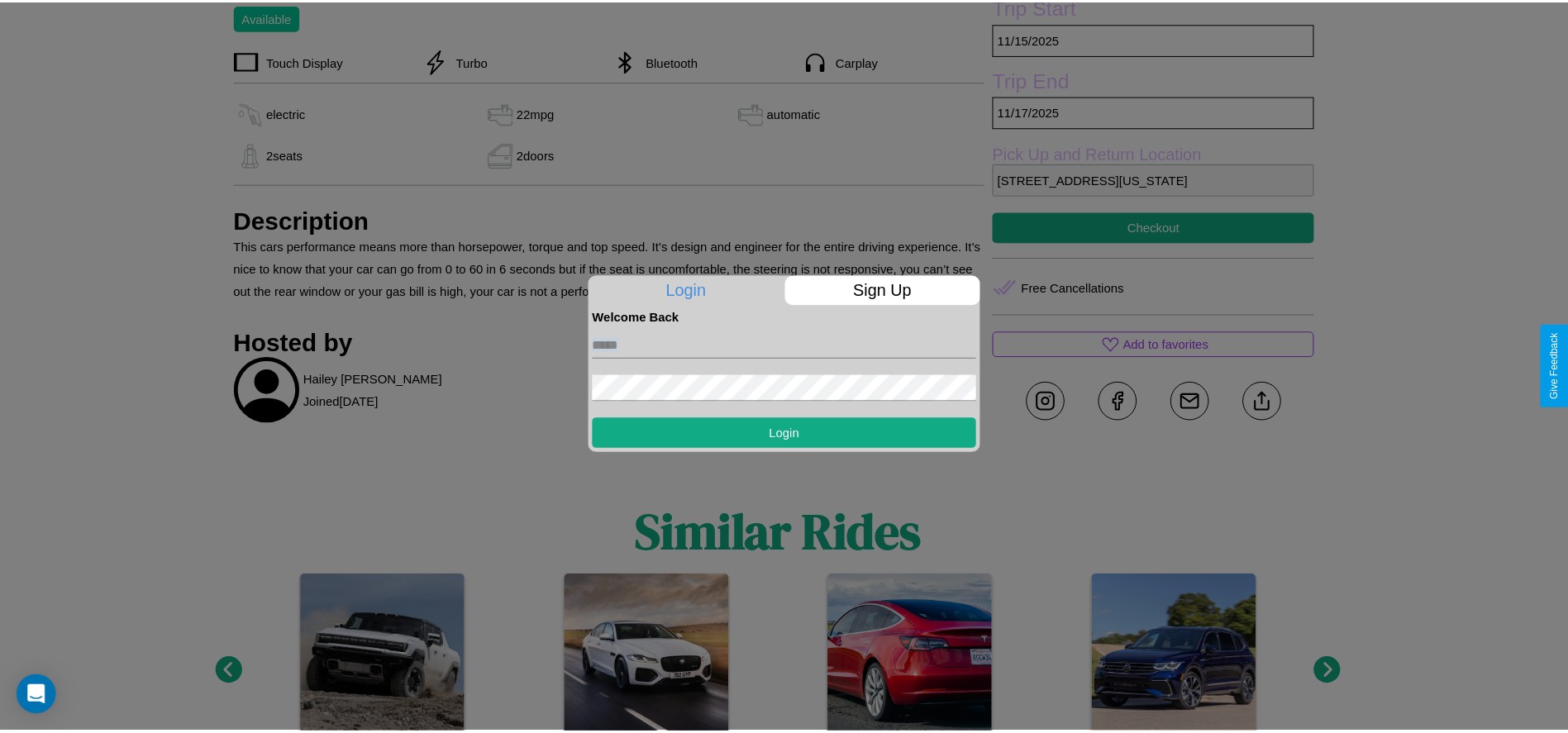
scroll to position [467, 0]
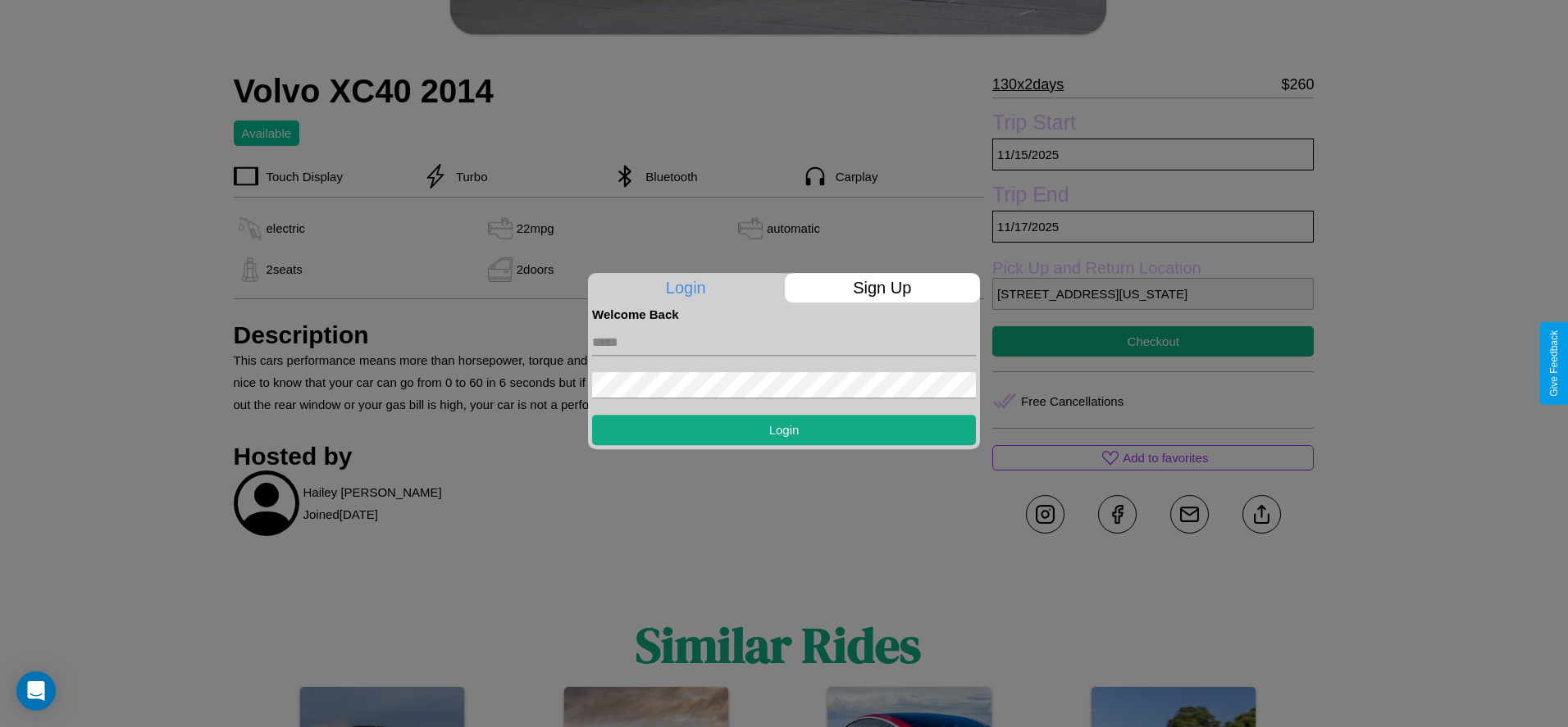
click at [1154, 363] on div at bounding box center [784, 363] width 1568 height 727
